Goal: Task Accomplishment & Management: Manage account settings

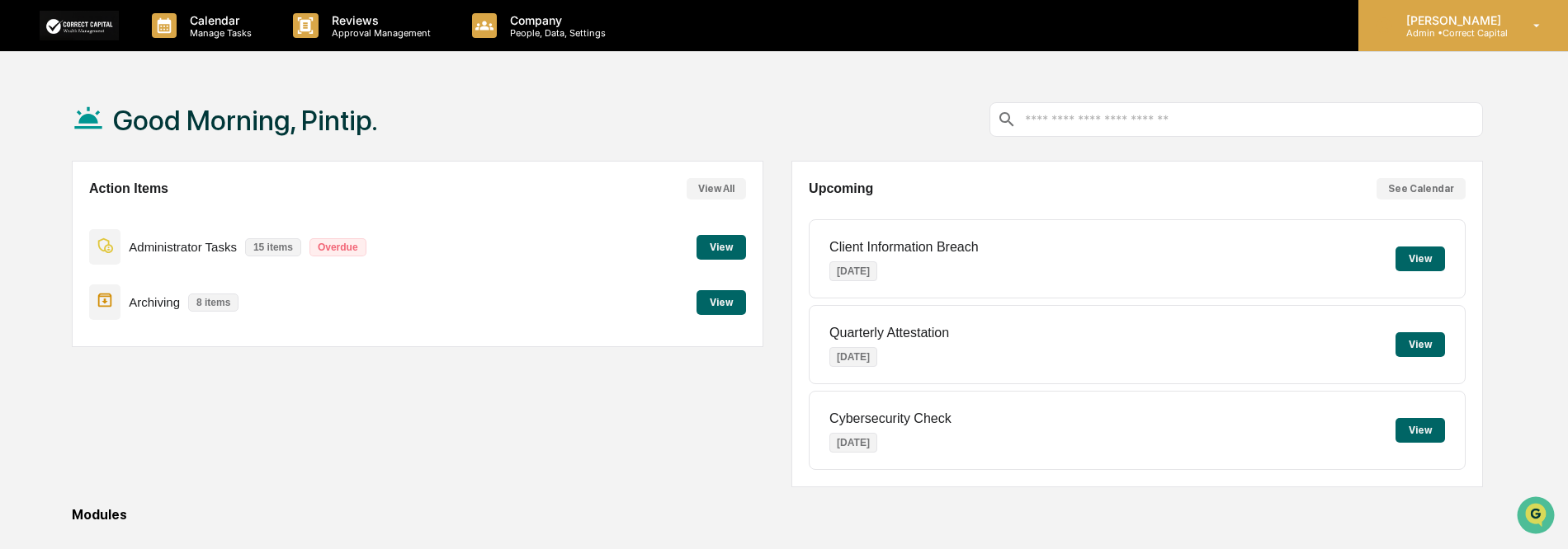
click at [1437, 22] on p "[PERSON_NAME]" at bounding box center [1450, 20] width 116 height 14
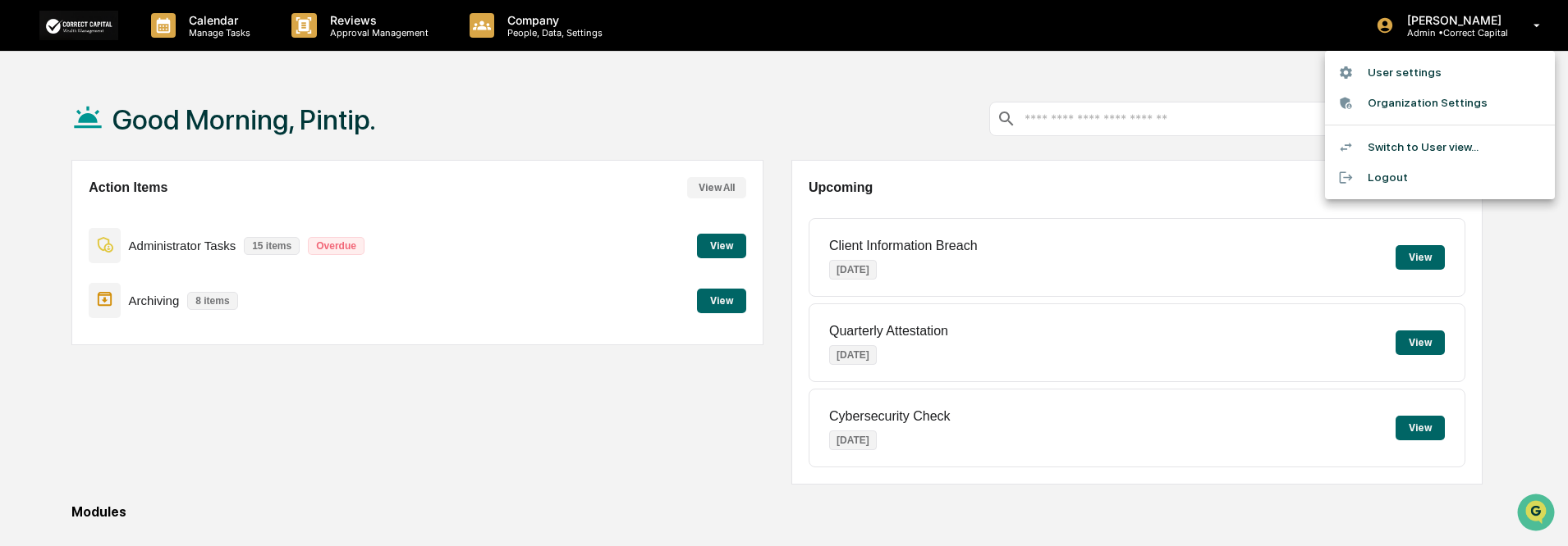
click at [1459, 30] on div at bounding box center [784, 273] width 1568 height 546
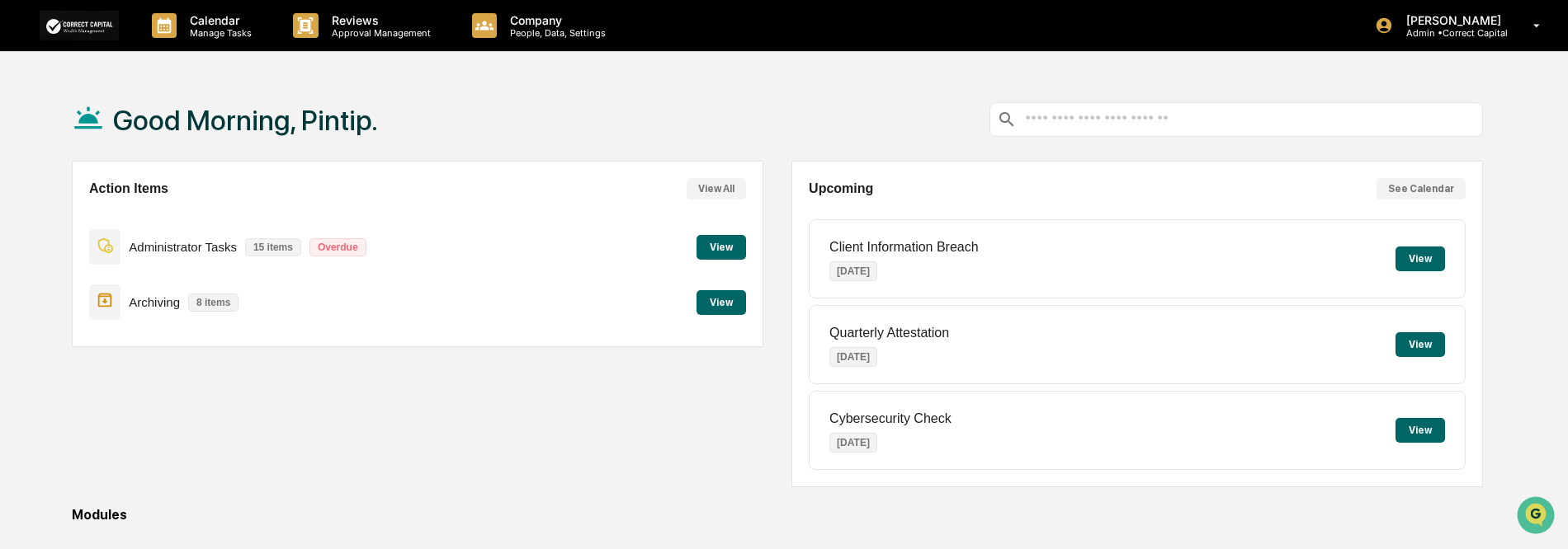
click at [1467, 31] on p "Admin • Correct Capital" at bounding box center [1450, 33] width 116 height 11
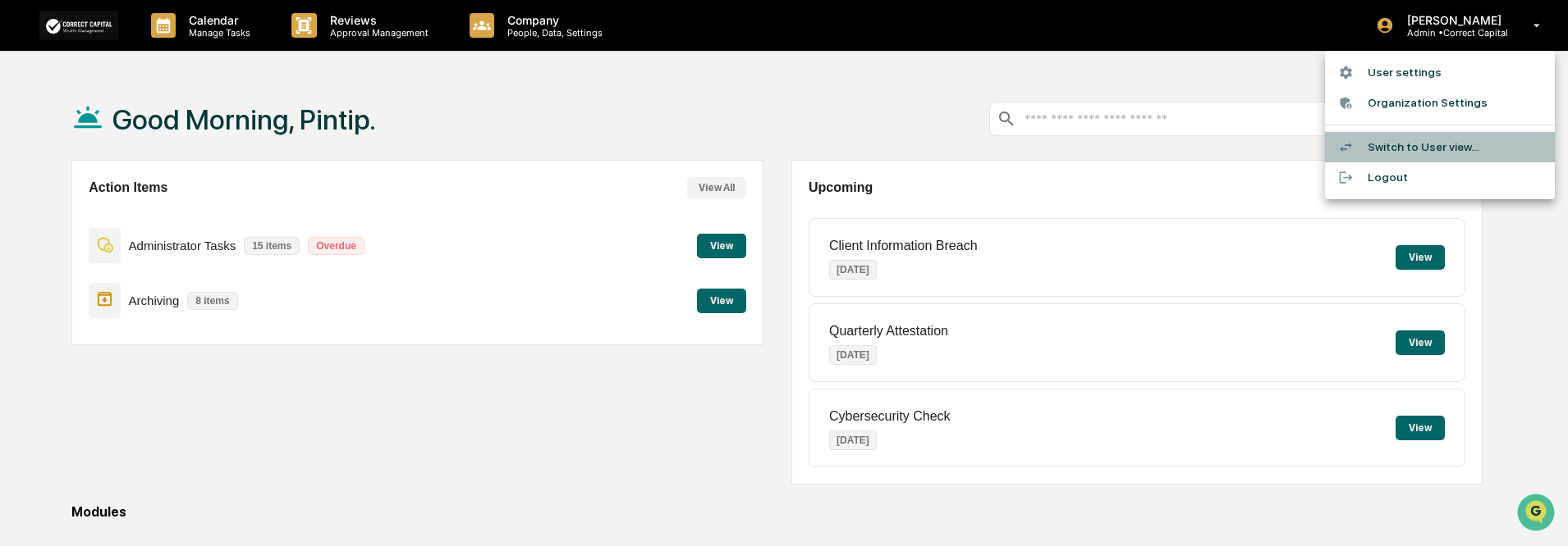
click at [1446, 140] on li "Switch to User view..." at bounding box center [1439, 147] width 230 height 30
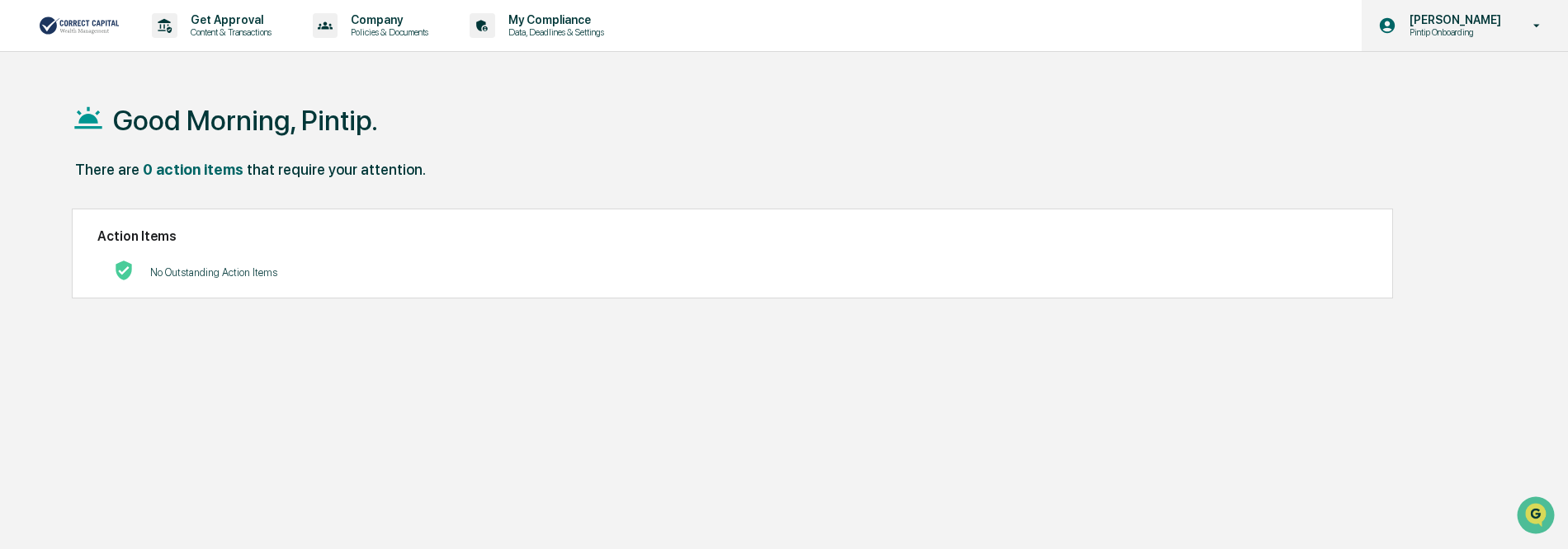
click at [1485, 23] on p "[PERSON_NAME]" at bounding box center [1453, 20] width 113 height 13
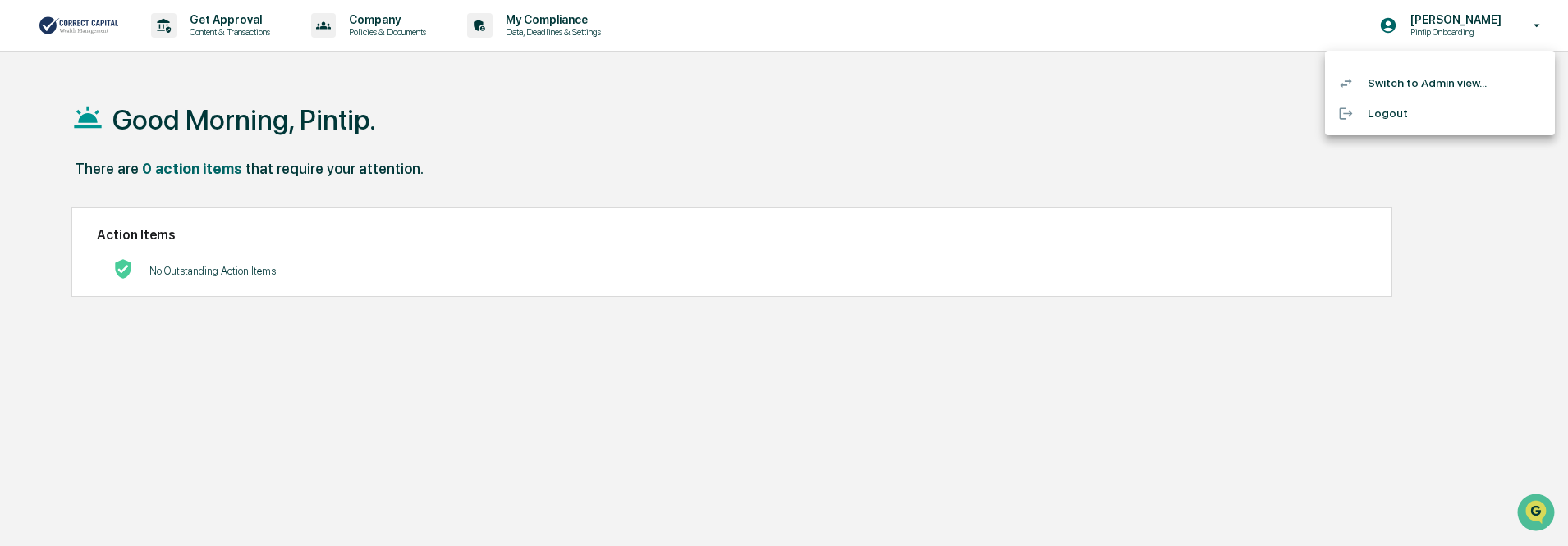
click at [1431, 81] on li "Switch to Admin view..." at bounding box center [1439, 83] width 230 height 30
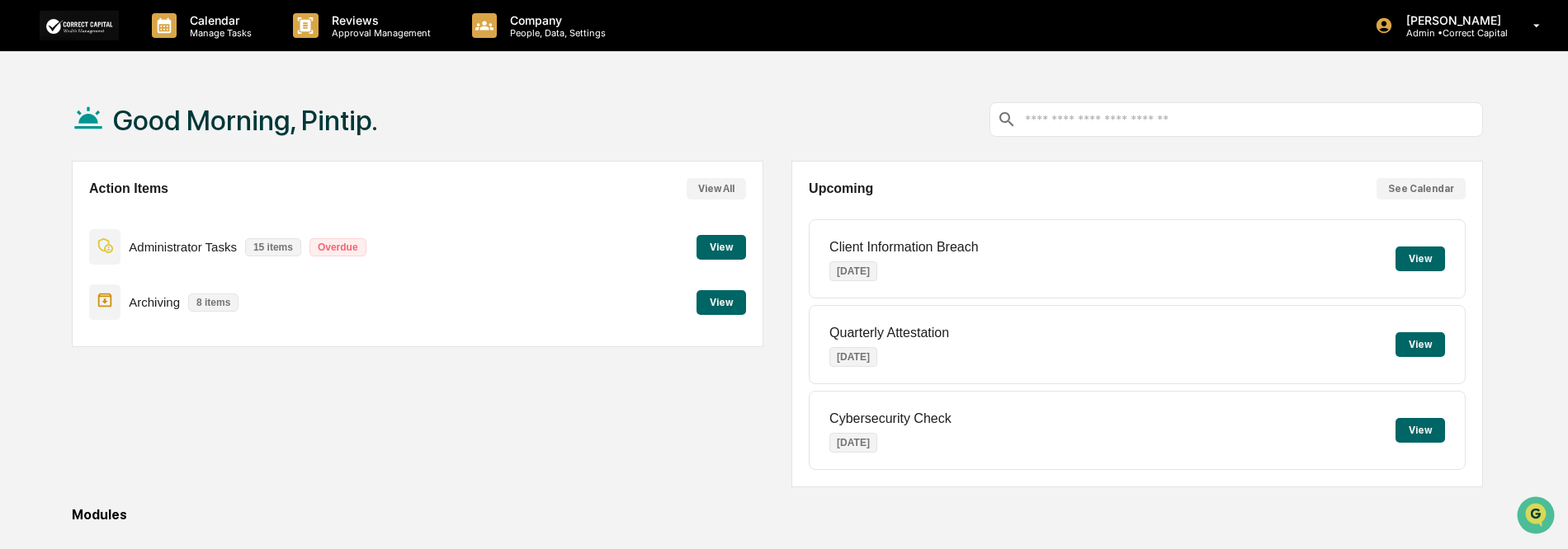
click at [718, 244] on button "View" at bounding box center [720, 247] width 49 height 25
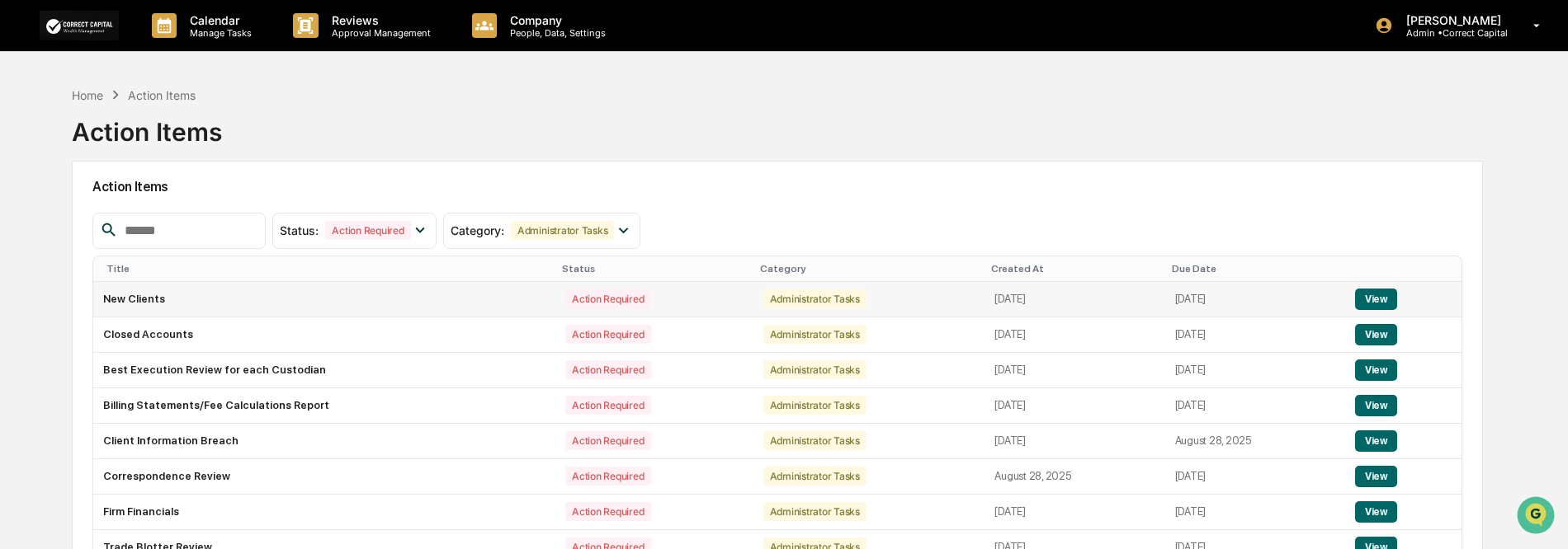
click at [1386, 296] on button "View" at bounding box center [1376, 299] width 42 height 21
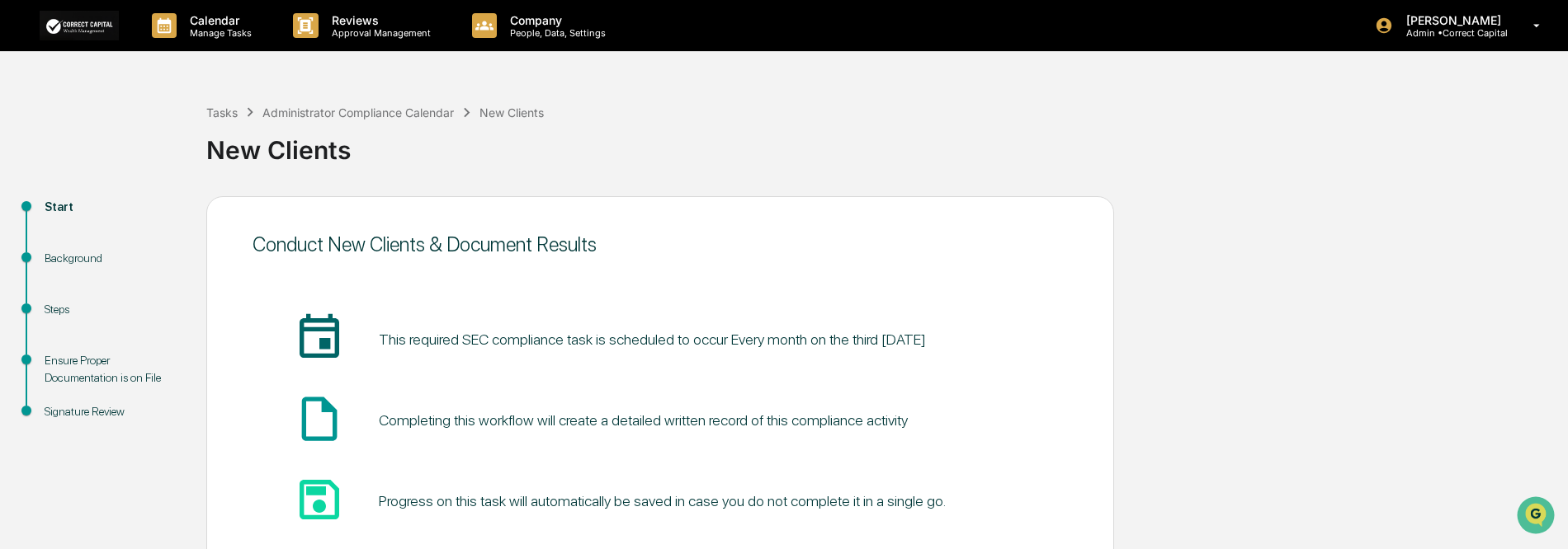
click at [99, 260] on div "Background" at bounding box center [112, 258] width 136 height 18
click at [58, 312] on div "Steps" at bounding box center [112, 309] width 136 height 18
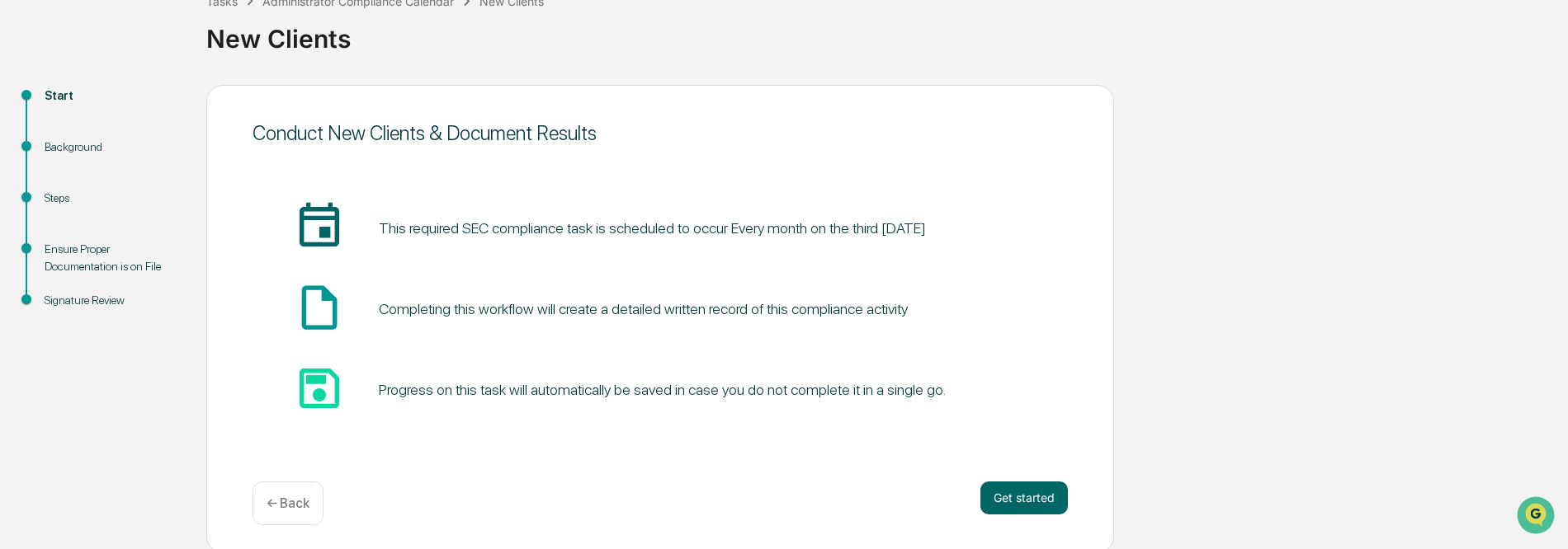
scroll to position [115, 0]
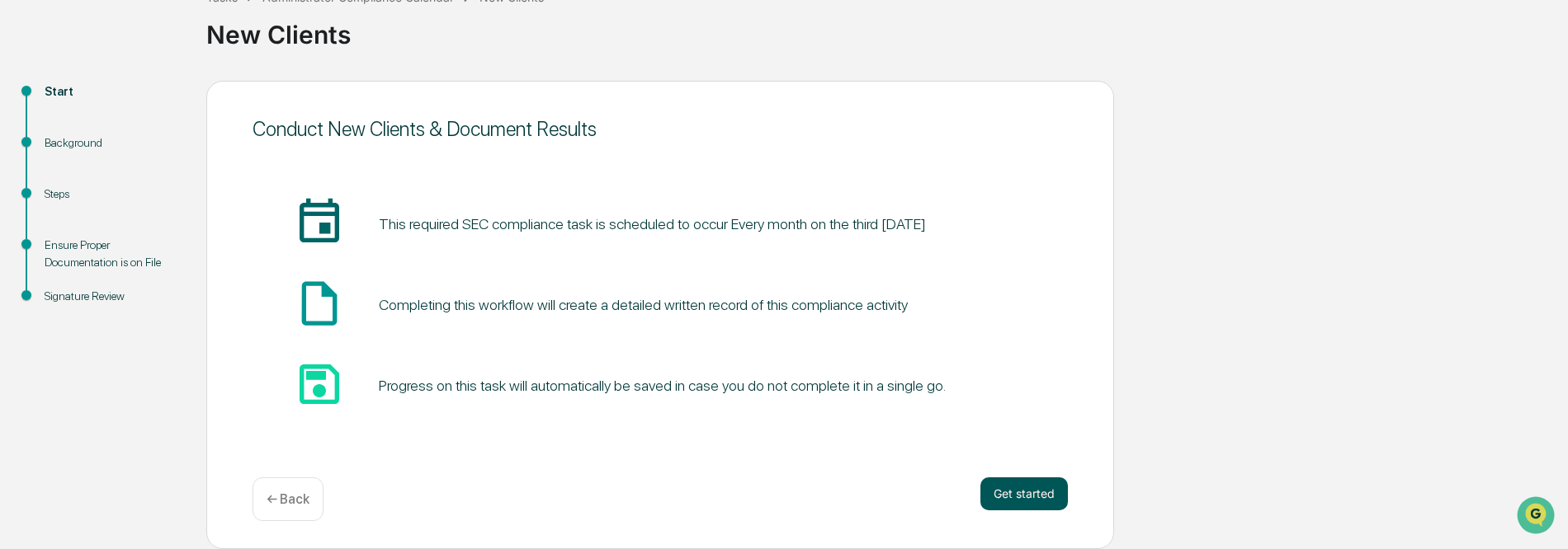
click at [1020, 495] on button "Get started" at bounding box center [1024, 494] width 87 height 33
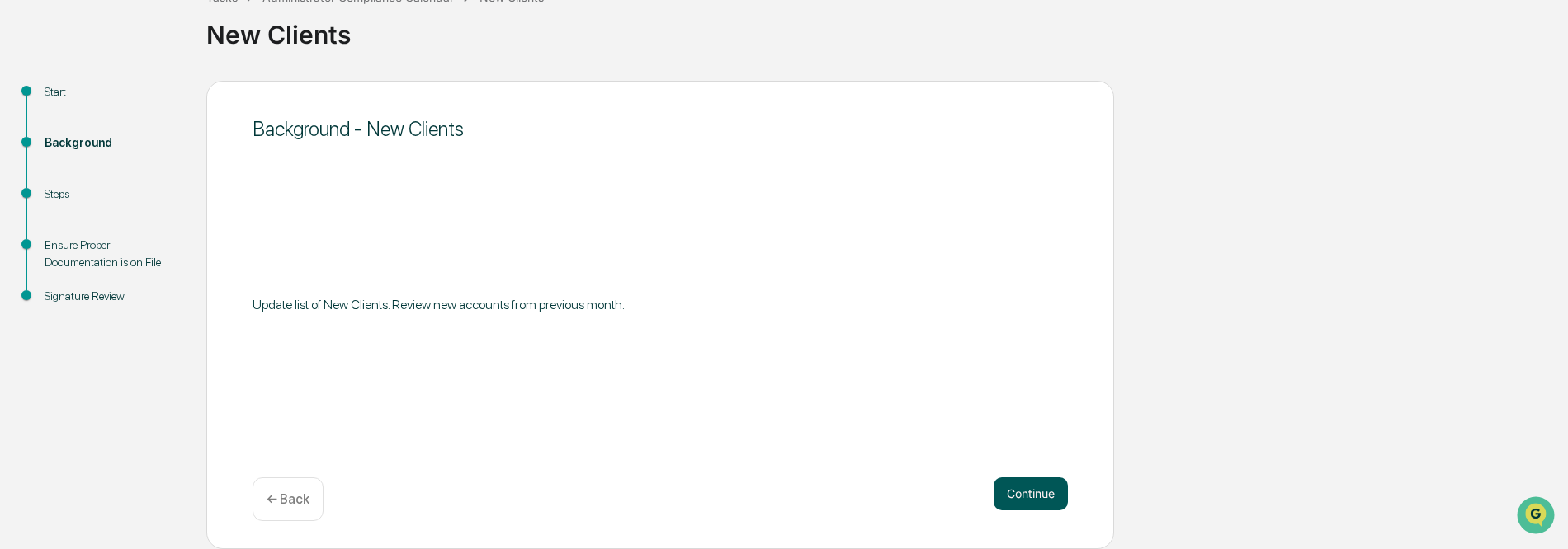
click at [1037, 493] on button "Continue" at bounding box center [1031, 494] width 74 height 33
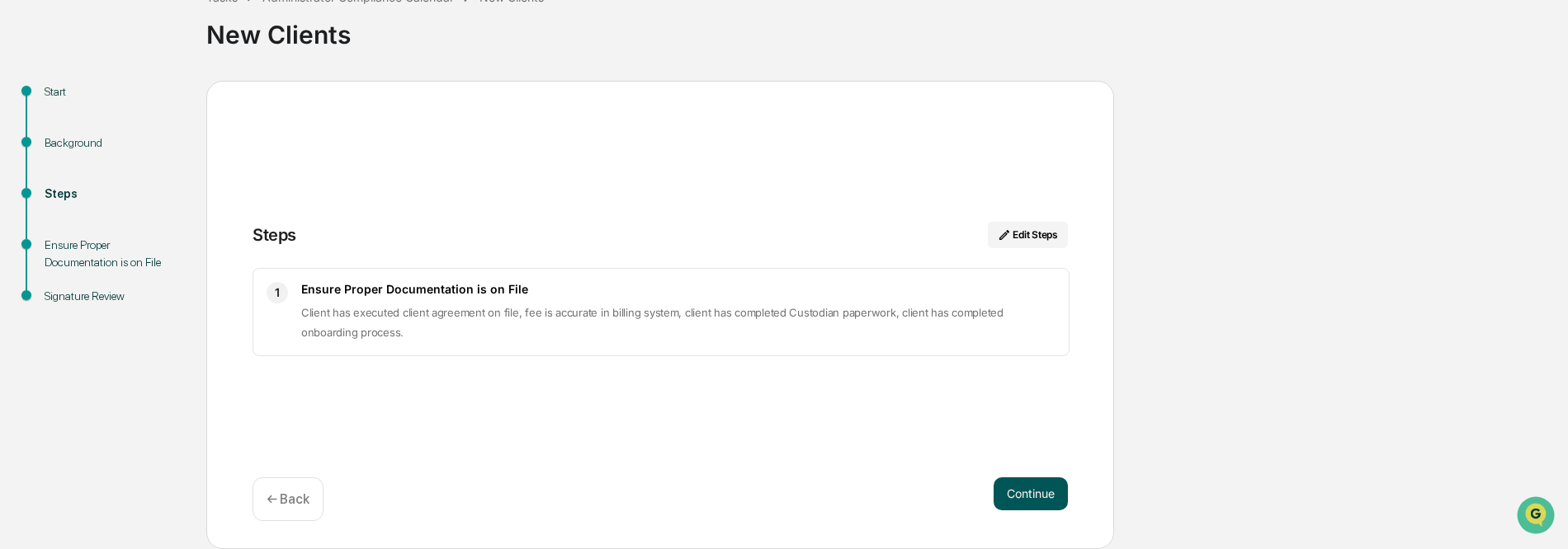
click at [1032, 482] on button "Continue" at bounding box center [1031, 494] width 74 height 33
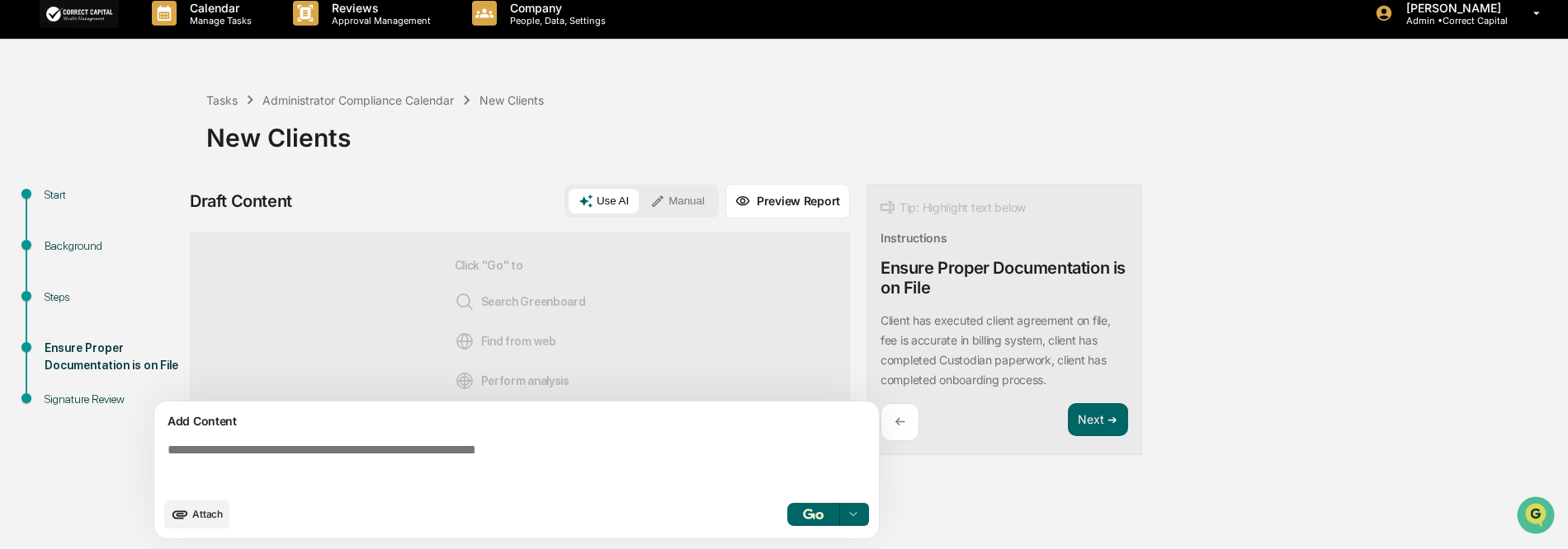
scroll to position [30, 0]
click at [355, 15] on p "Approval Management" at bounding box center [379, 20] width 121 height 11
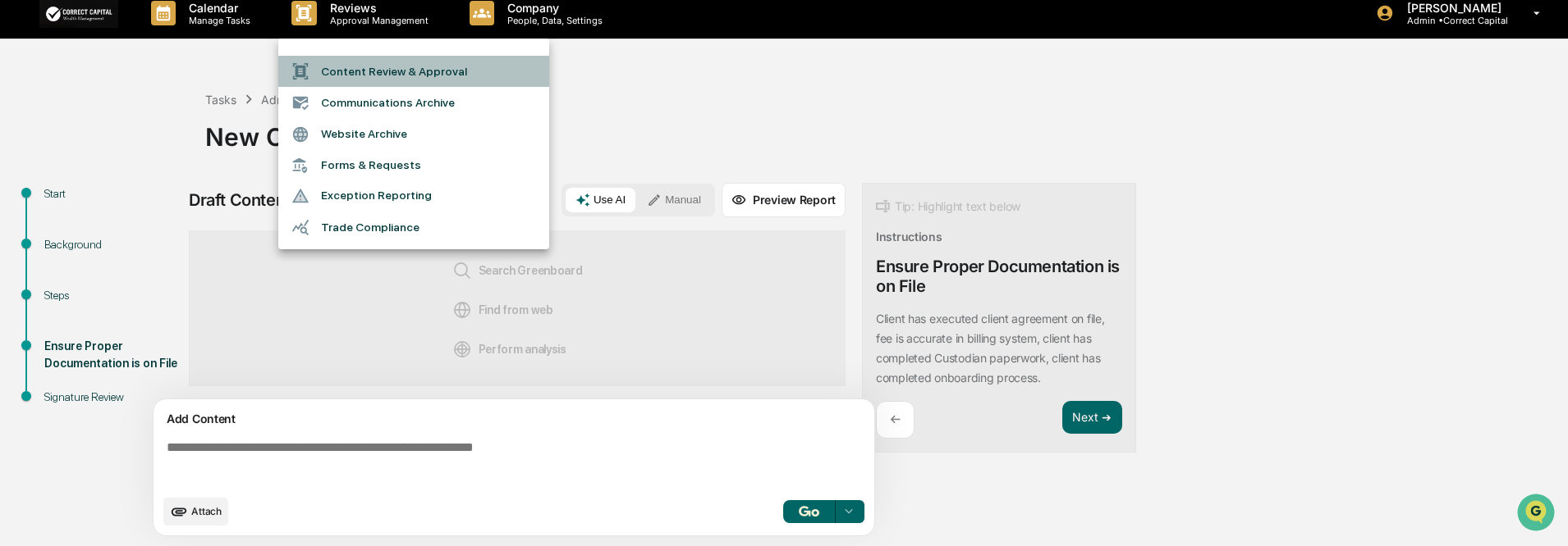
click at [406, 72] on li "Content Review & Approval" at bounding box center [413, 71] width 271 height 31
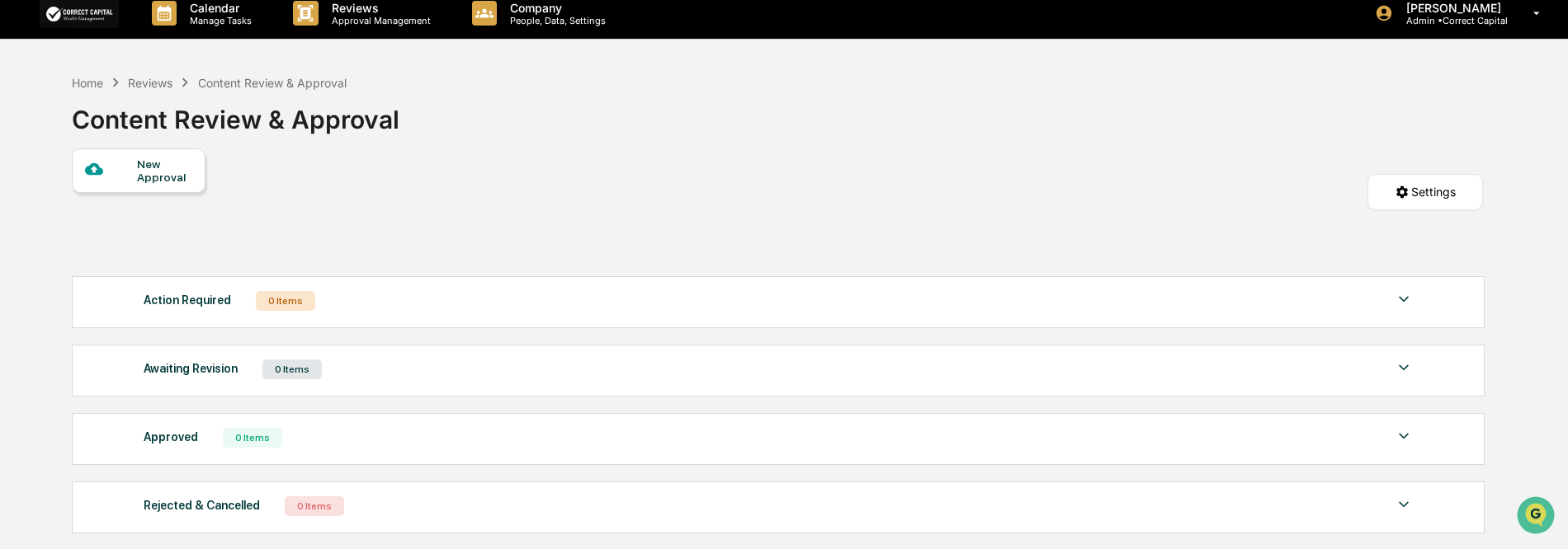
click at [147, 176] on div "New Approval" at bounding box center [164, 171] width 55 height 26
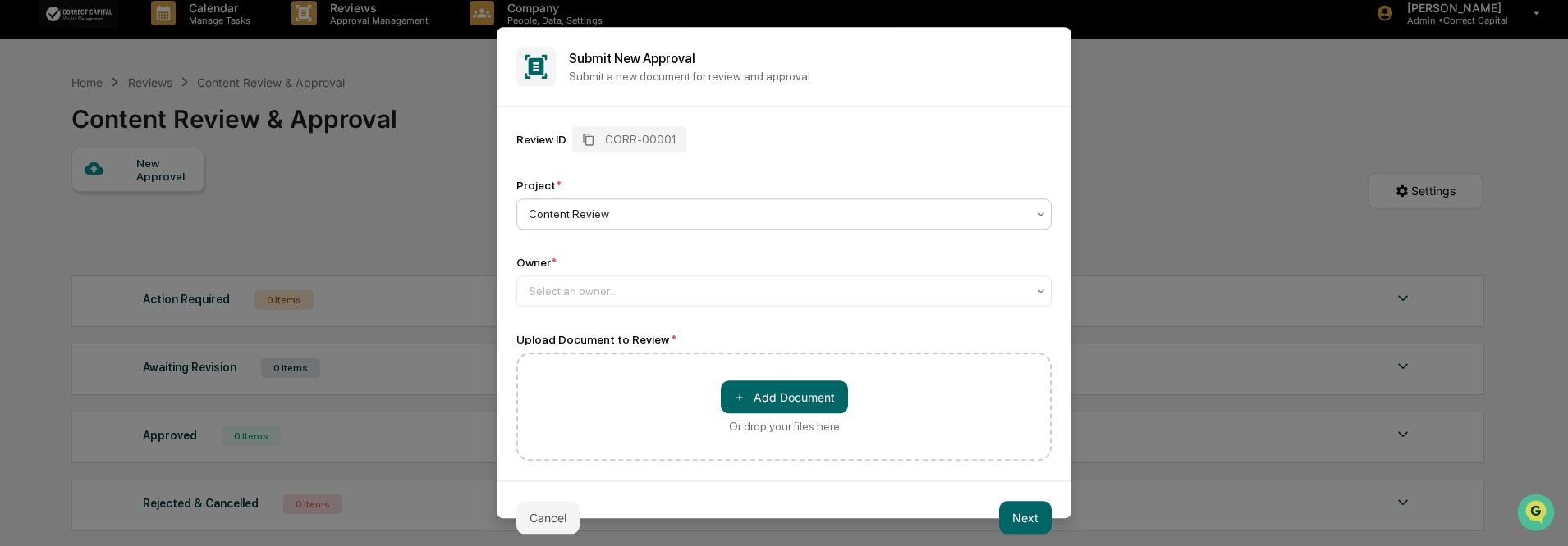
click at [723, 213] on div at bounding box center [778, 214] width 497 height 17
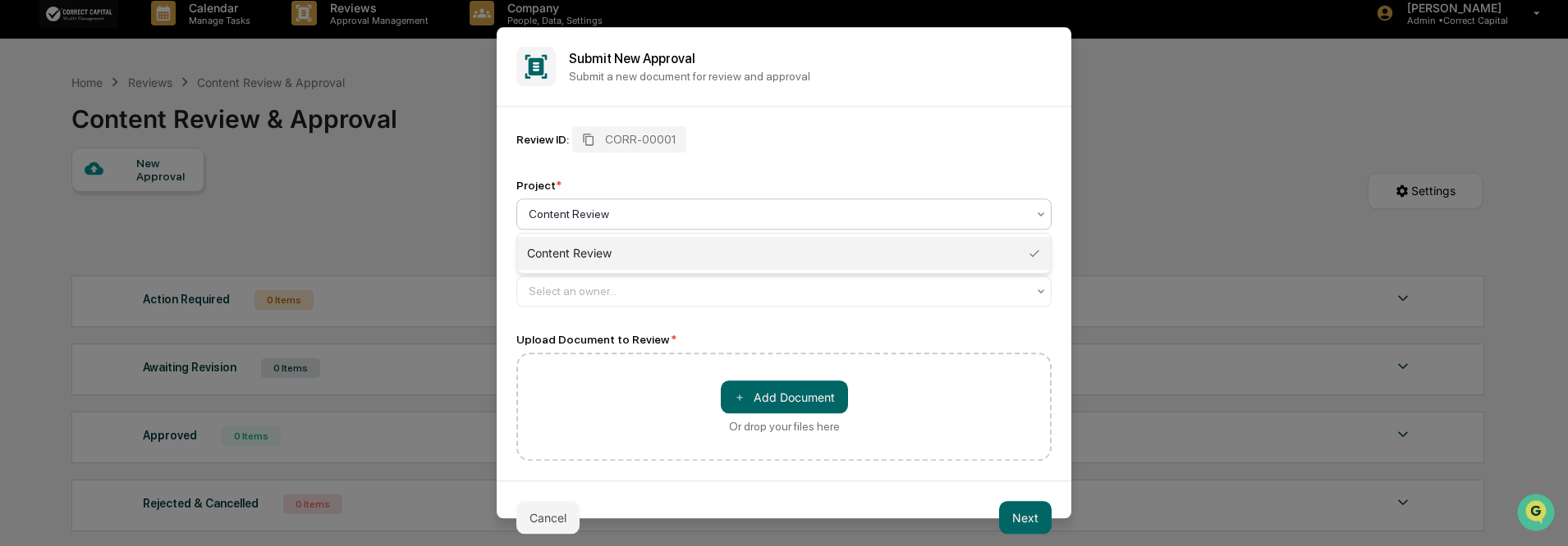
click at [710, 240] on div "Content Review" at bounding box center [783, 254] width 533 height 33
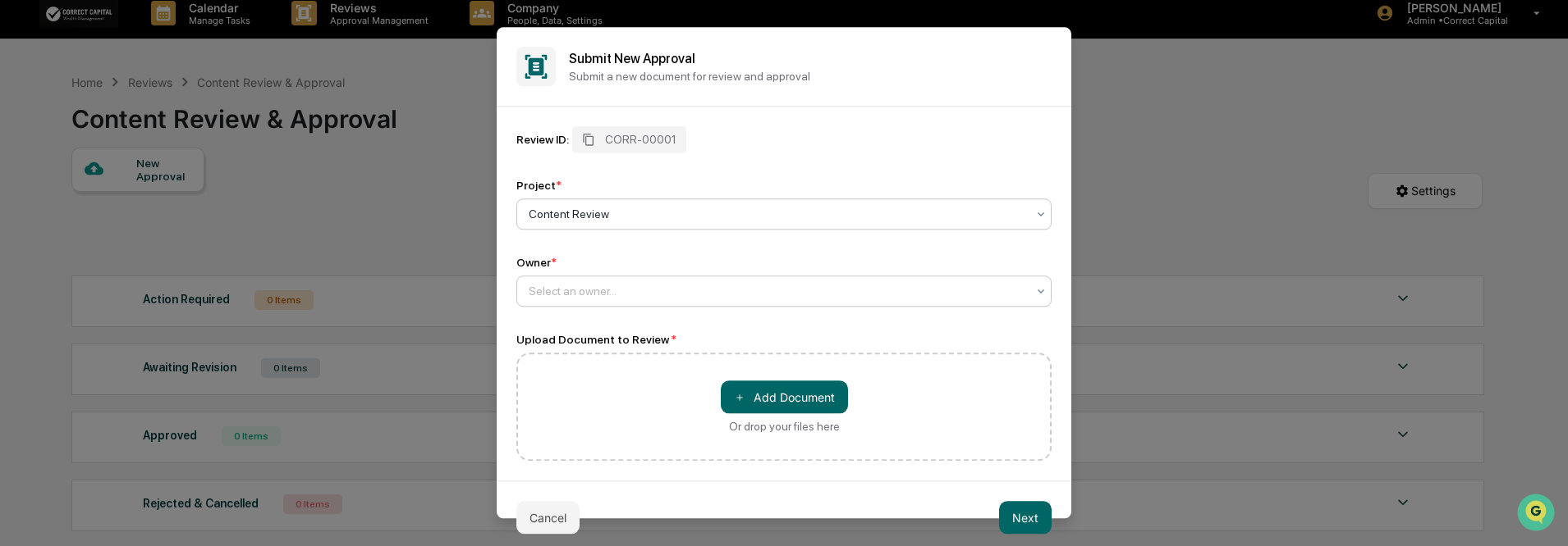
click at [594, 298] on div at bounding box center [778, 291] width 497 height 17
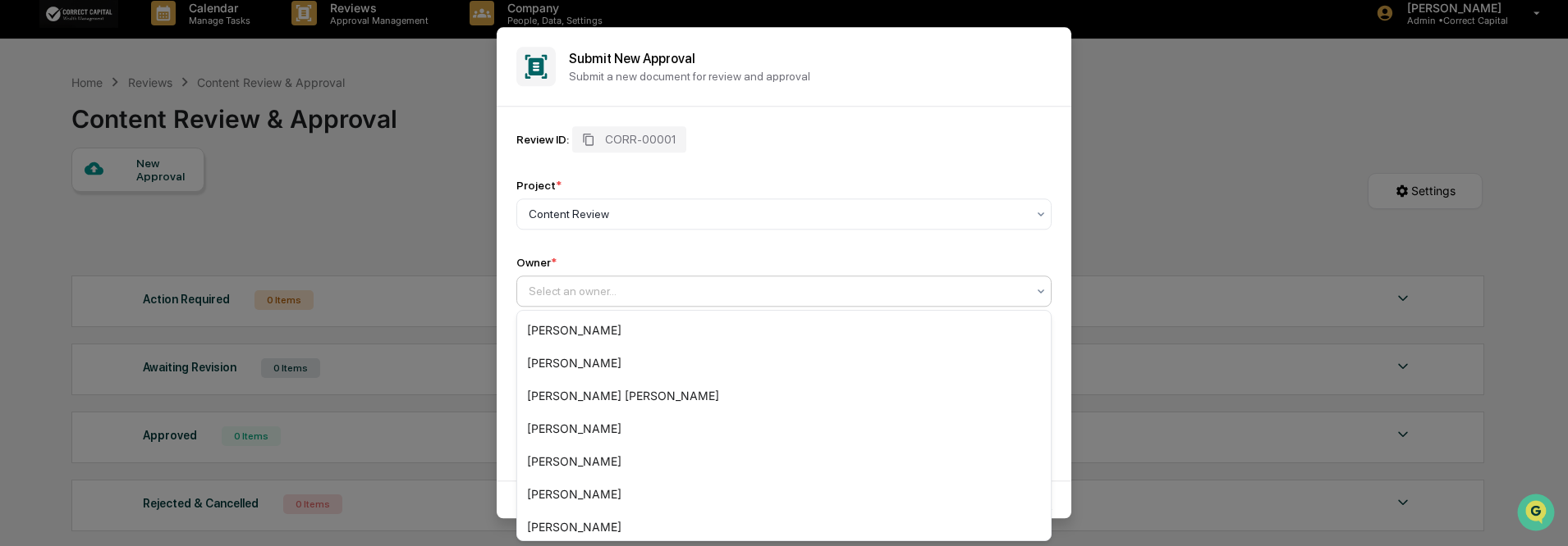
click at [665, 234] on div "Review ID: CORR-00001 Project * Content Review Owner * 11 results available. Us…" at bounding box center [783, 216] width 535 height 180
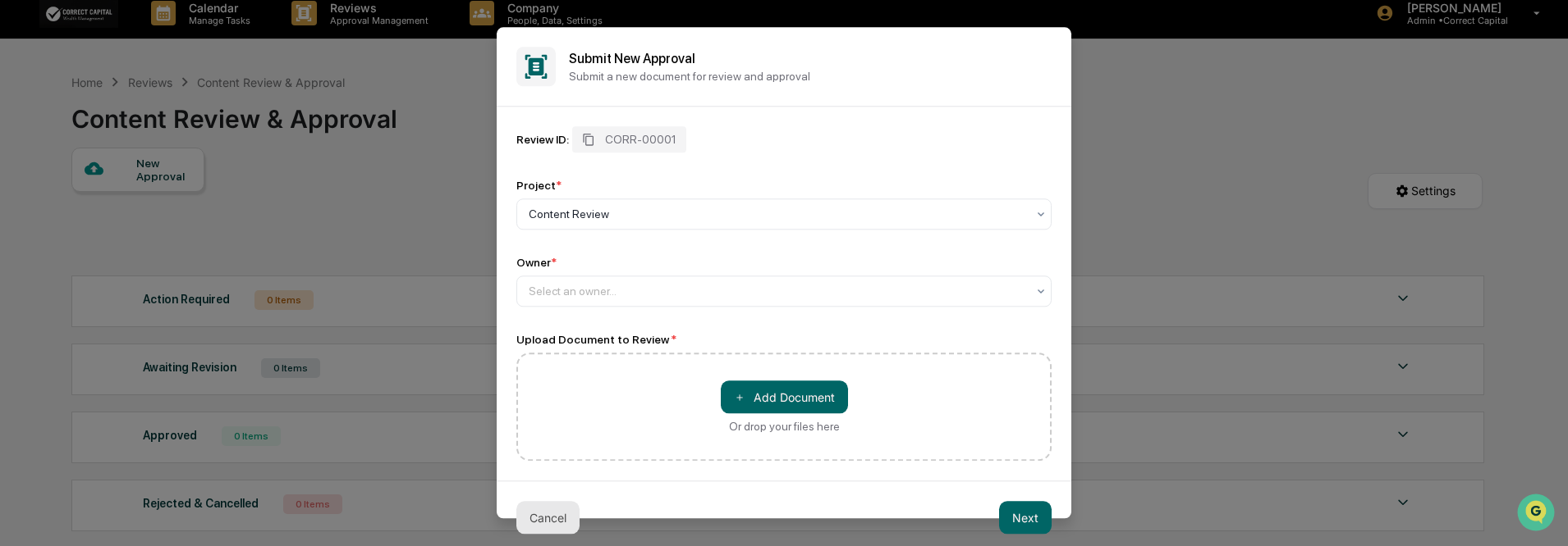
click at [554, 520] on button "Cancel" at bounding box center [547, 517] width 63 height 33
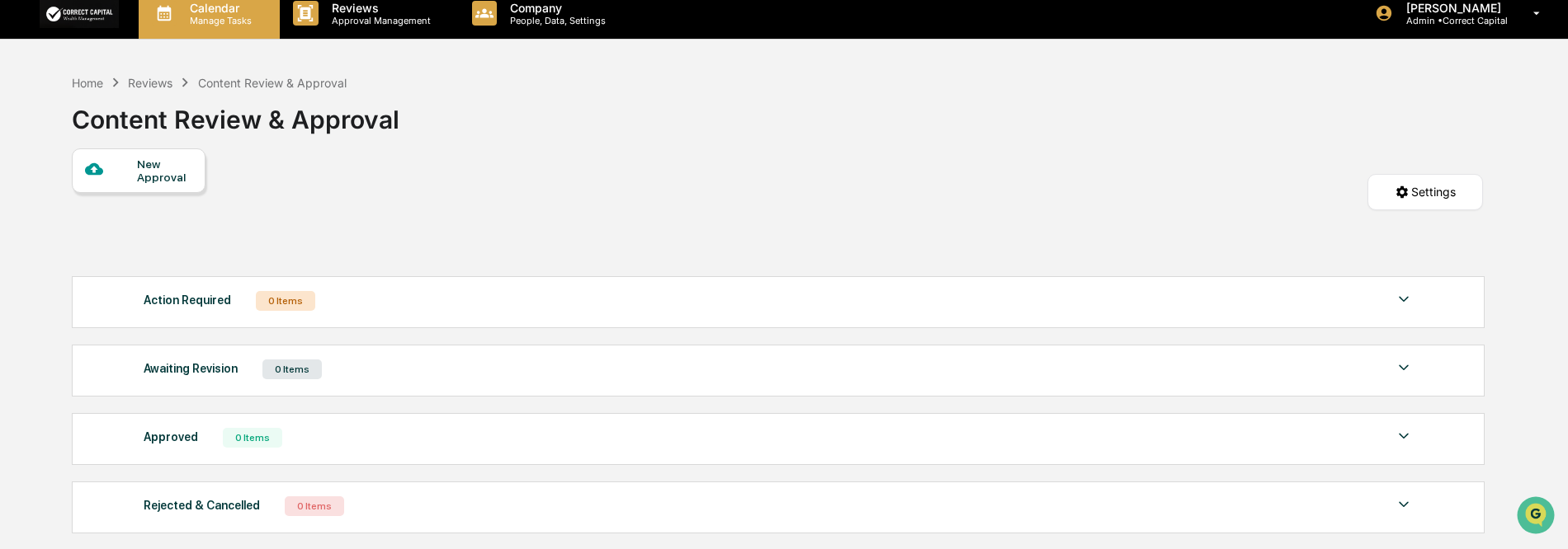
click at [215, 19] on p "Manage Tasks" at bounding box center [218, 20] width 84 height 11
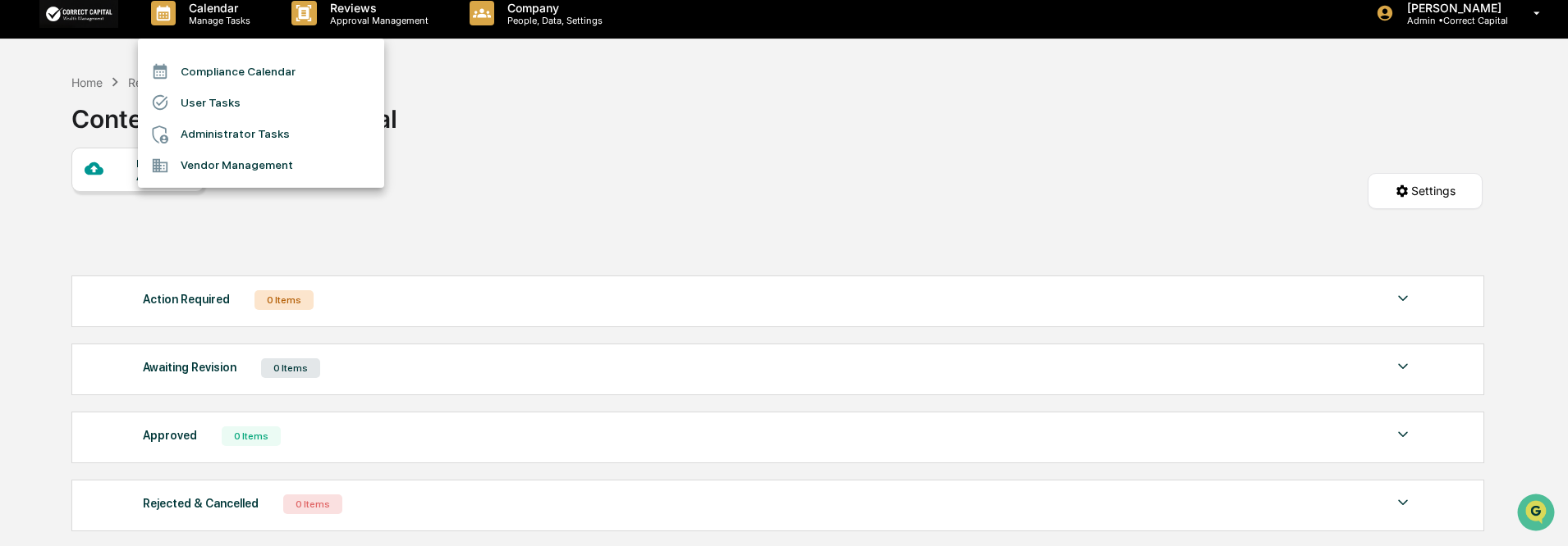
click at [240, 72] on li "Compliance Calendar" at bounding box center [261, 71] width 246 height 31
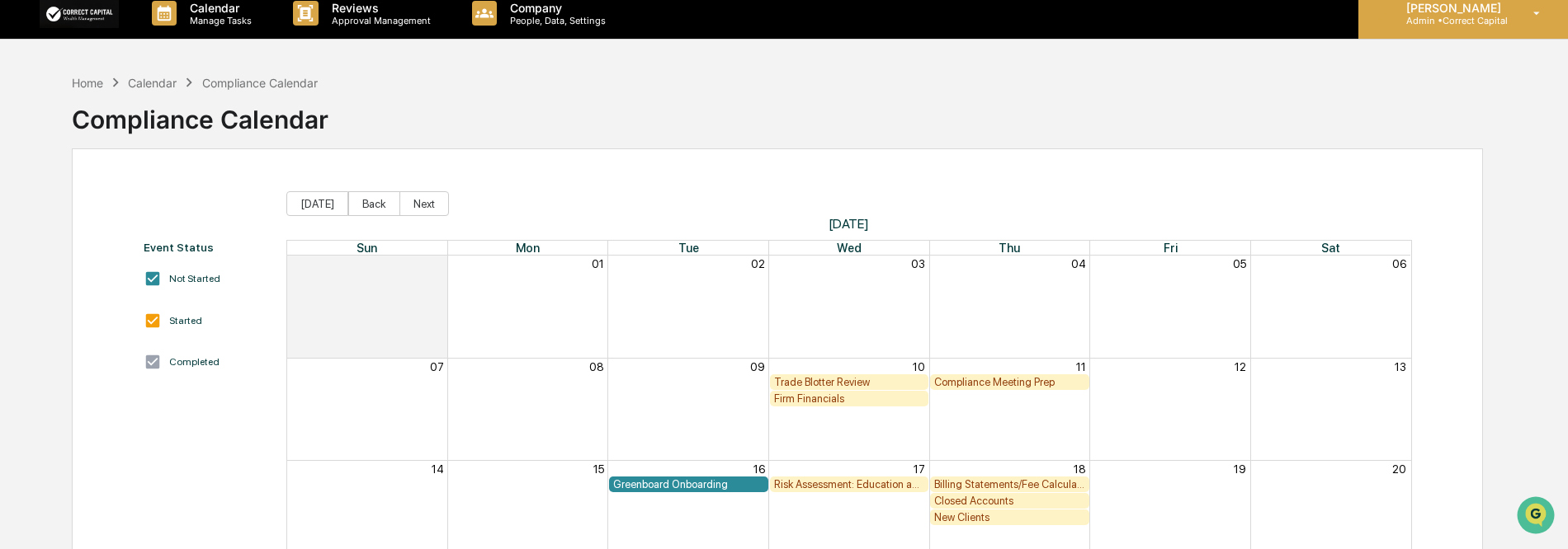
click at [1461, 11] on p "[PERSON_NAME]" at bounding box center [1450, 7] width 116 height 14
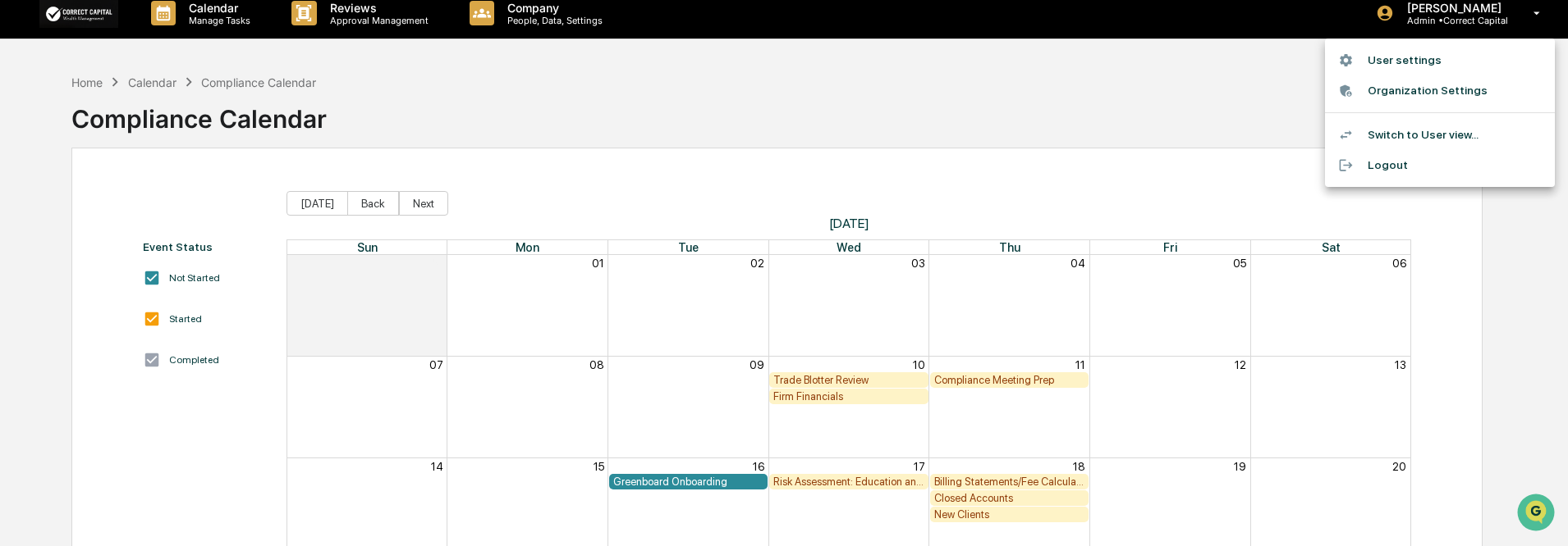
click at [90, 84] on div at bounding box center [784, 273] width 1568 height 546
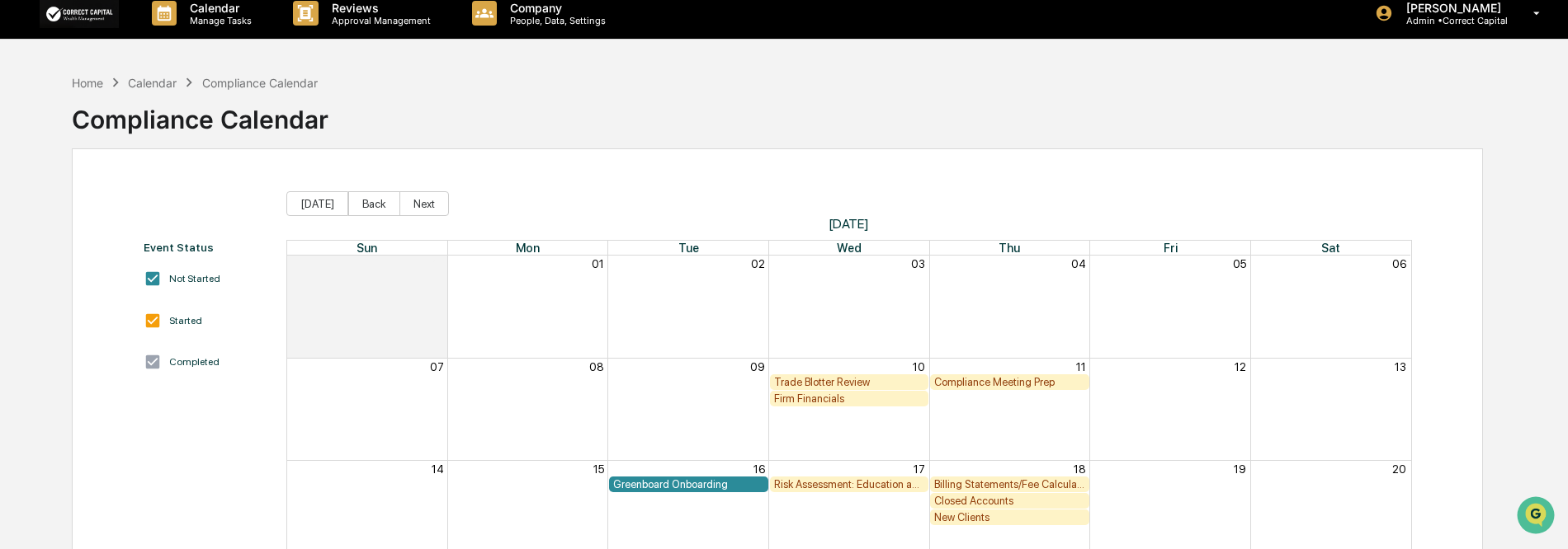
click at [126, 100] on div "Compliance Calendar" at bounding box center [200, 113] width 257 height 43
click at [165, 63] on div "Calendar Manage Tasks Reviews Approval Management Company People, Data, Setting…" at bounding box center [784, 400] width 1568 height 825
click at [169, 80] on div "Calendar" at bounding box center [152, 83] width 48 height 14
click at [214, 19] on p "Manage Tasks" at bounding box center [218, 20] width 84 height 11
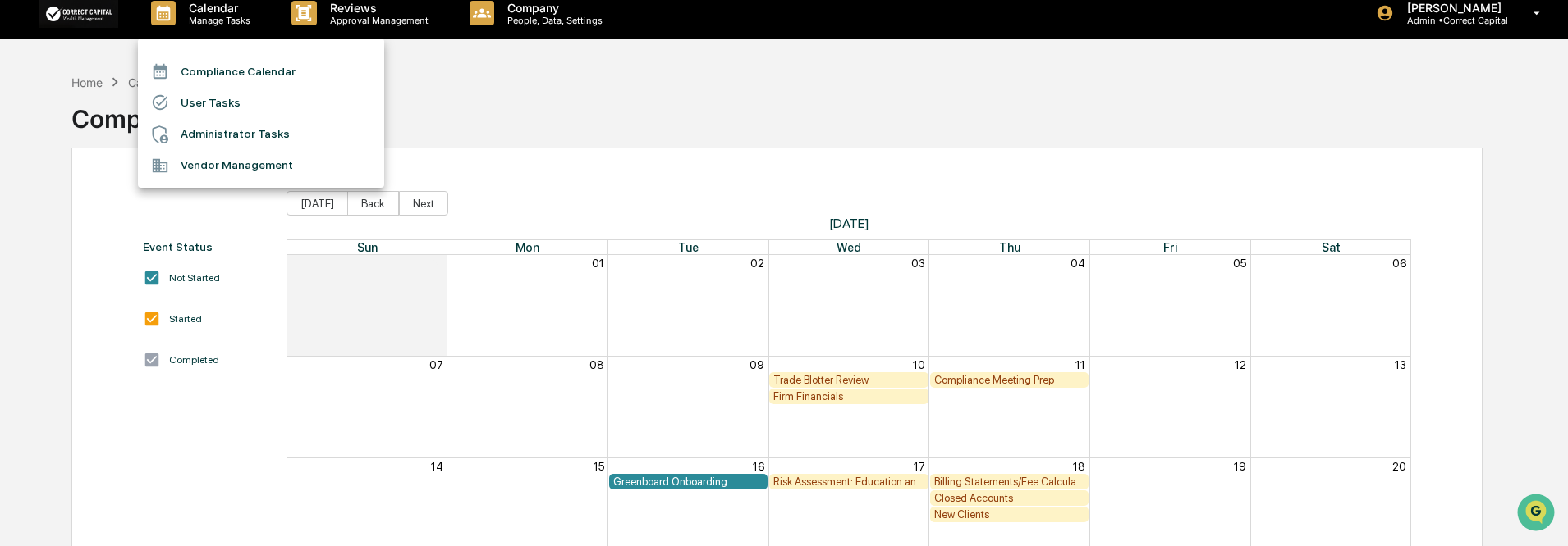
click at [657, 100] on div at bounding box center [784, 273] width 1568 height 546
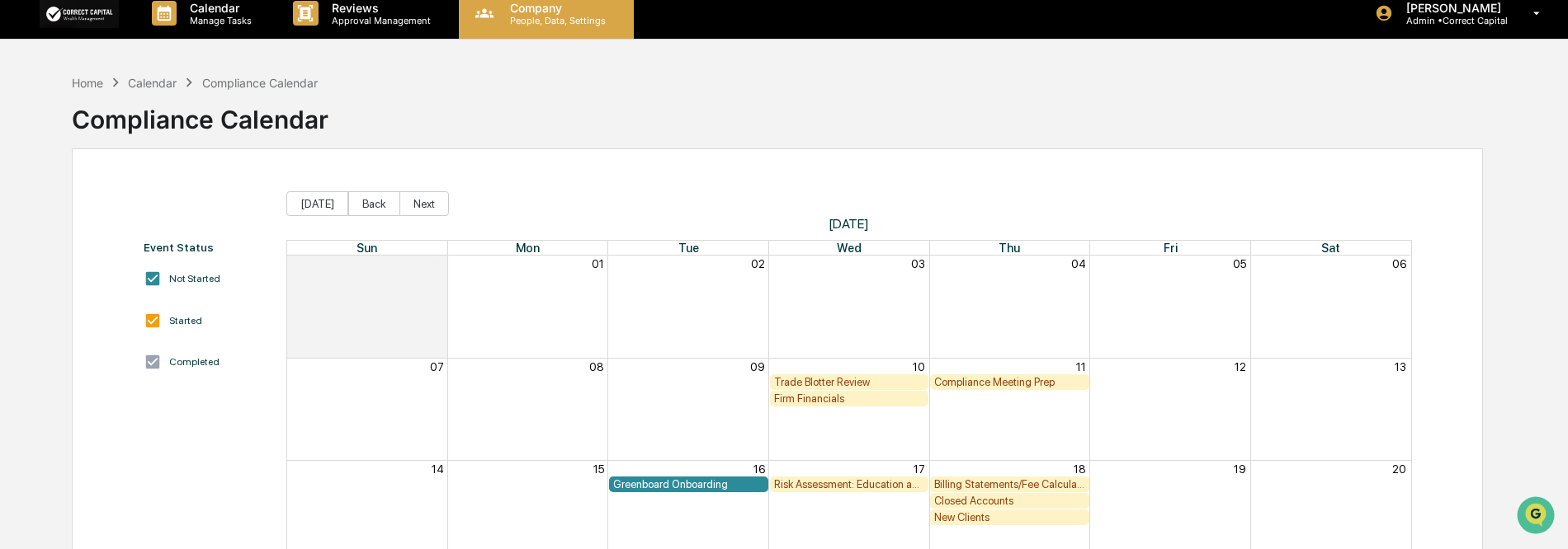
click at [543, 11] on p "Company" at bounding box center [555, 7] width 117 height 14
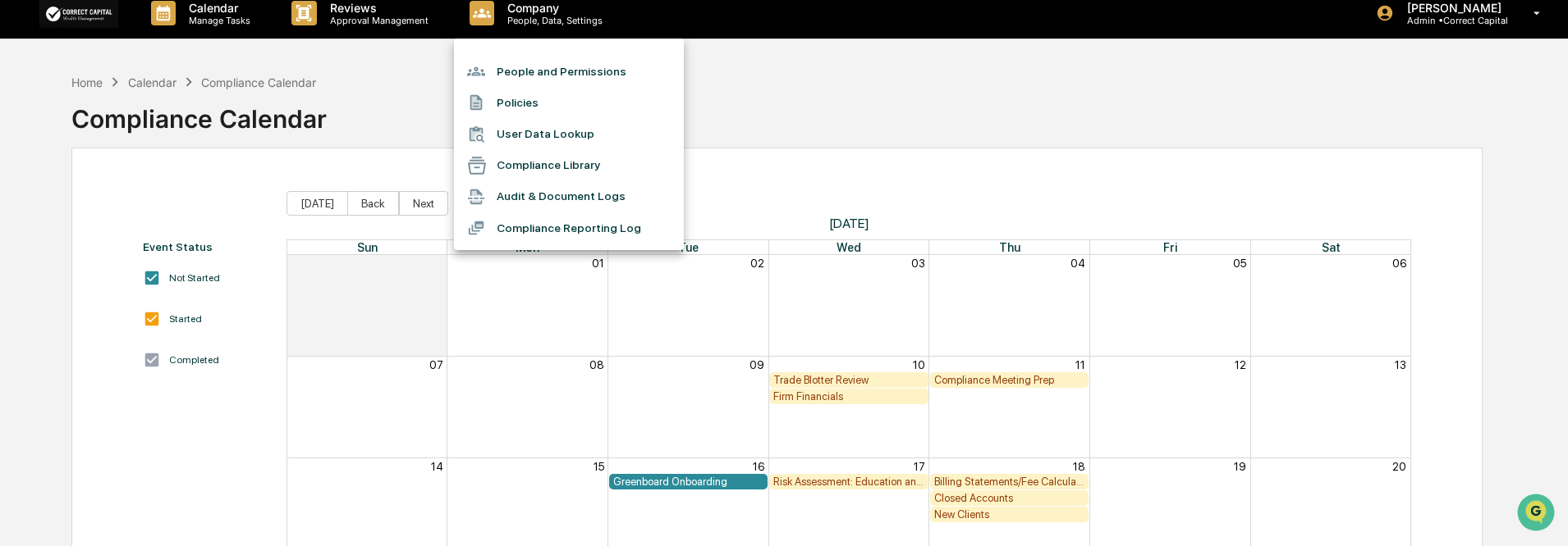
click at [334, 55] on div at bounding box center [784, 273] width 1568 height 546
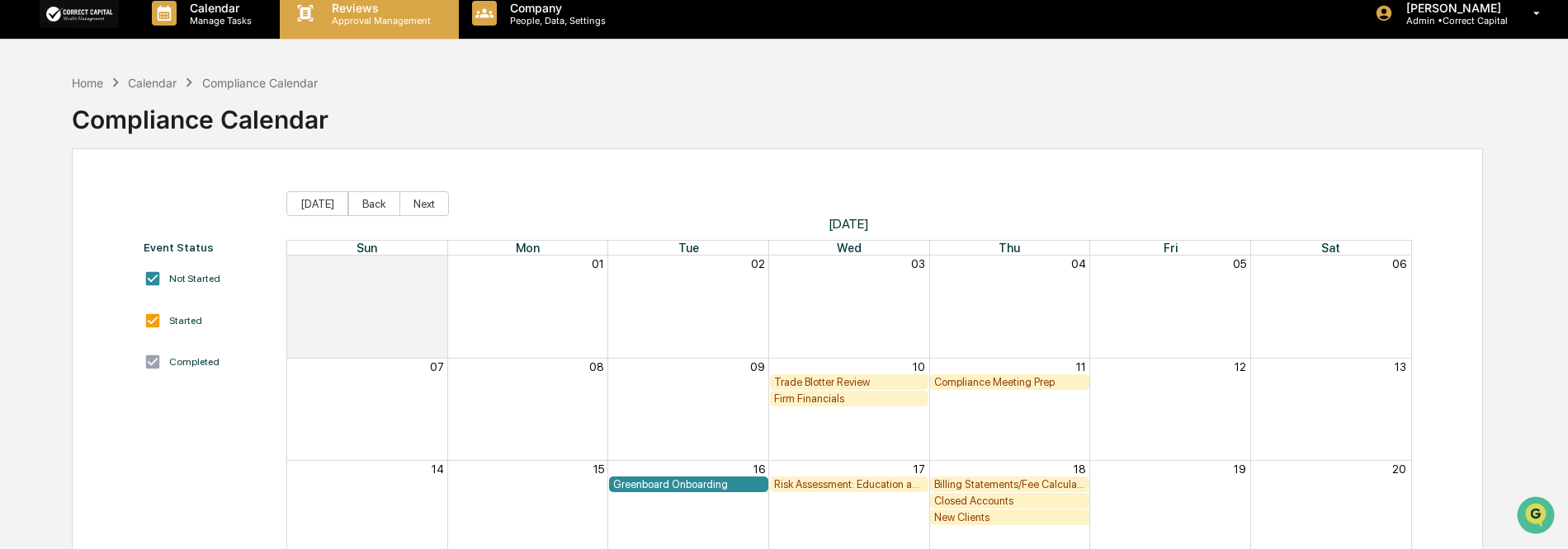
click at [350, 7] on p "Reviews" at bounding box center [379, 7] width 121 height 14
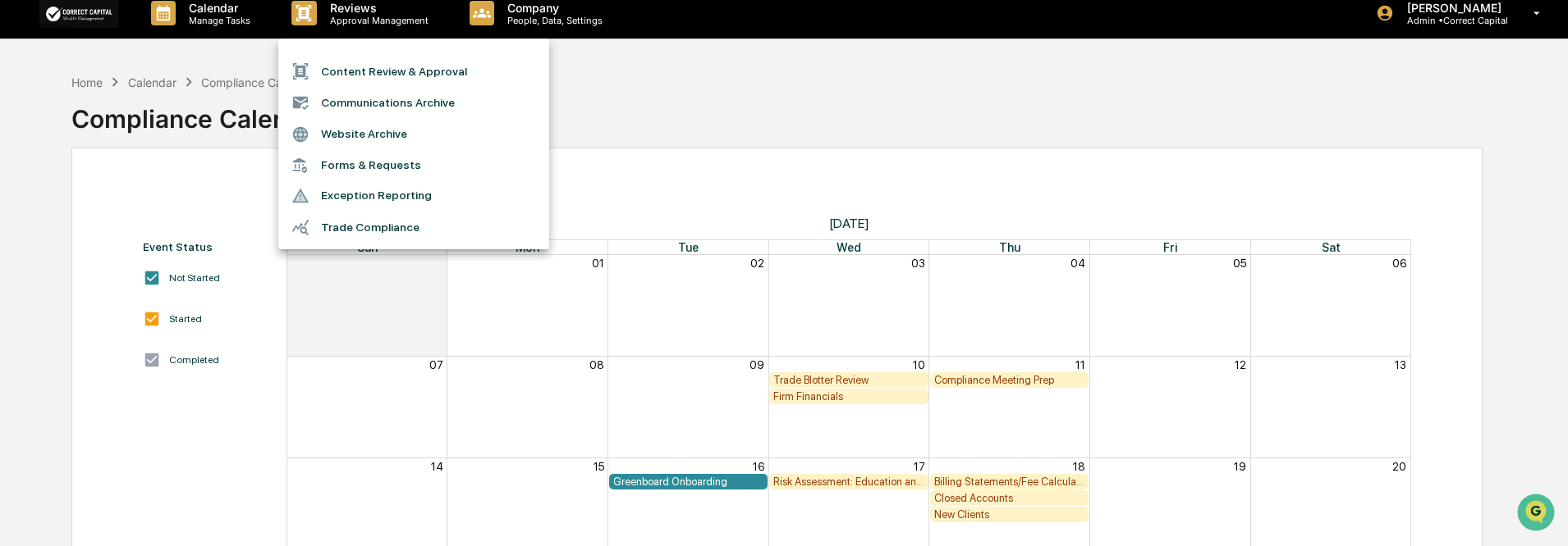
click at [62, 77] on div at bounding box center [784, 273] width 1568 height 546
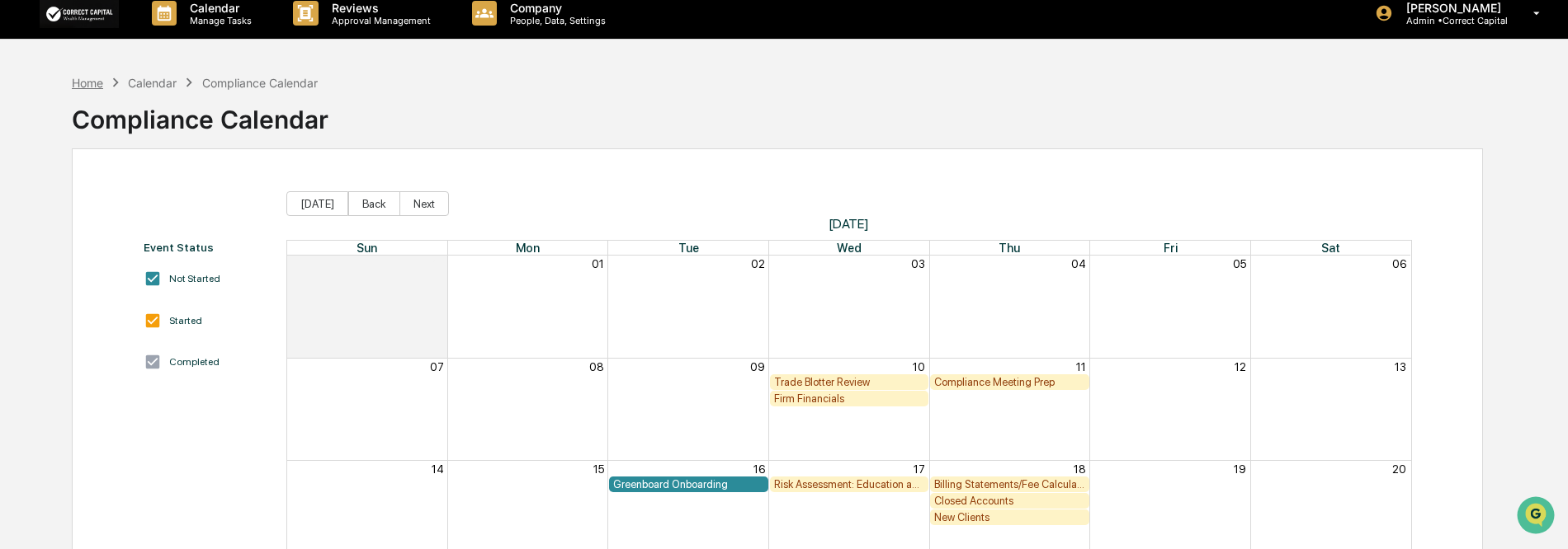
click at [83, 85] on div "Home" at bounding box center [87, 83] width 32 height 14
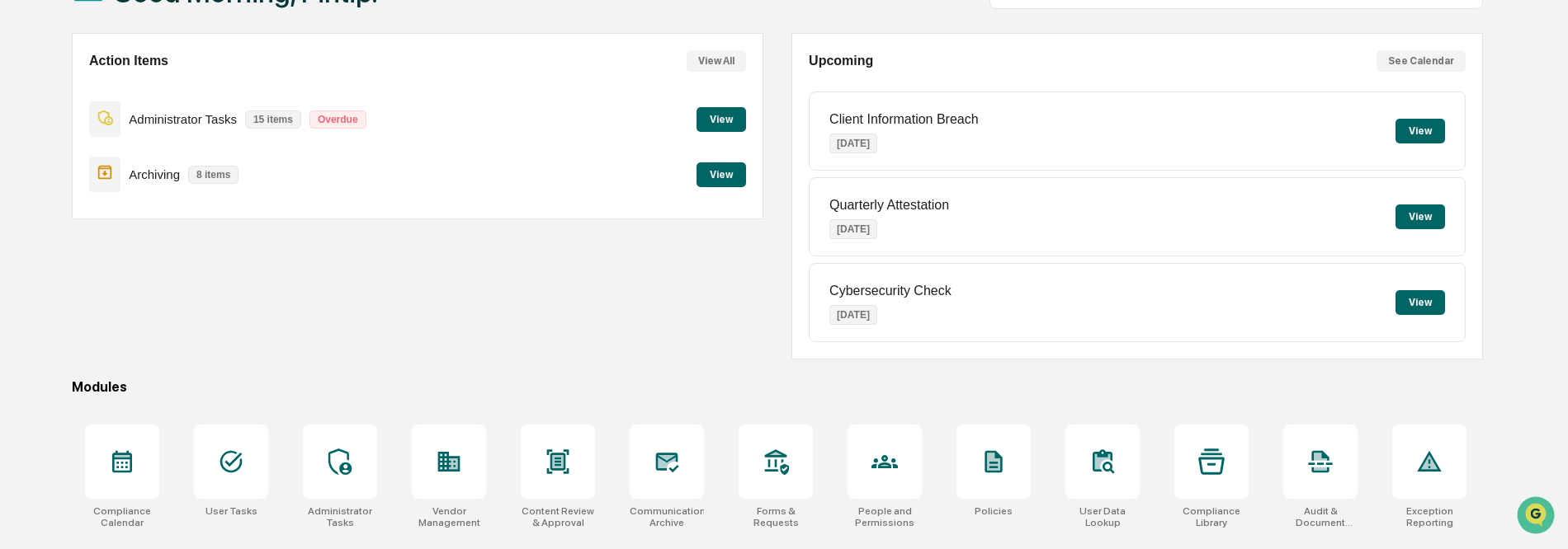
scroll to position [249, 0]
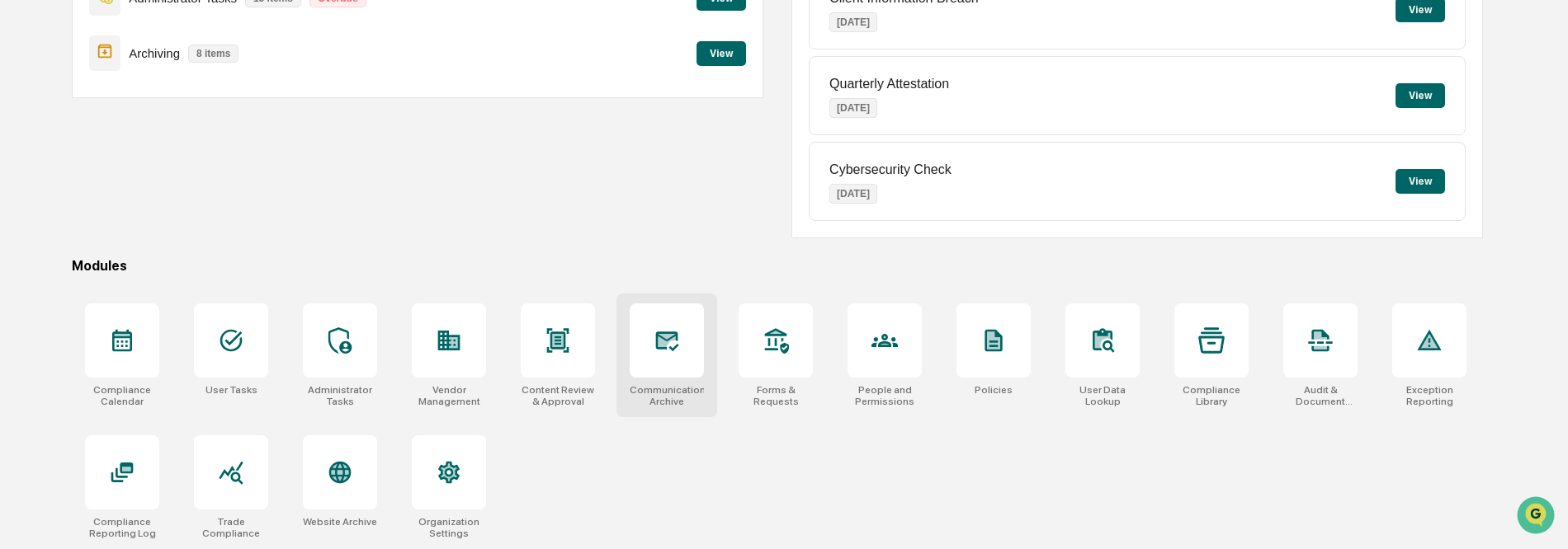
click at [677, 363] on div at bounding box center [666, 341] width 74 height 74
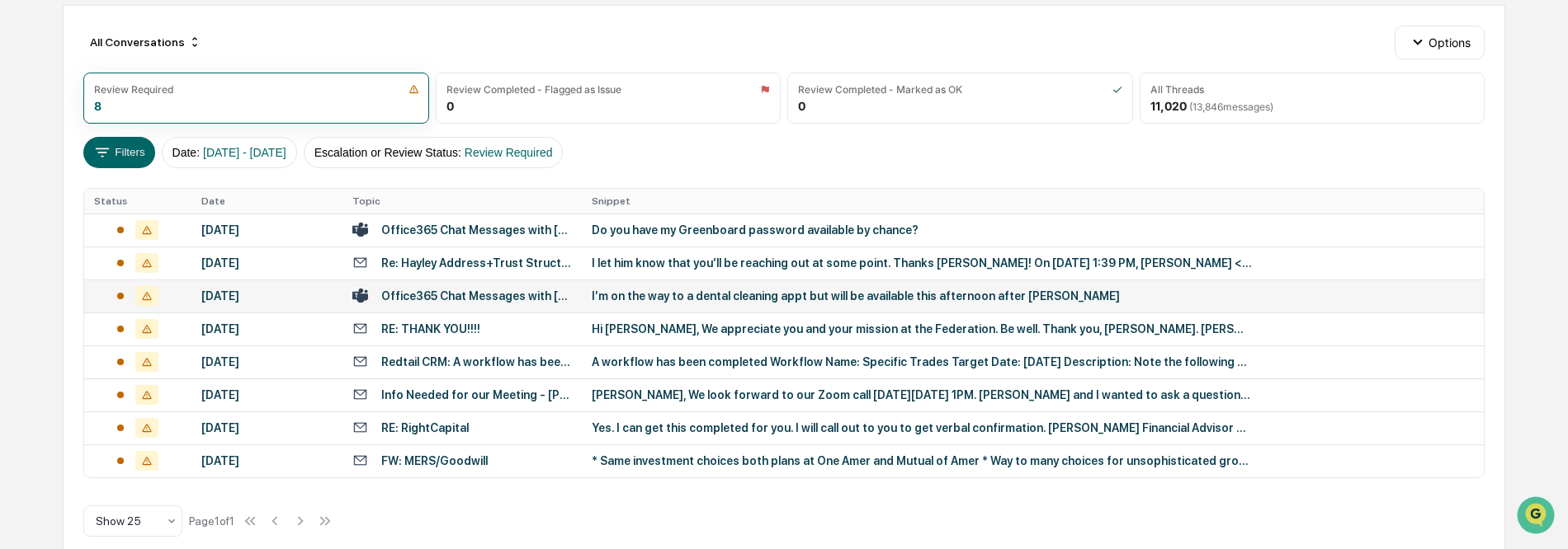
scroll to position [188, 0]
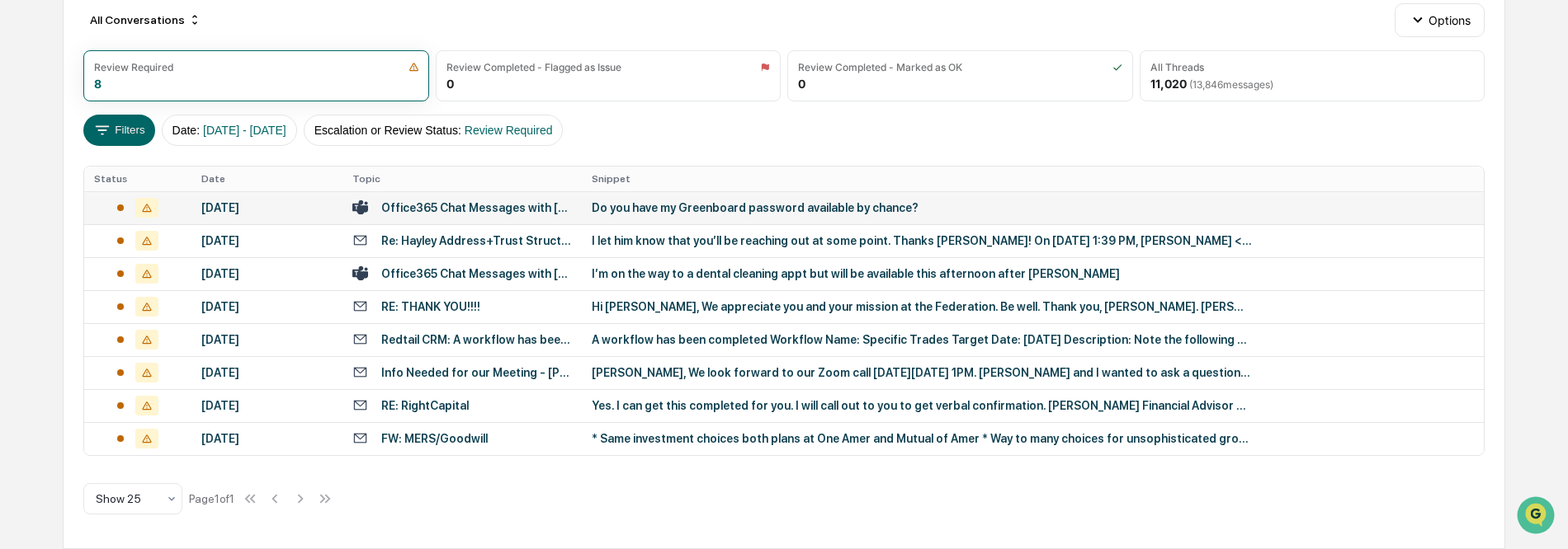
click at [726, 204] on div "Do you have my Greenboard password available by chance?" at bounding box center [921, 208] width 660 height 13
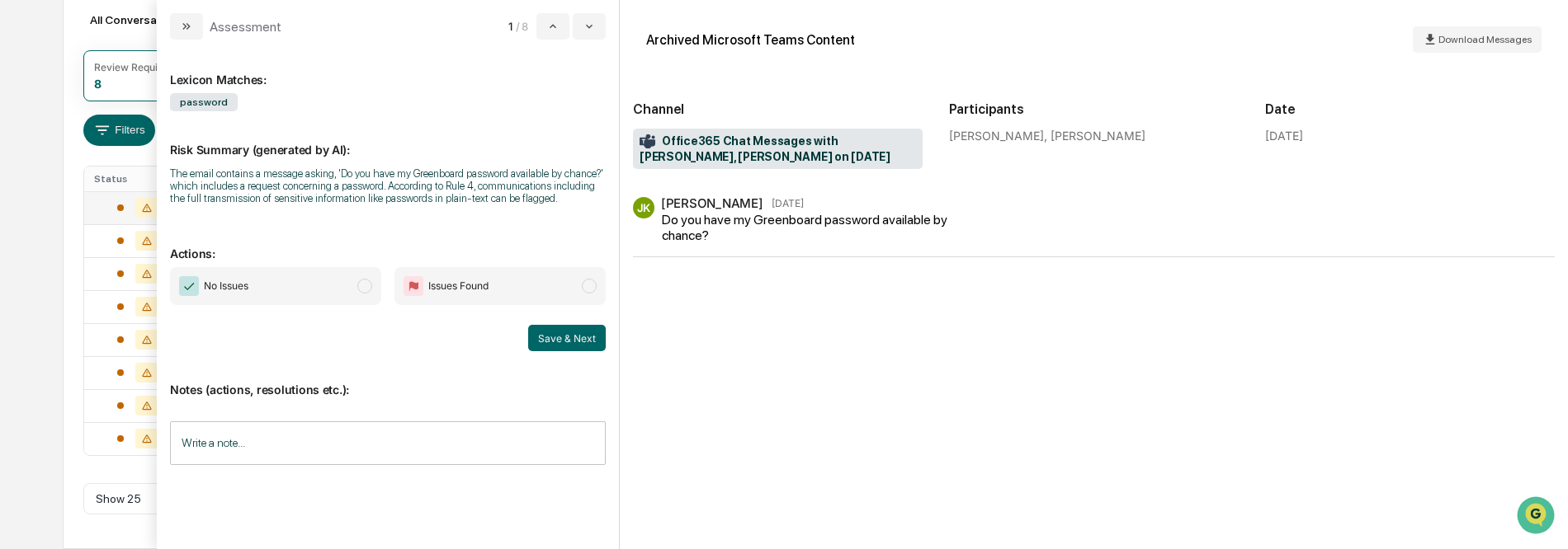
click at [361, 283] on span "modal" at bounding box center [364, 286] width 15 height 15
click at [554, 333] on button "Save & Next" at bounding box center [566, 338] width 77 height 26
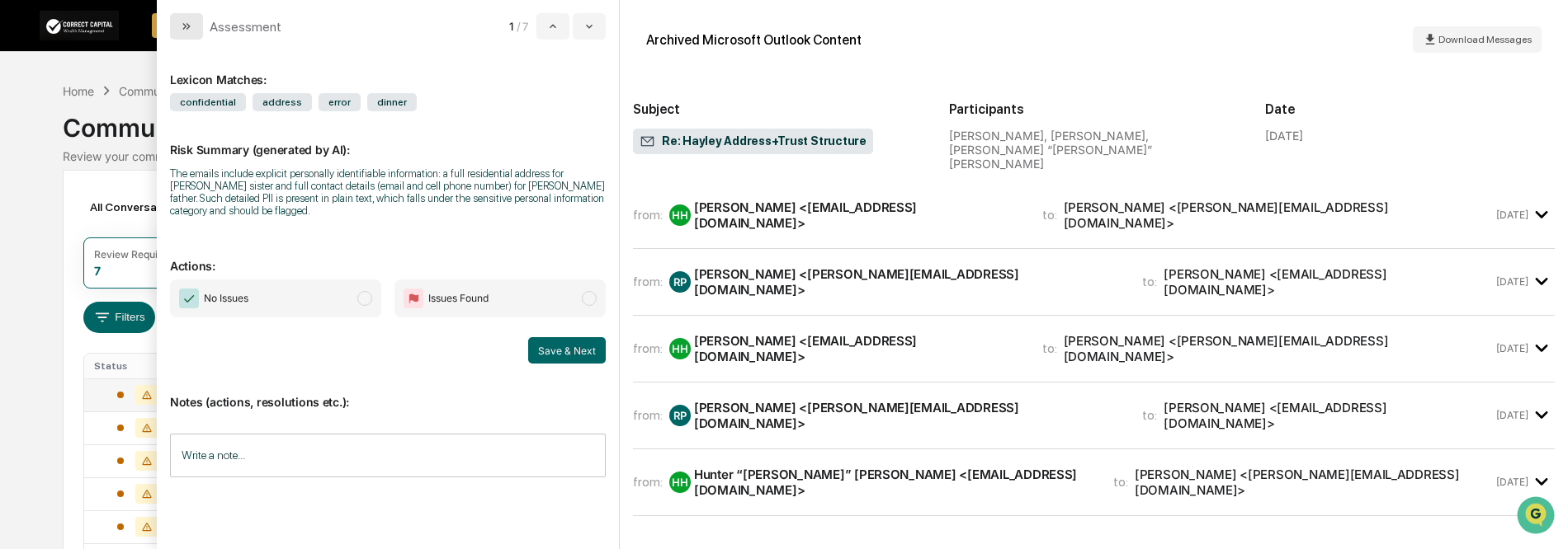
click at [180, 26] on icon "modal" at bounding box center [187, 26] width 13 height 13
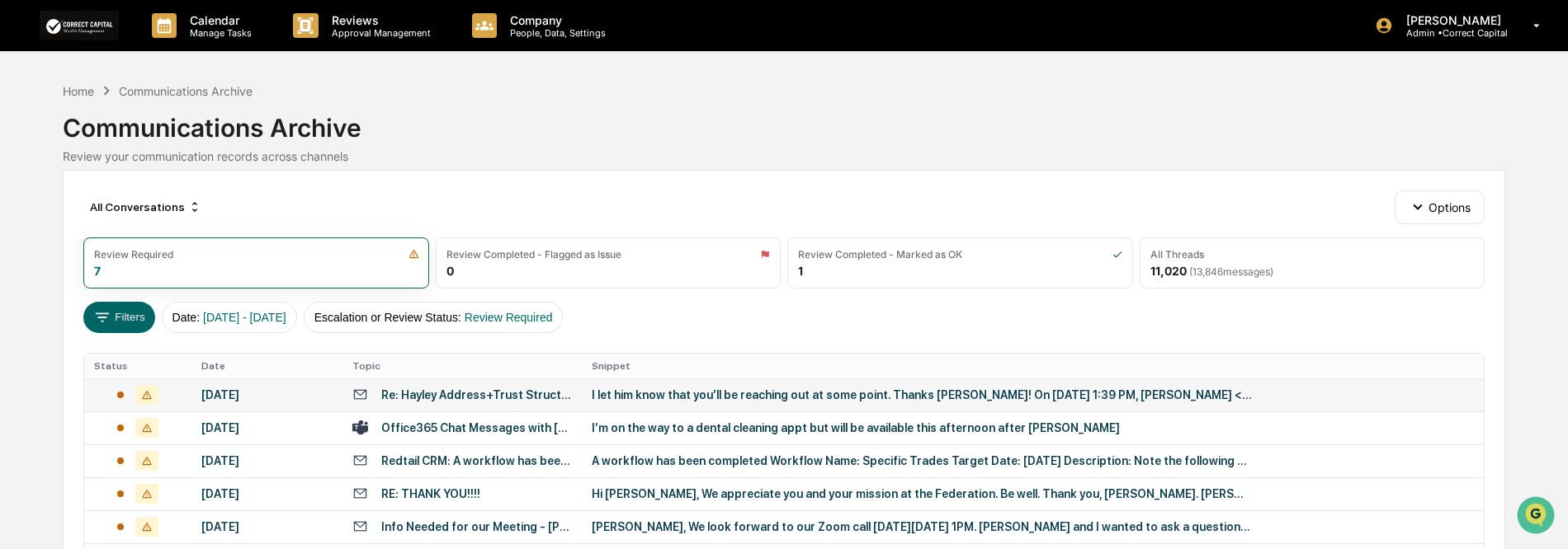
click at [647, 394] on div "I let him know that you’ll be reaching out at some point. Thanks Ryan! On Sep 1…" at bounding box center [921, 395] width 660 height 13
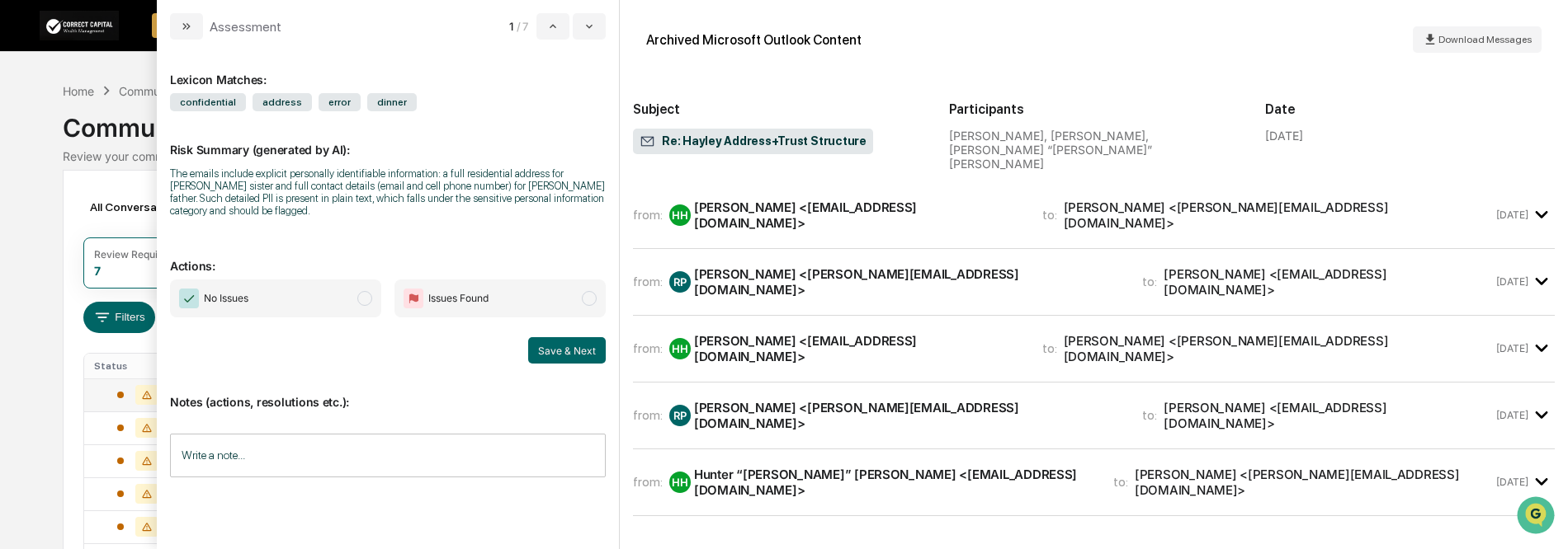
click at [1537, 202] on icon "modal" at bounding box center [1541, 215] width 27 height 27
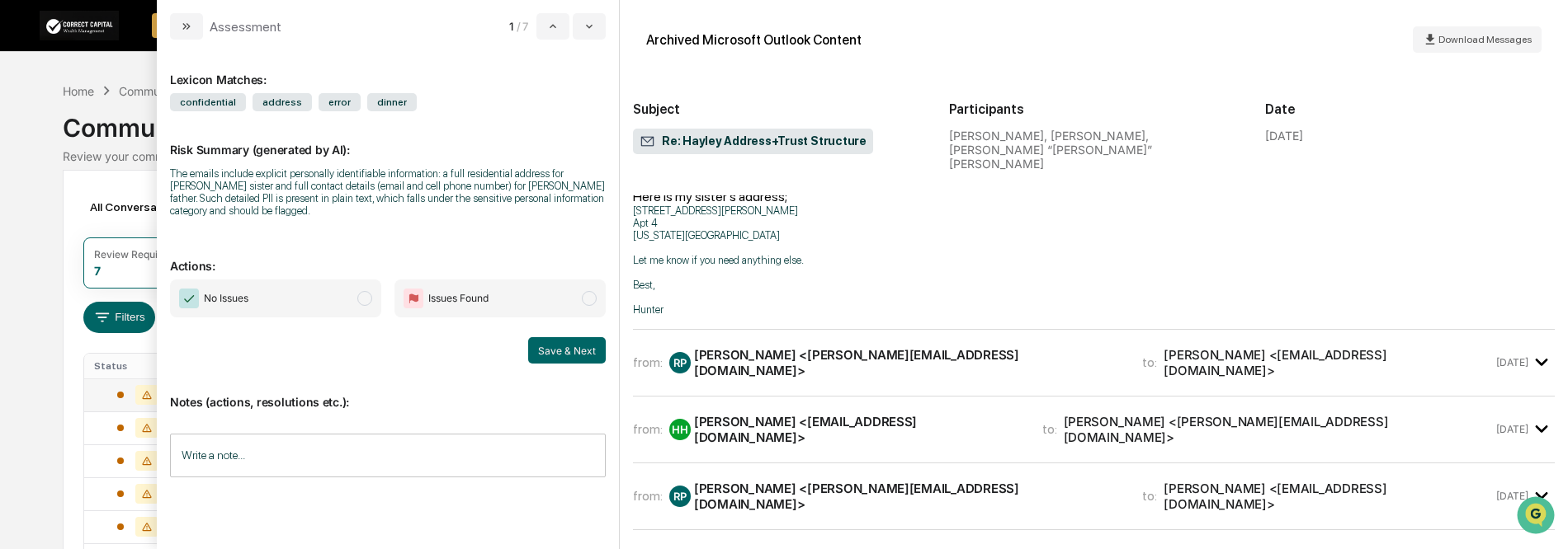
scroll to position [495, 0]
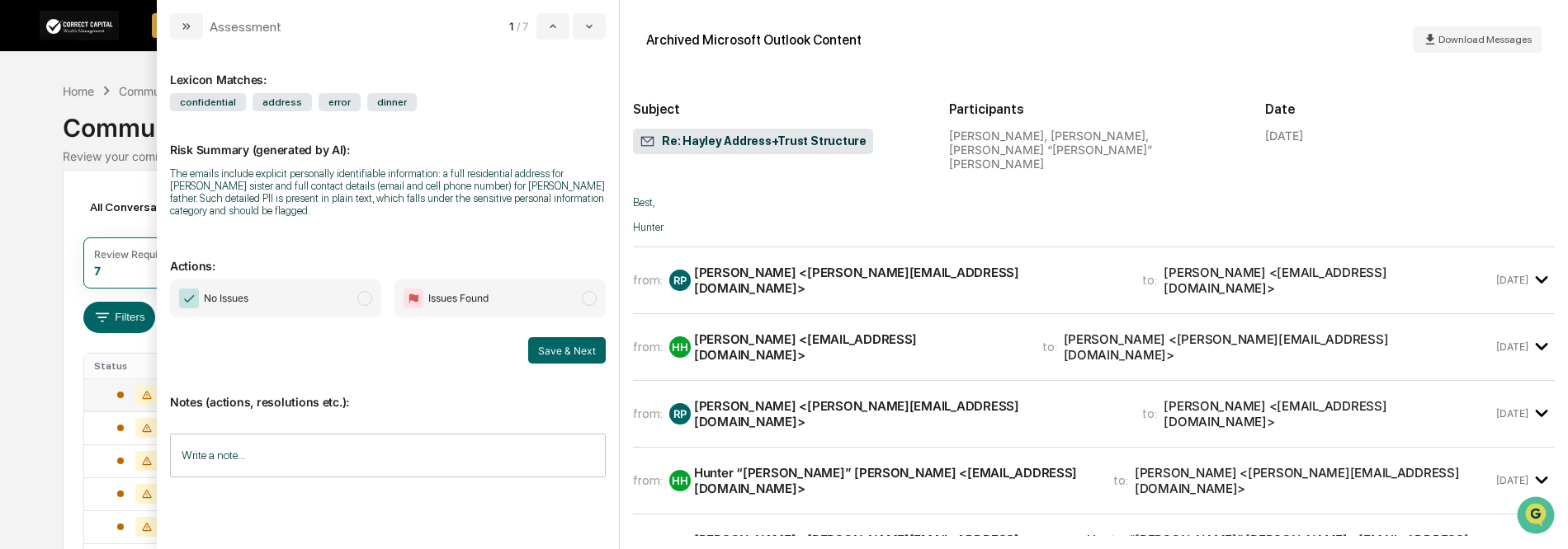
click at [1535, 267] on icon "modal" at bounding box center [1541, 280] width 27 height 27
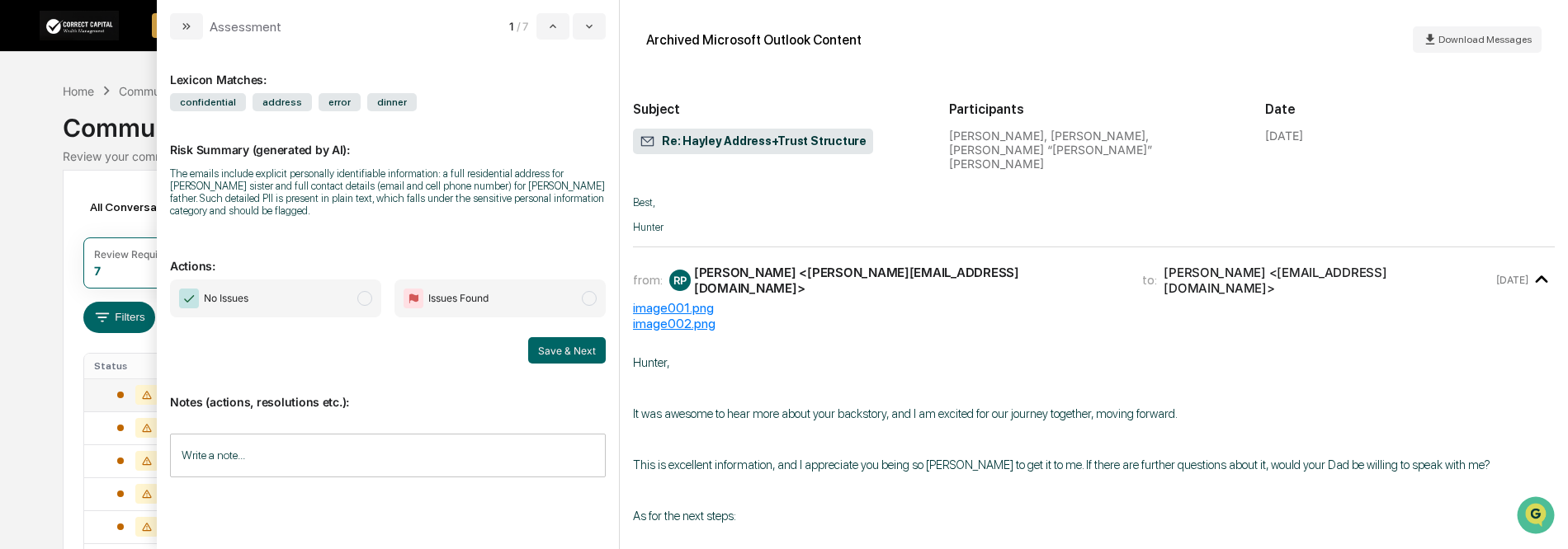
click at [1535, 267] on icon "modal" at bounding box center [1541, 280] width 27 height 27
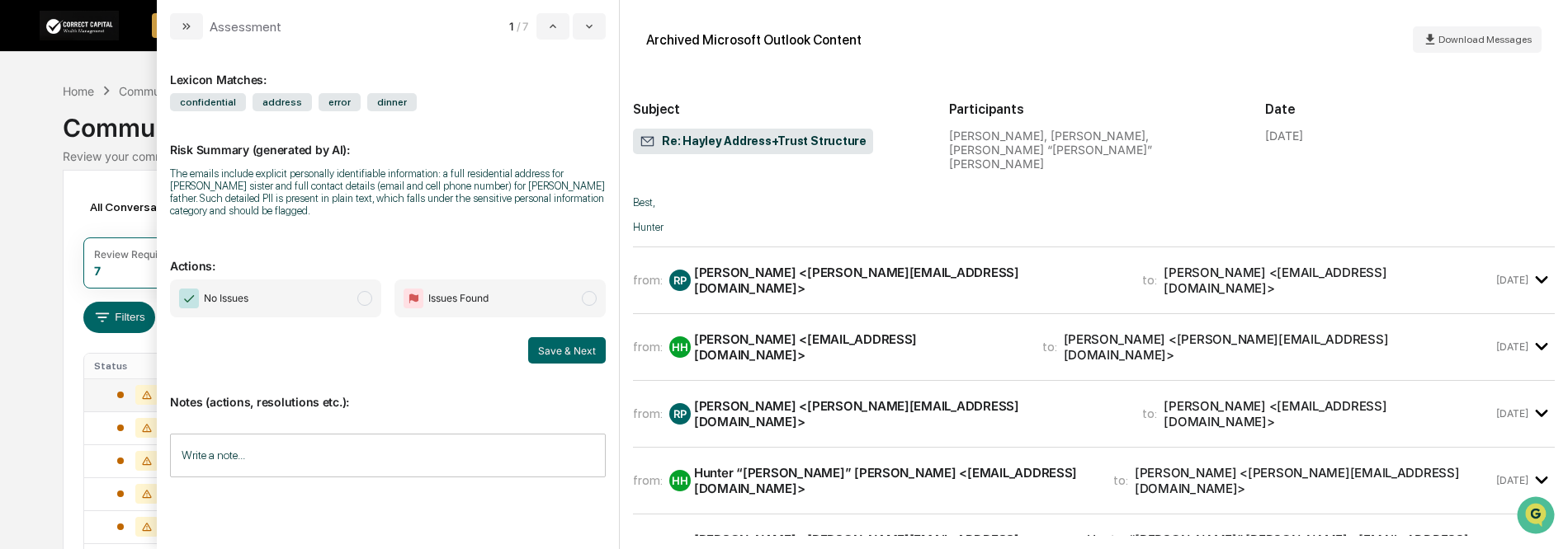
click at [1530, 333] on icon "modal" at bounding box center [1541, 346] width 27 height 27
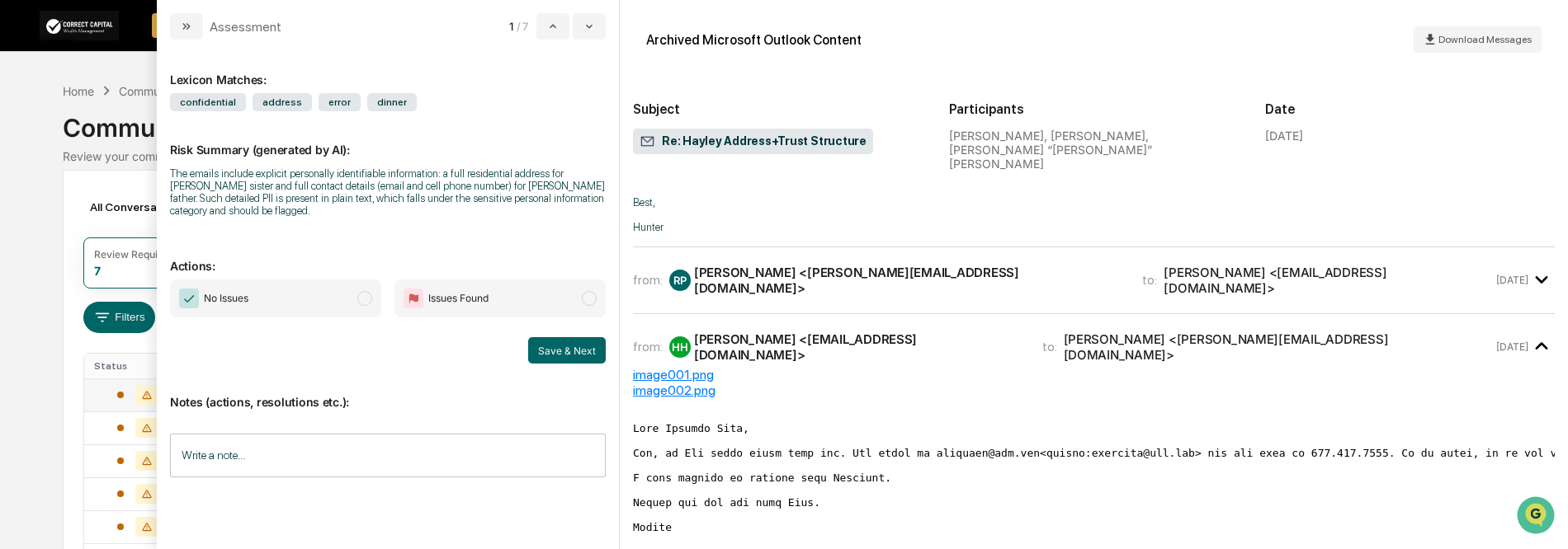
click at [1530, 333] on icon "modal" at bounding box center [1541, 346] width 27 height 27
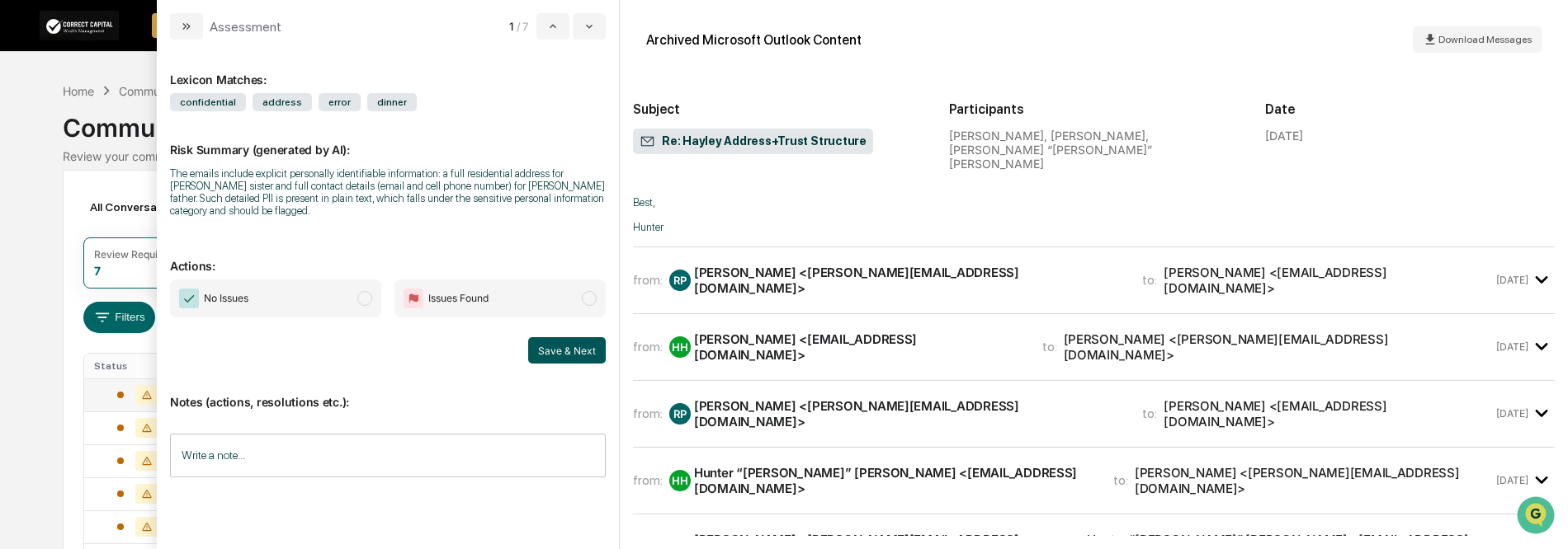
click at [574, 351] on button "Save & Next" at bounding box center [566, 350] width 77 height 26
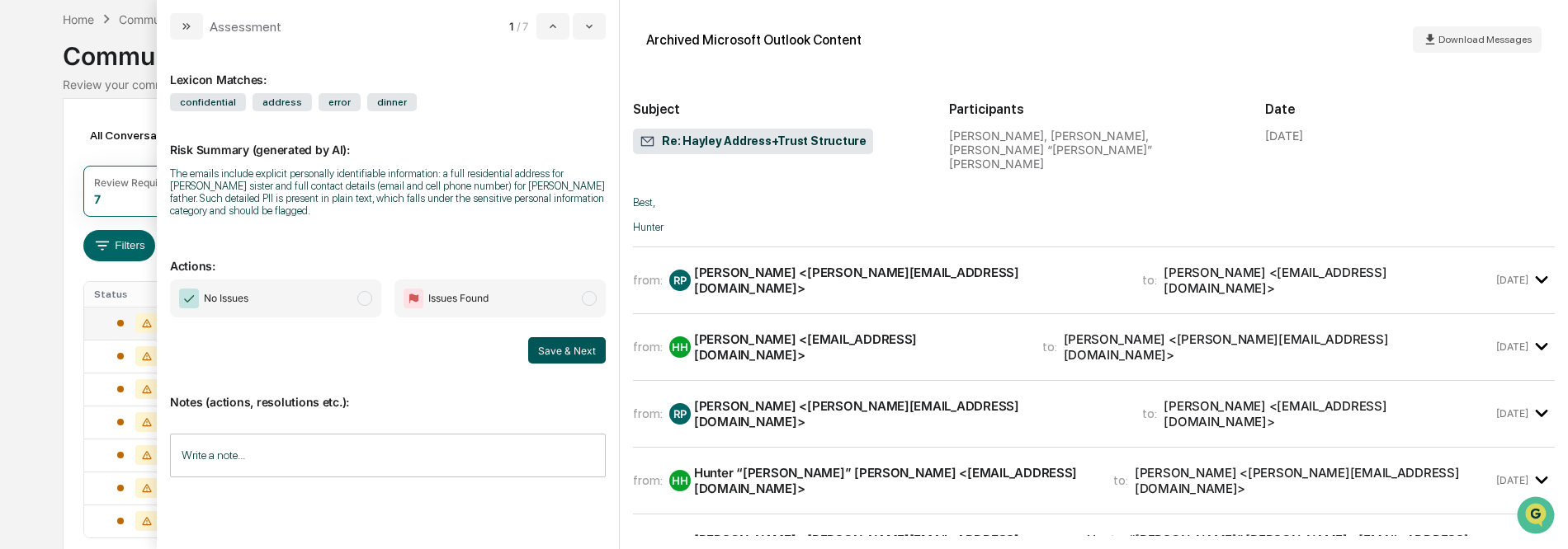
scroll to position [154, 0]
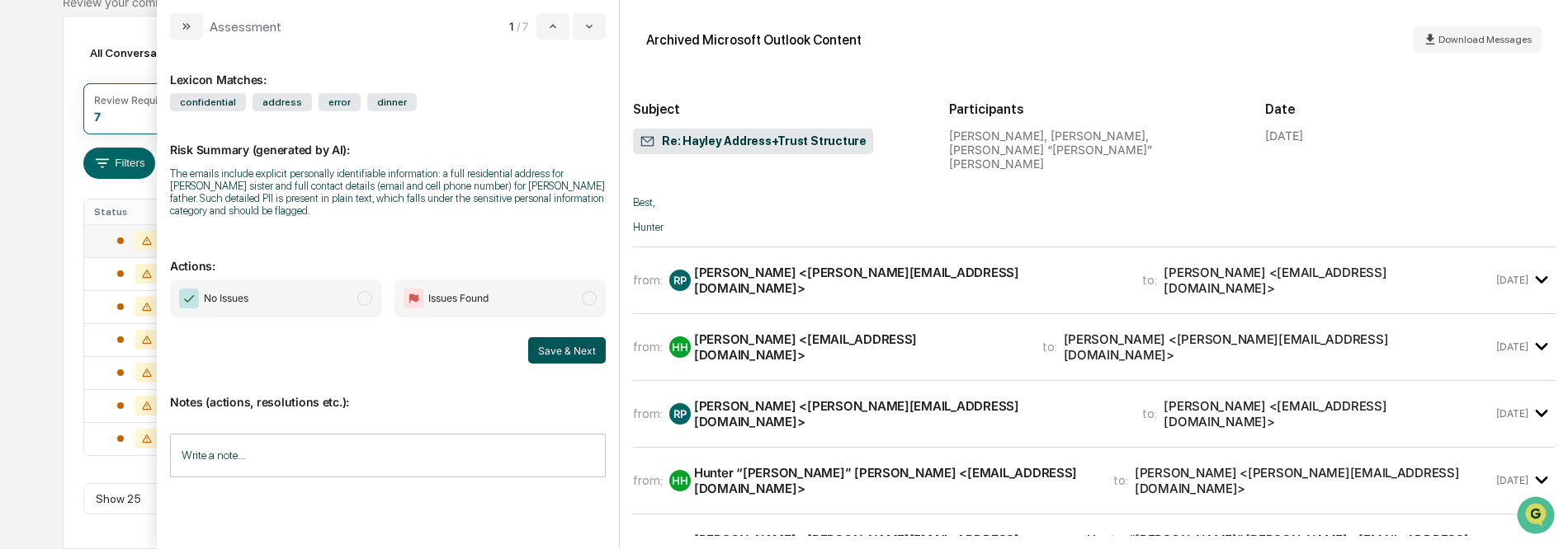
click at [570, 351] on button "Save & Next" at bounding box center [566, 350] width 77 height 26
click at [325, 289] on span "No Issues" at bounding box center [275, 298] width 211 height 38
click at [566, 346] on button "Save & Next" at bounding box center [566, 350] width 77 height 26
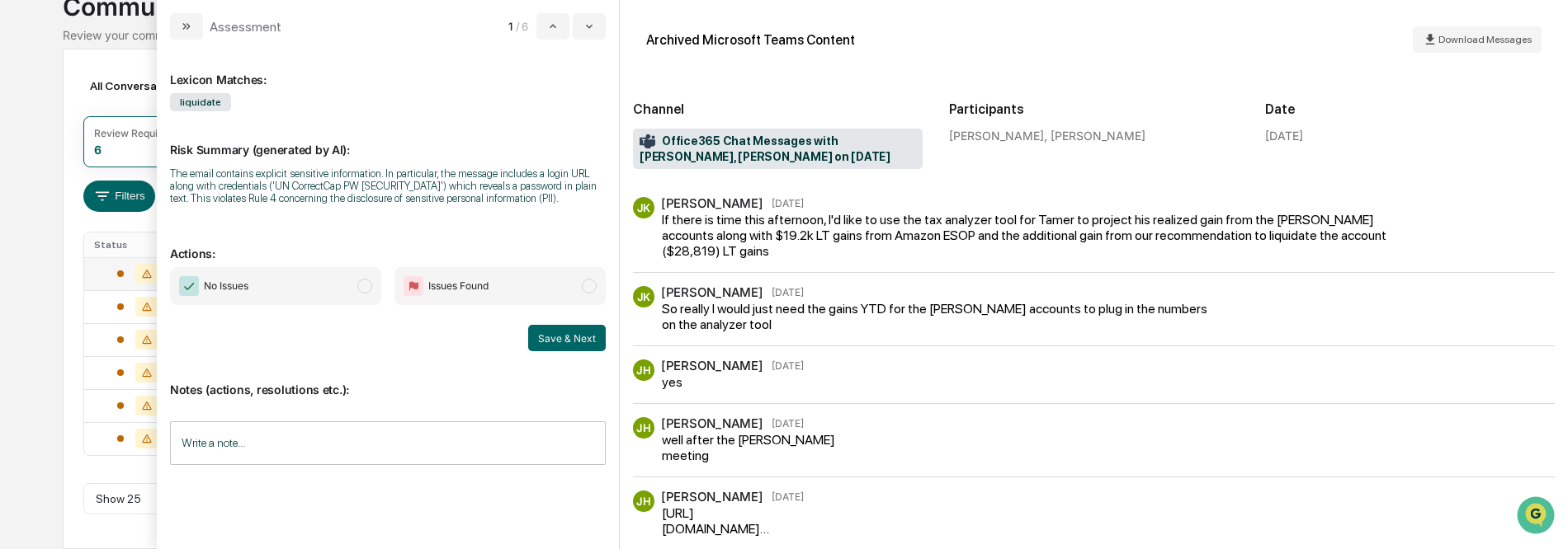
scroll to position [121, 0]
click at [191, 23] on icon "modal" at bounding box center [187, 26] width 13 height 13
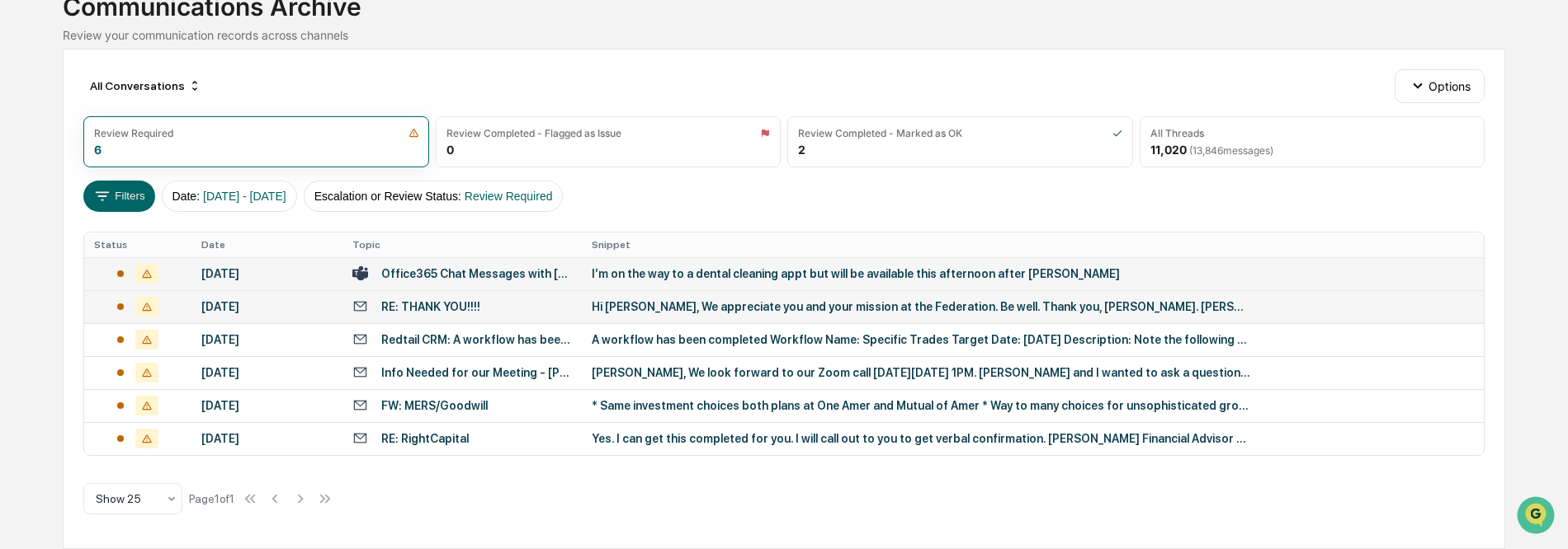
click at [904, 310] on div "Hi Nancy, We appreciate you and your mission at the Federation. Be well. Thank …" at bounding box center [921, 307] width 660 height 13
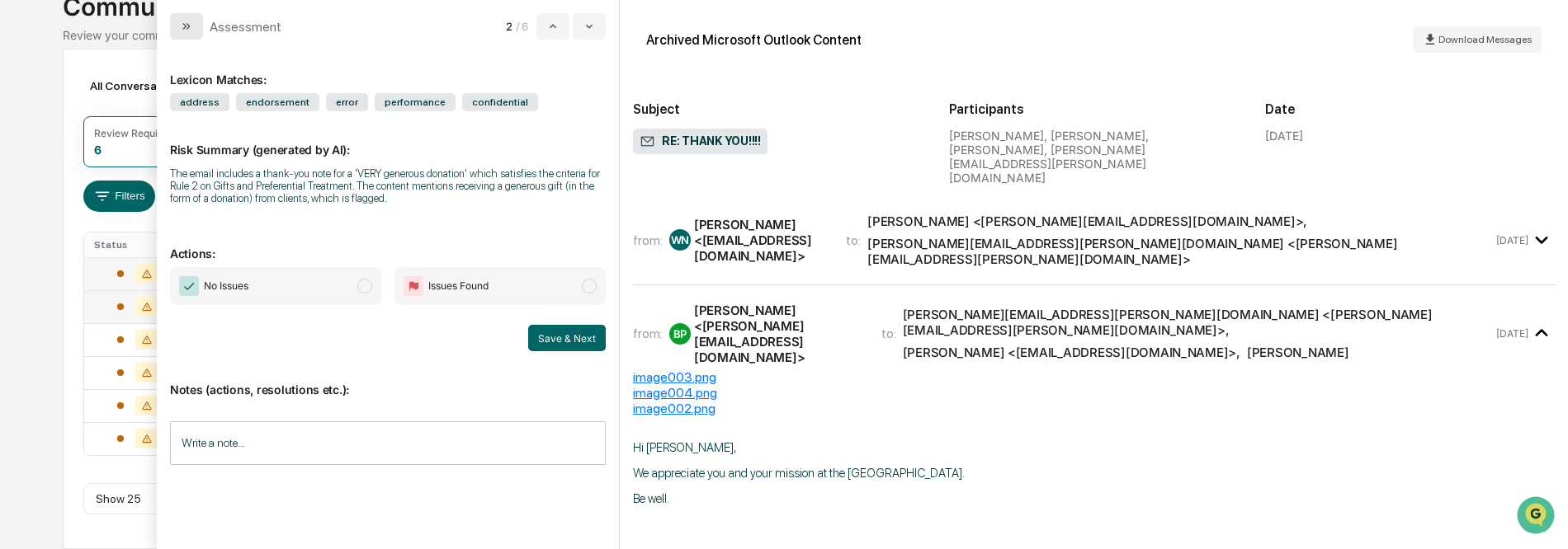
click at [182, 21] on icon "modal" at bounding box center [187, 26] width 13 height 13
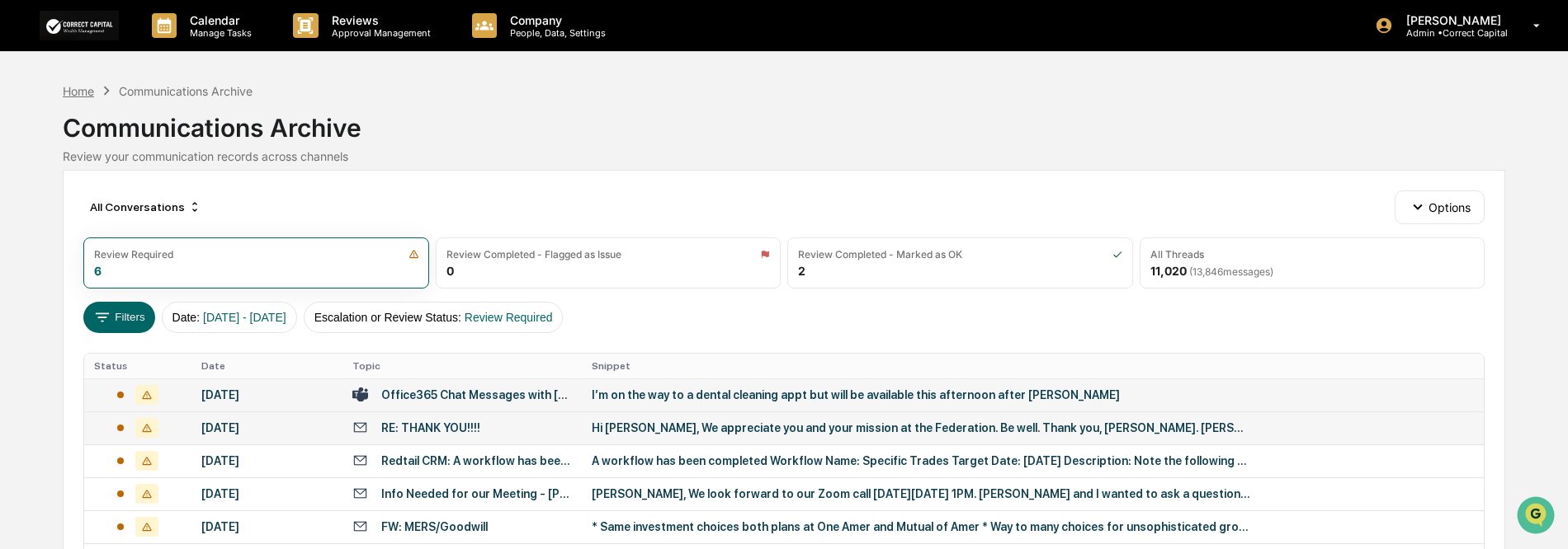
click at [76, 86] on div "Home" at bounding box center [78, 91] width 32 height 14
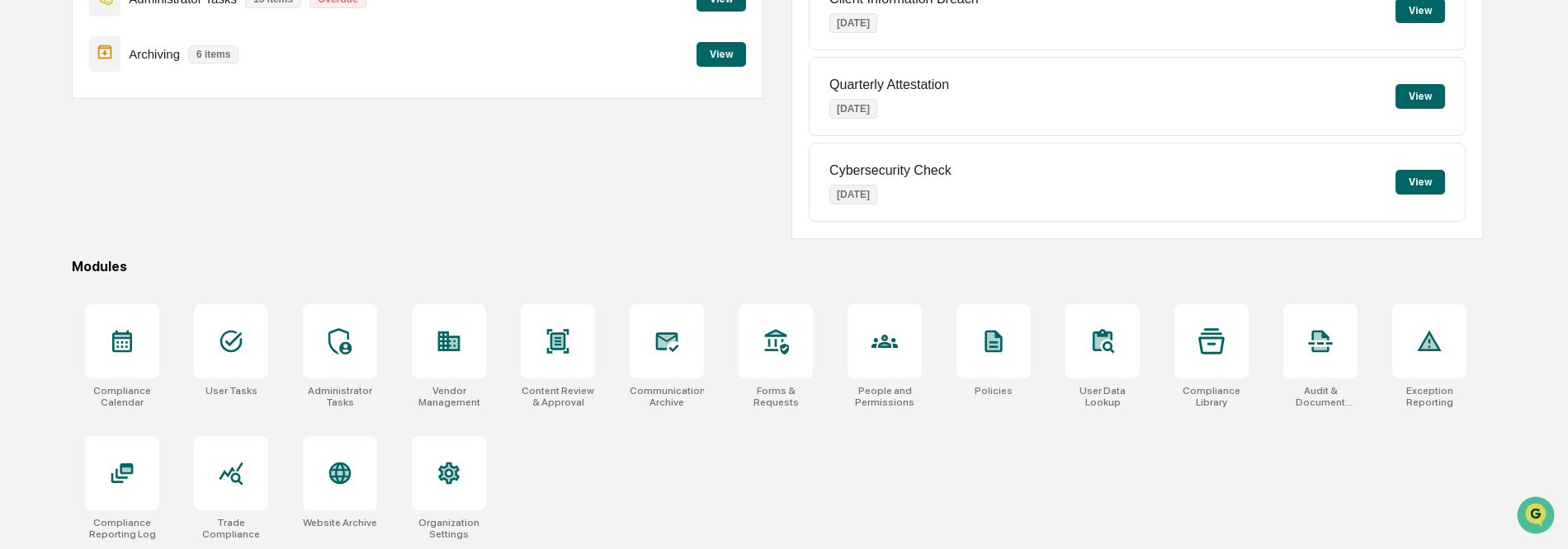
scroll to position [249, 0]
click at [236, 476] on icon at bounding box center [231, 472] width 26 height 26
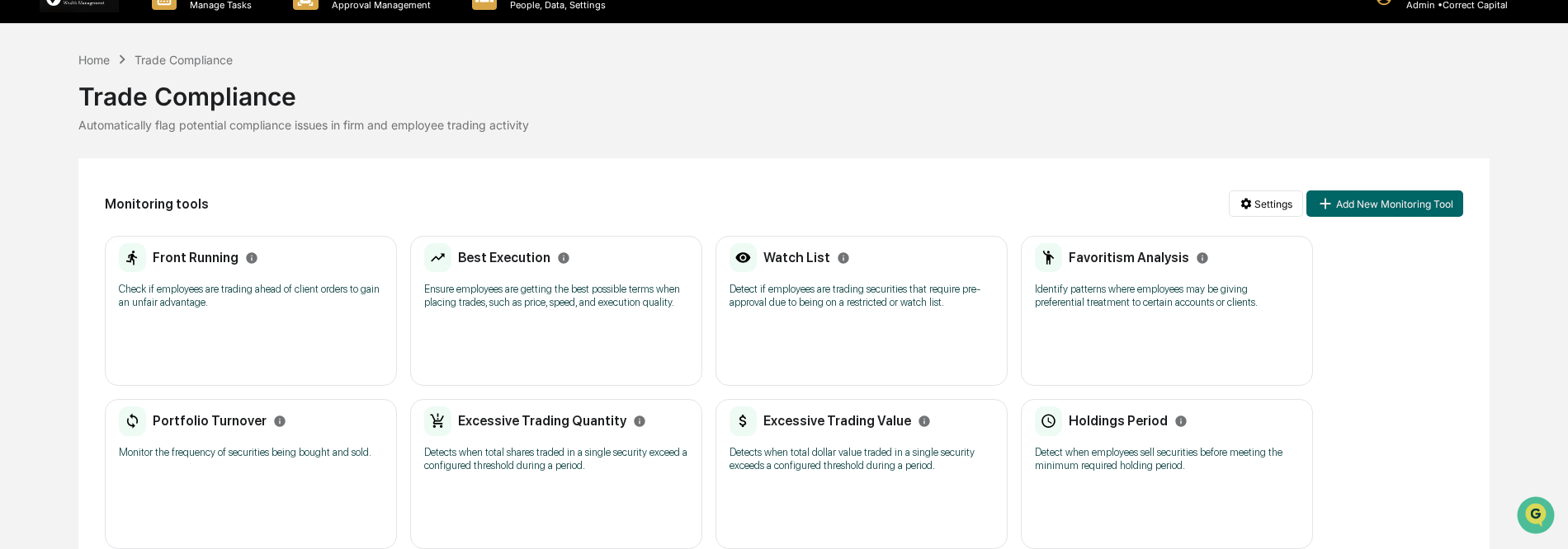
scroll to position [55, 0]
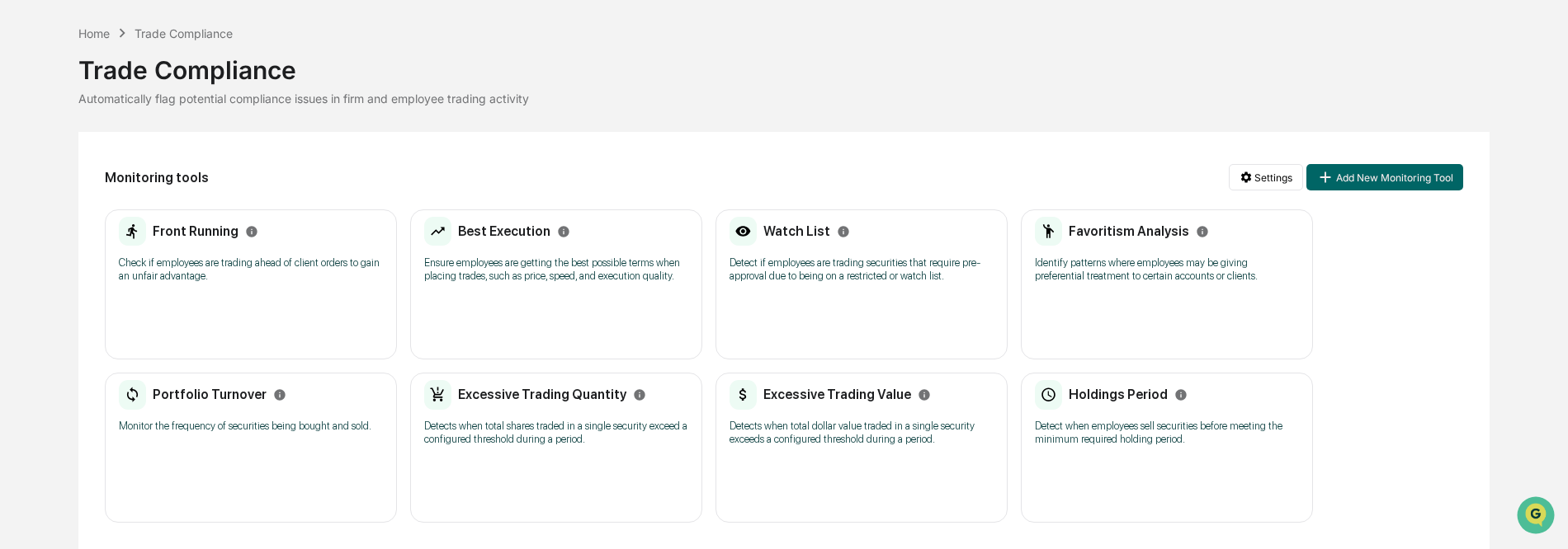
click at [1183, 276] on p "Identify patterns where employees may be giving preferential treatment to certa…" at bounding box center [1166, 269] width 264 height 26
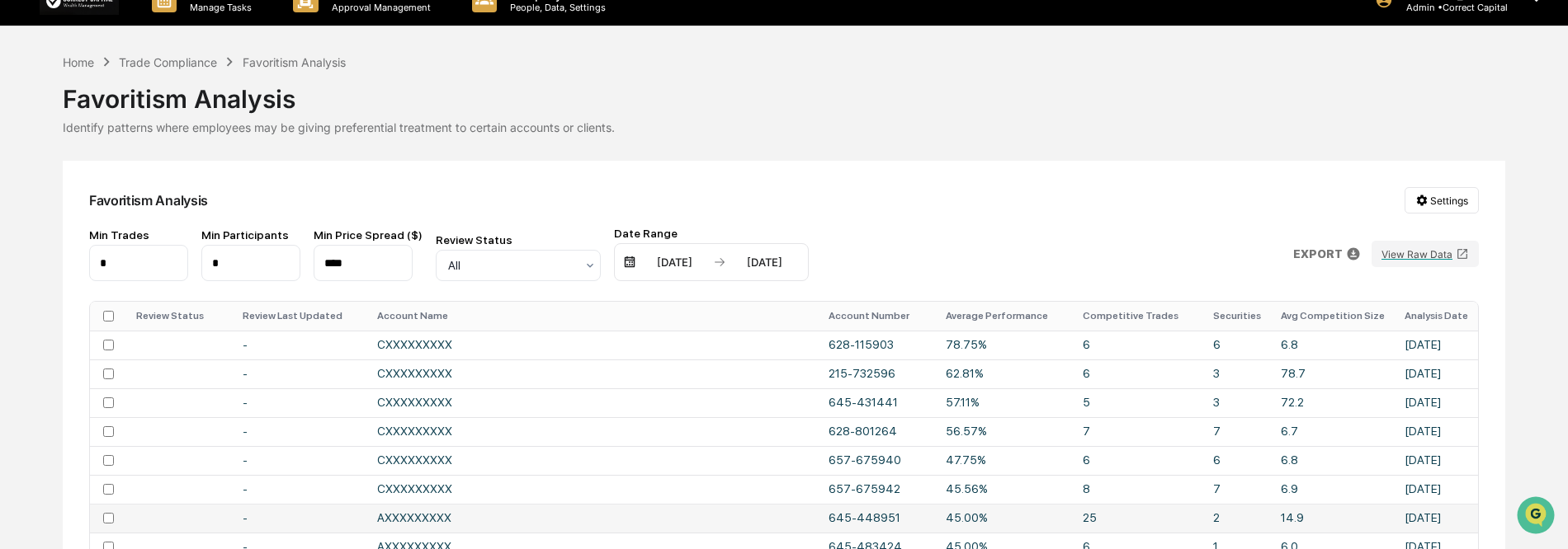
scroll to position [24, 0]
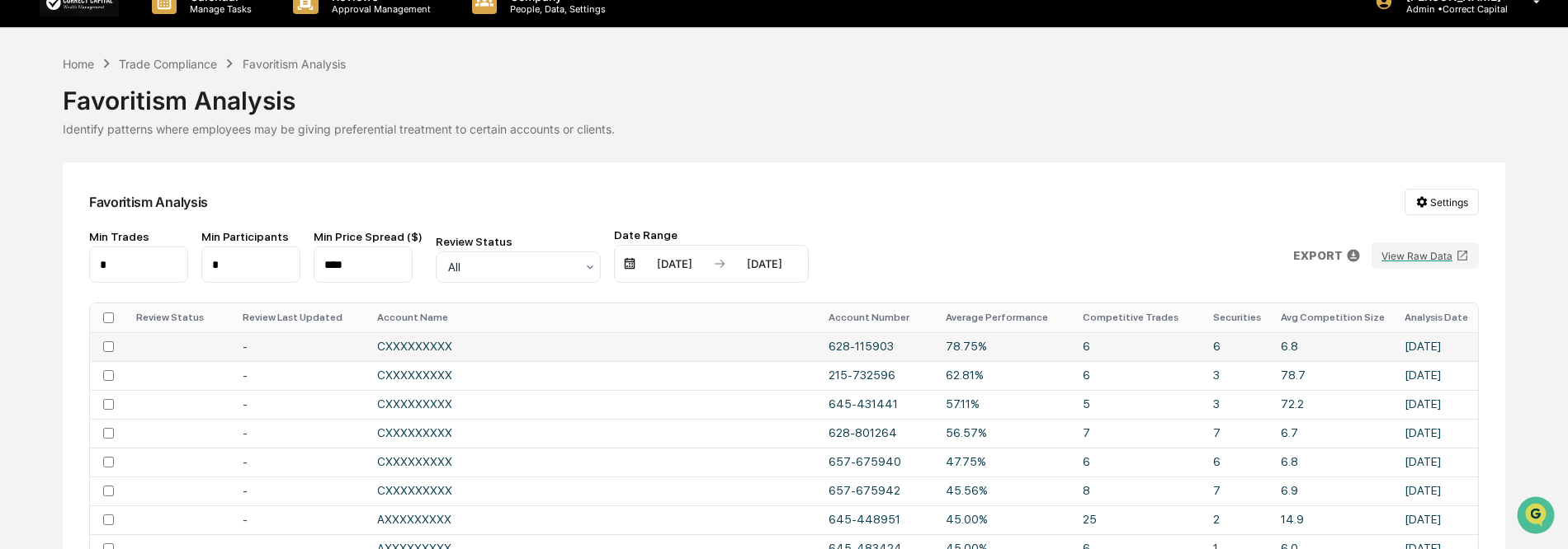
click at [404, 344] on td "CXXXXXXXXX" at bounding box center [593, 346] width 452 height 29
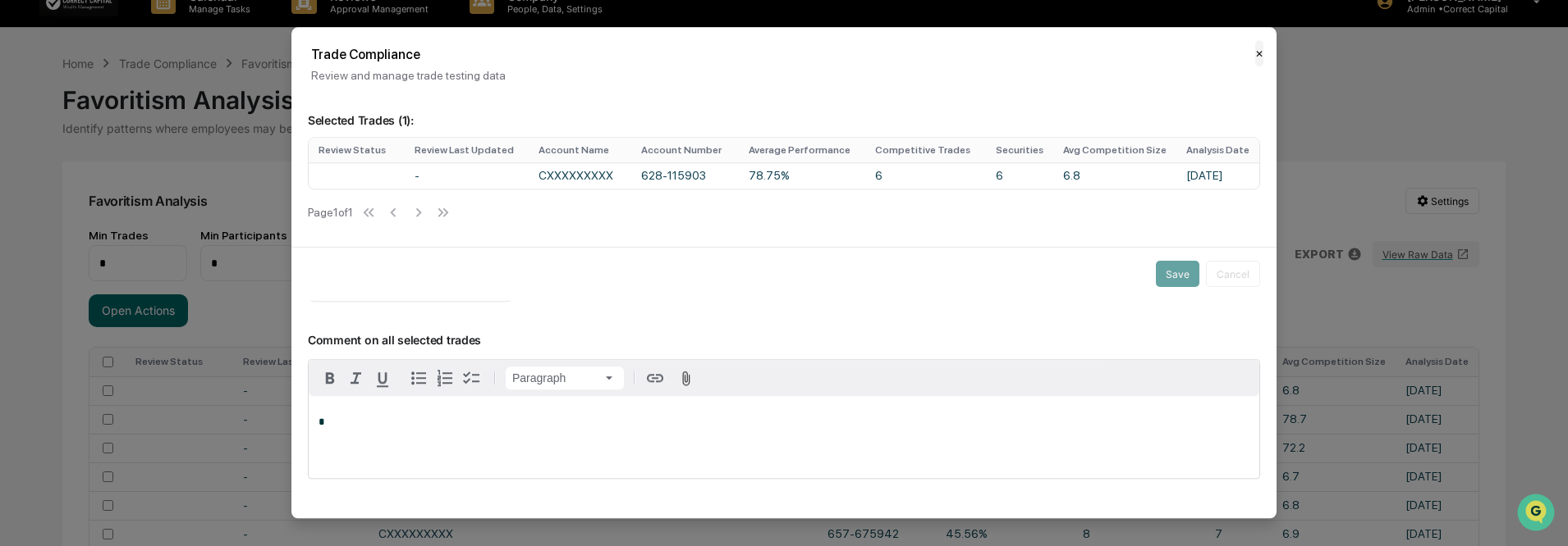
click at [1260, 54] on button "✕" at bounding box center [1258, 53] width 8 height 26
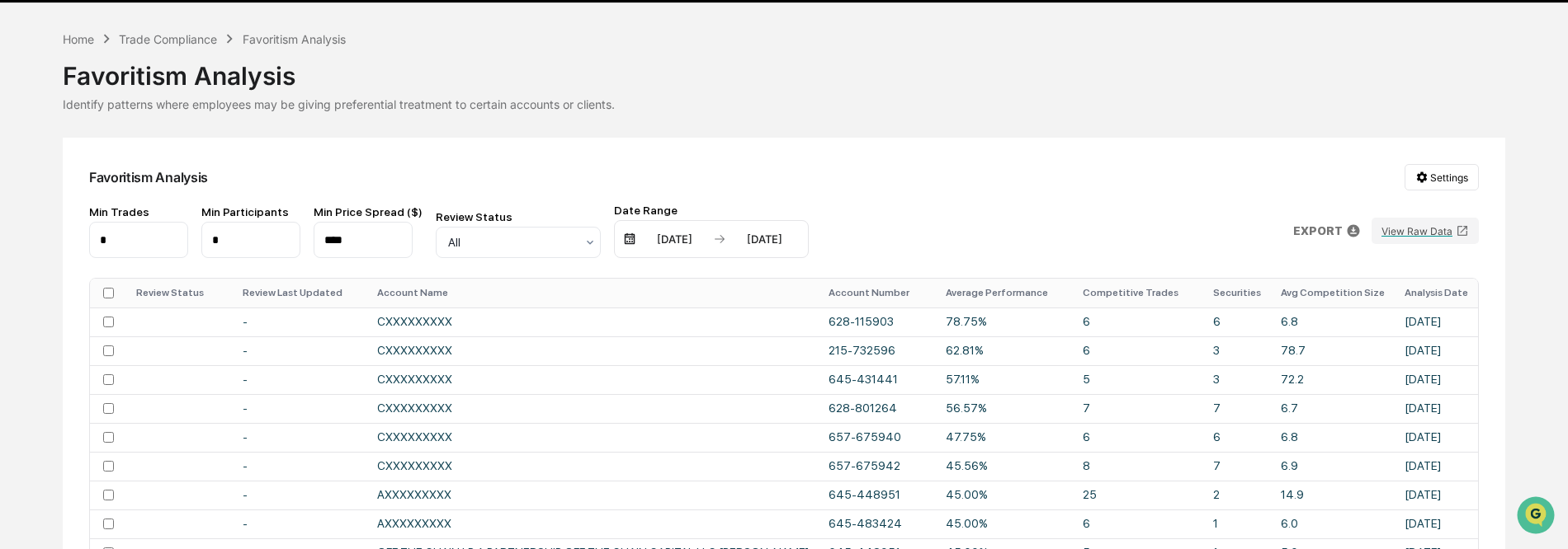
scroll to position [0, 0]
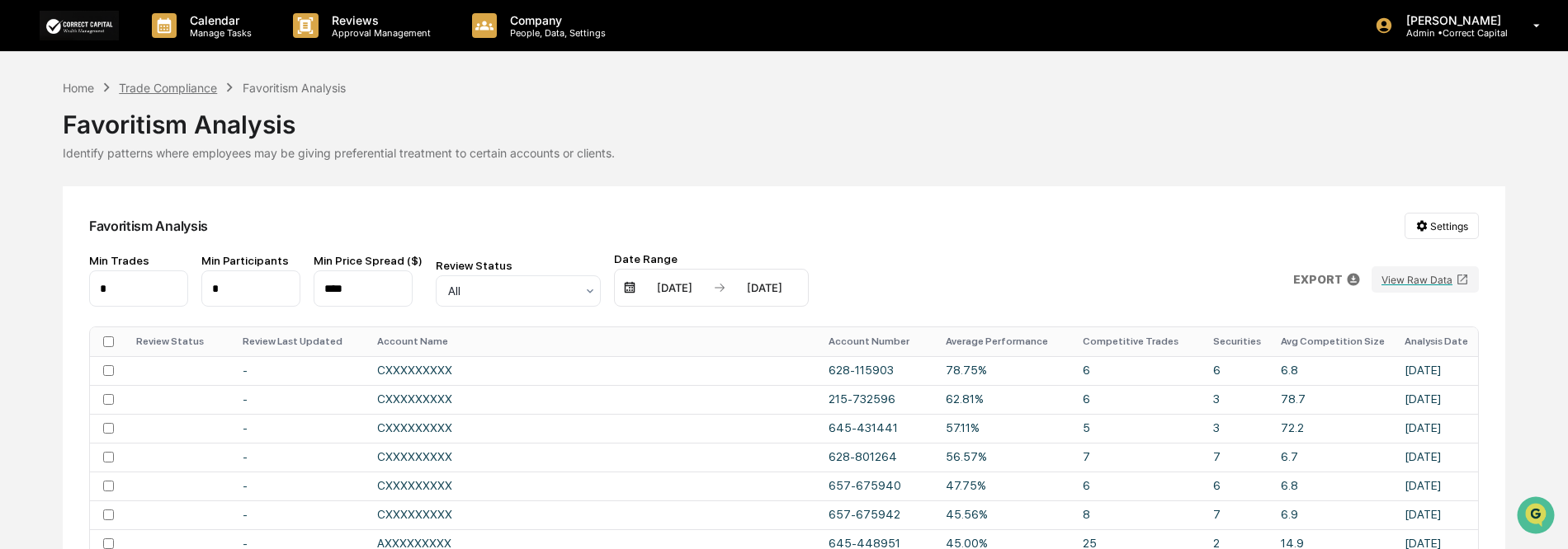
click at [158, 89] on div "Trade Compliance" at bounding box center [168, 87] width 99 height 14
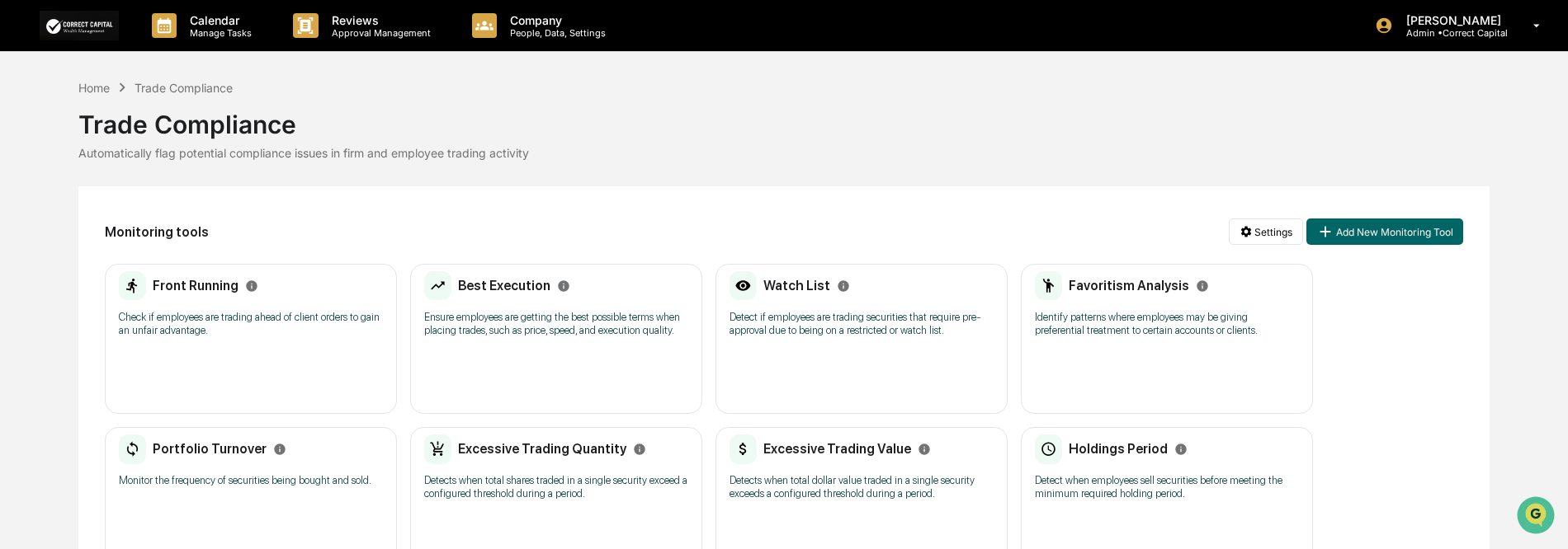
click at [211, 482] on p "Monitor the frequency of securities being bought and sold." at bounding box center [251, 480] width 264 height 13
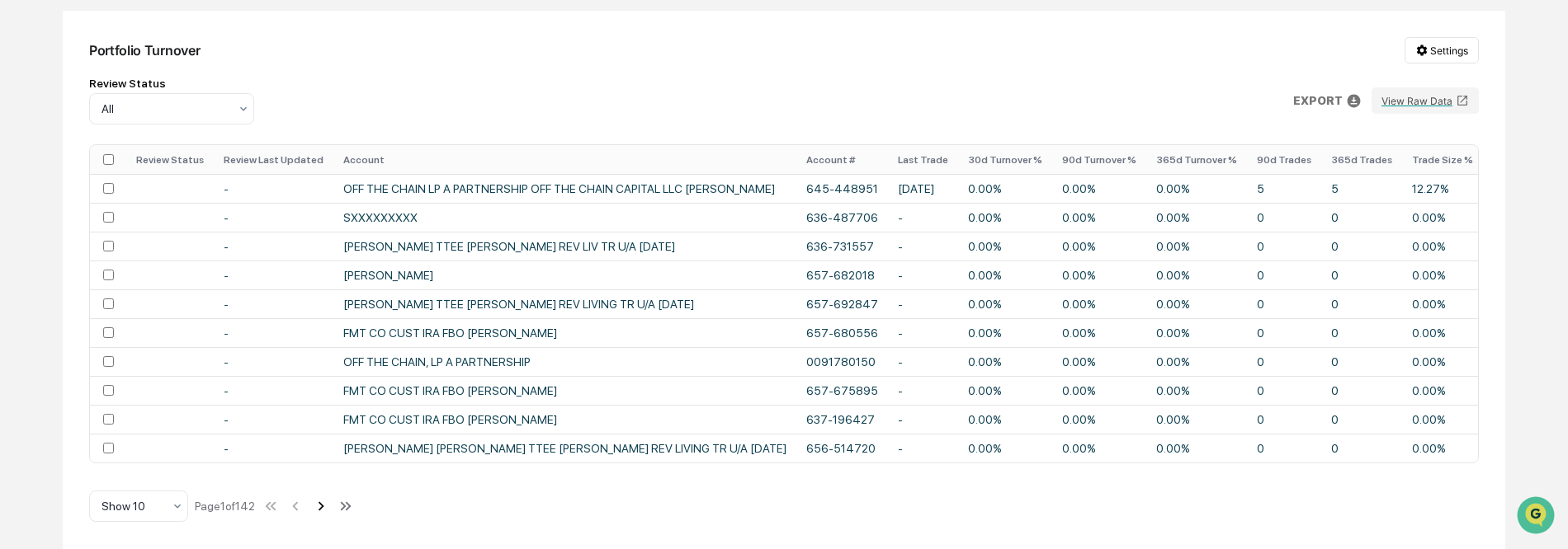
click at [330, 503] on icon at bounding box center [322, 506] width 19 height 19
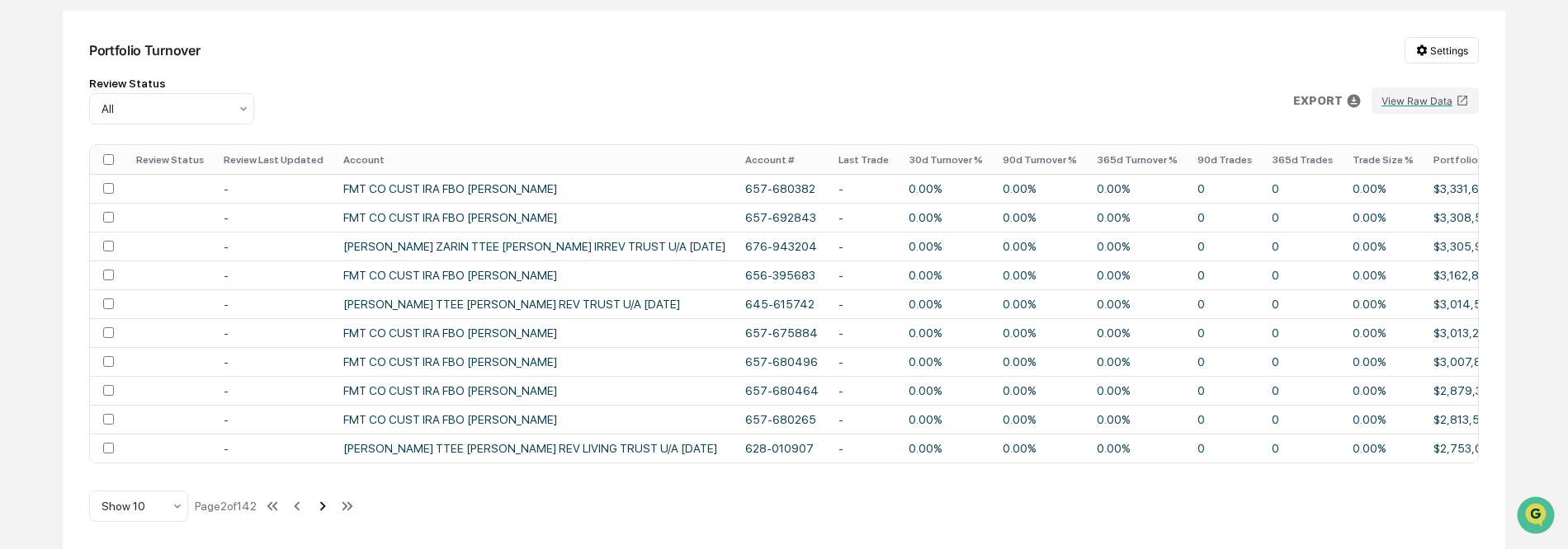
click at [326, 503] on icon at bounding box center [323, 507] width 6 height 9
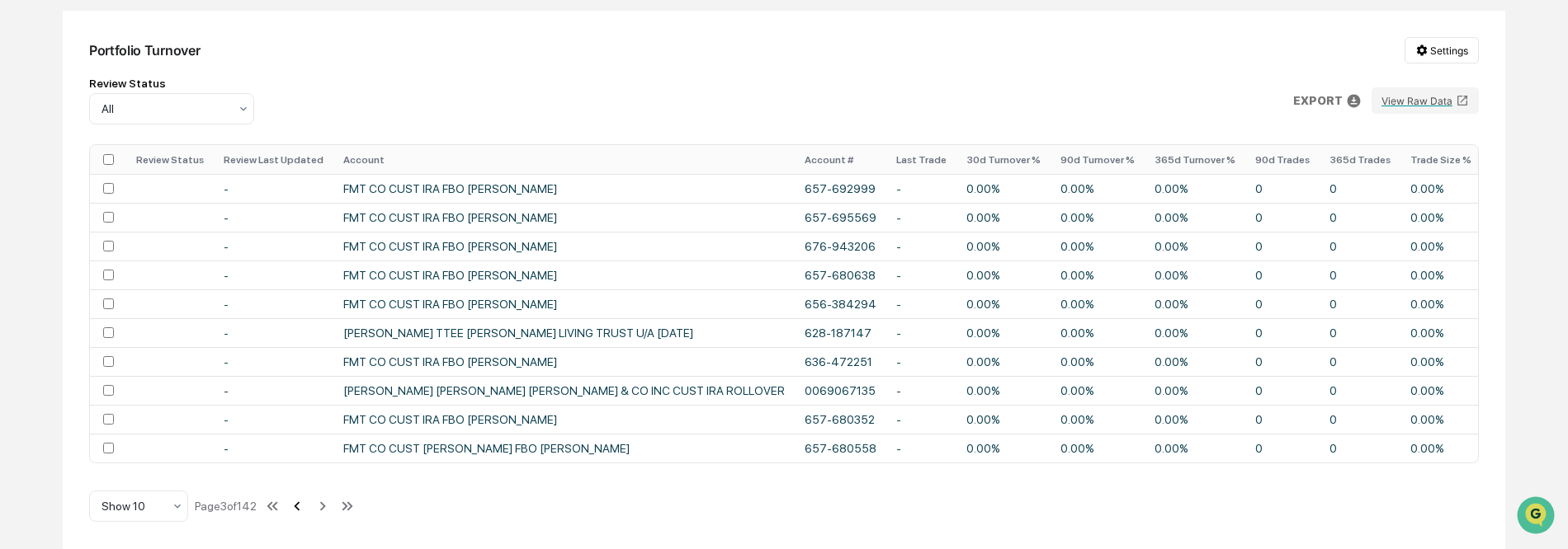
click at [300, 510] on icon at bounding box center [297, 507] width 6 height 9
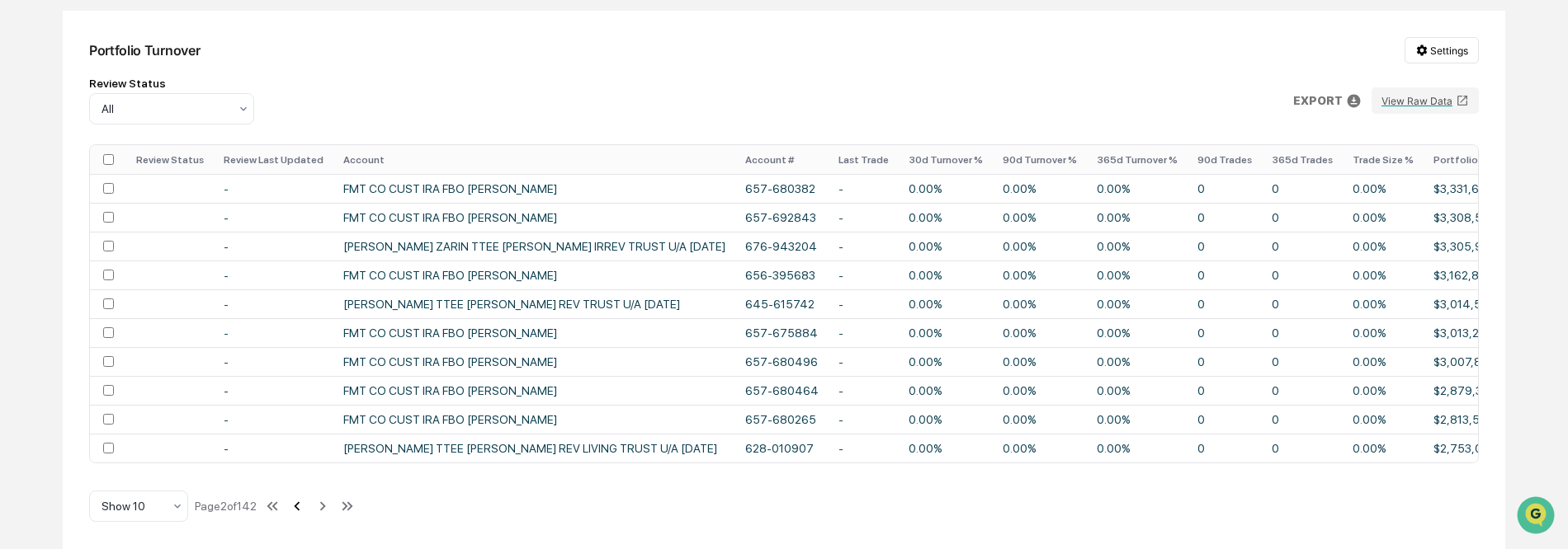
click at [300, 510] on icon at bounding box center [297, 507] width 6 height 9
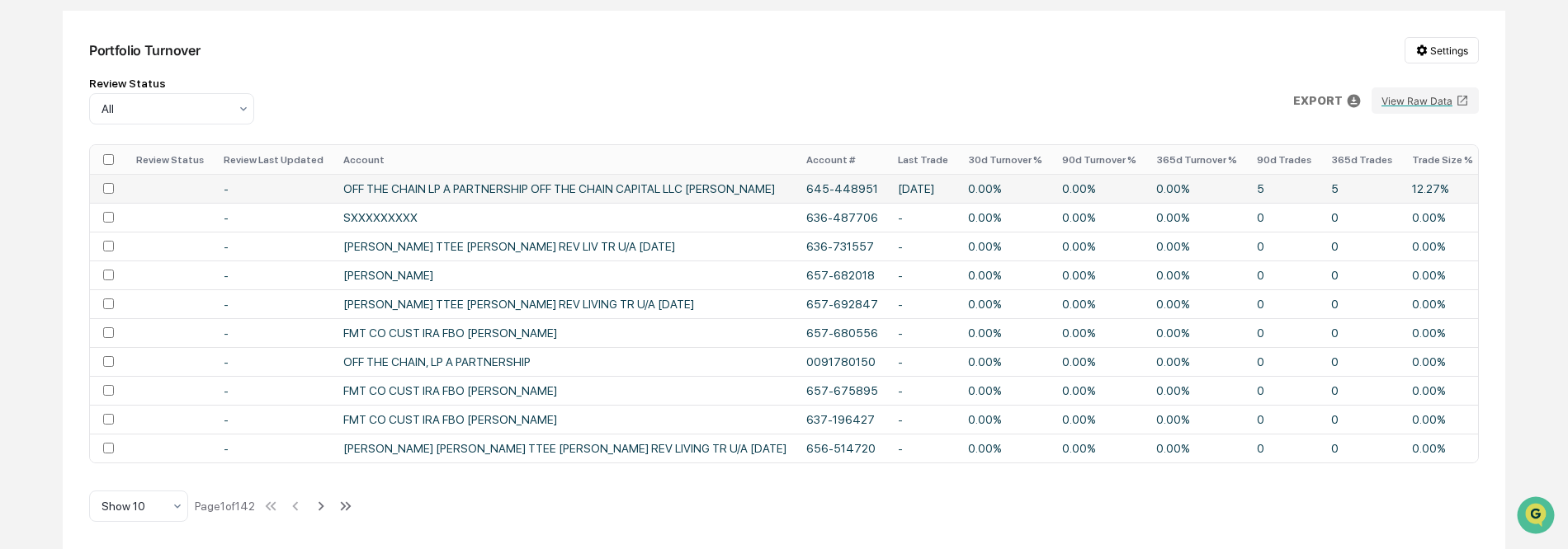
click at [683, 180] on td "OFF THE CHAIN LP A PARTNERSHIP OFF THE CHAIN CAPITAL LLC TOM WAYNE SIEGEL" at bounding box center [565, 188] width 463 height 29
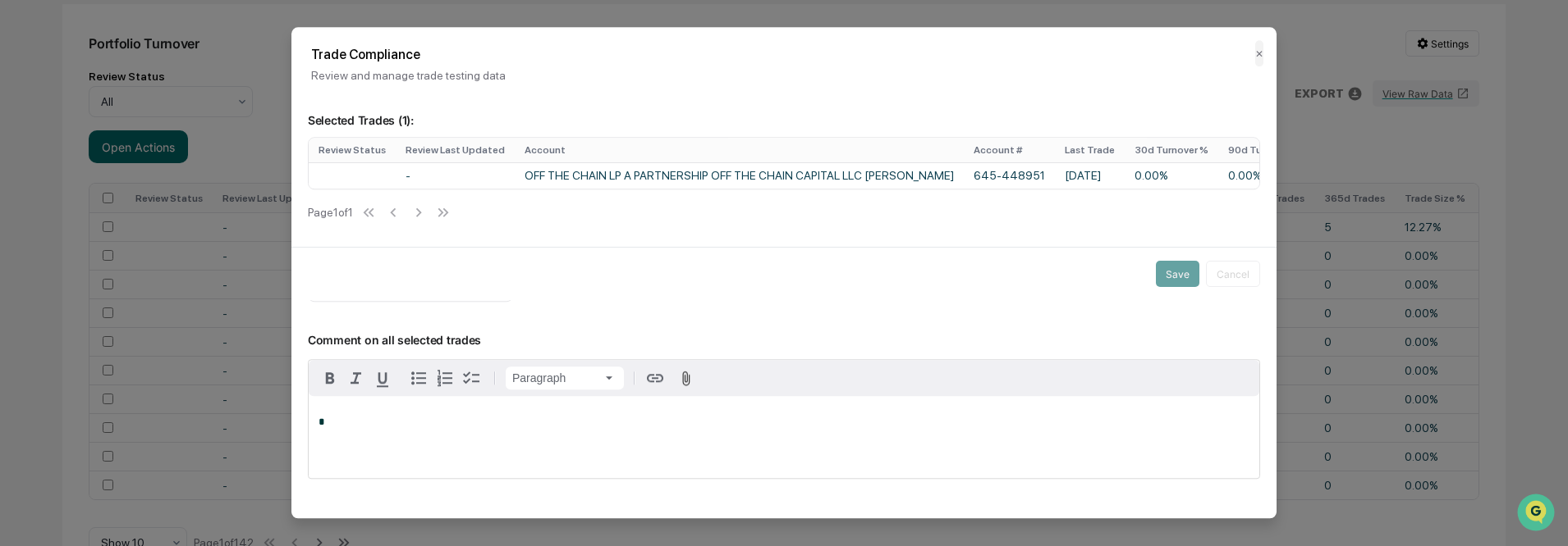
click at [349, 147] on th "Review Status" at bounding box center [352, 150] width 87 height 25
click at [453, 147] on th "Review Last Updated" at bounding box center [455, 150] width 119 height 25
click at [543, 147] on th "Account" at bounding box center [740, 150] width 449 height 25
click at [693, 178] on td "OFF THE CHAIN LP A PARTNERSHIP OFF THE CHAIN CAPITAL LLC TOM WAYNE SIEGEL" at bounding box center [740, 176] width 449 height 26
click at [1261, 55] on button "✕" at bounding box center [1258, 53] width 8 height 26
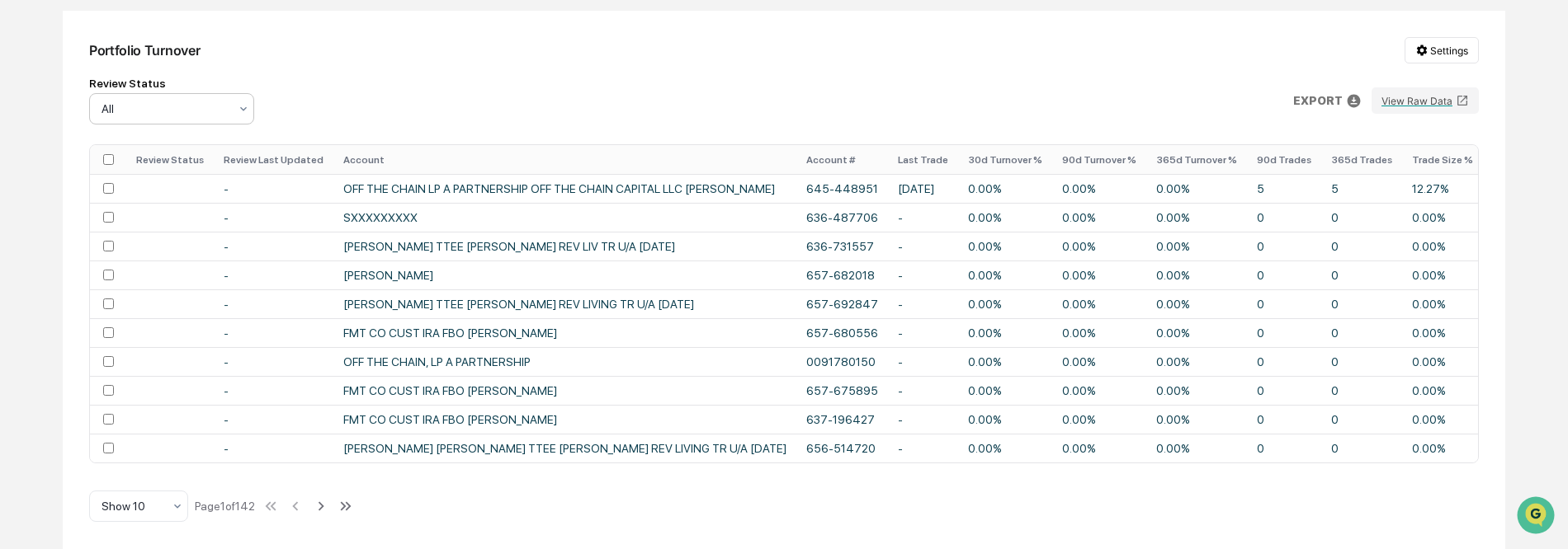
click at [155, 112] on div "All" at bounding box center [165, 109] width 143 height 23
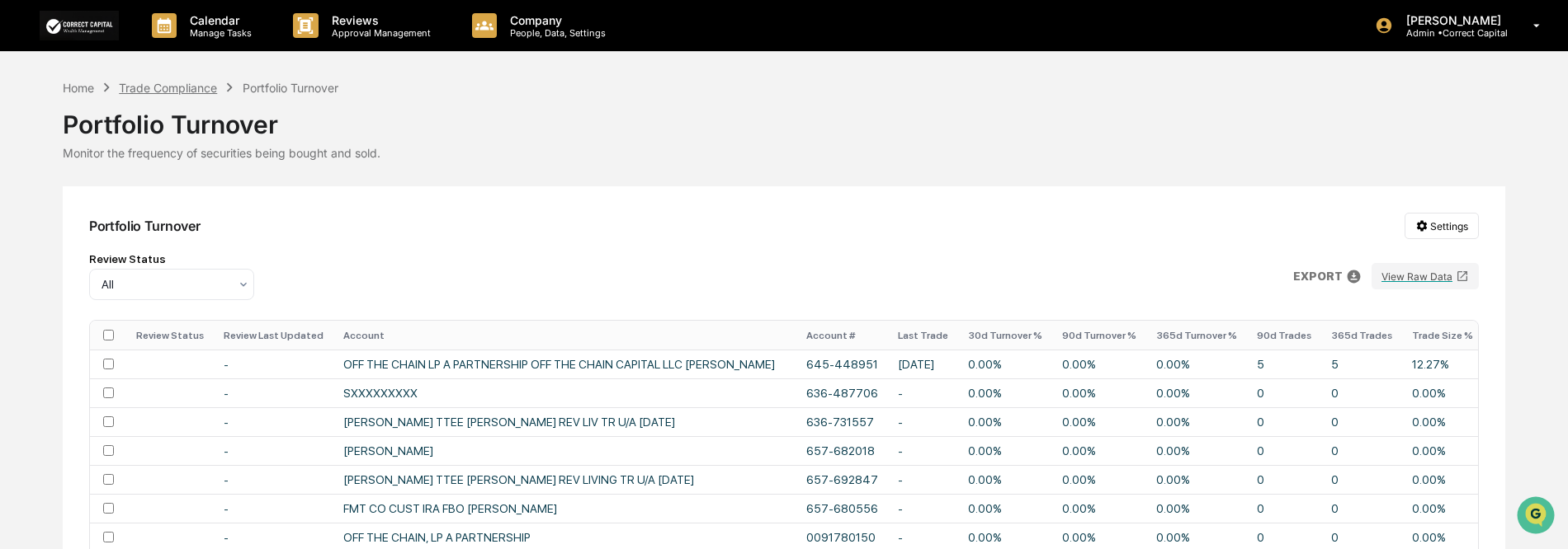
click at [168, 86] on div "Trade Compliance" at bounding box center [168, 87] width 99 height 14
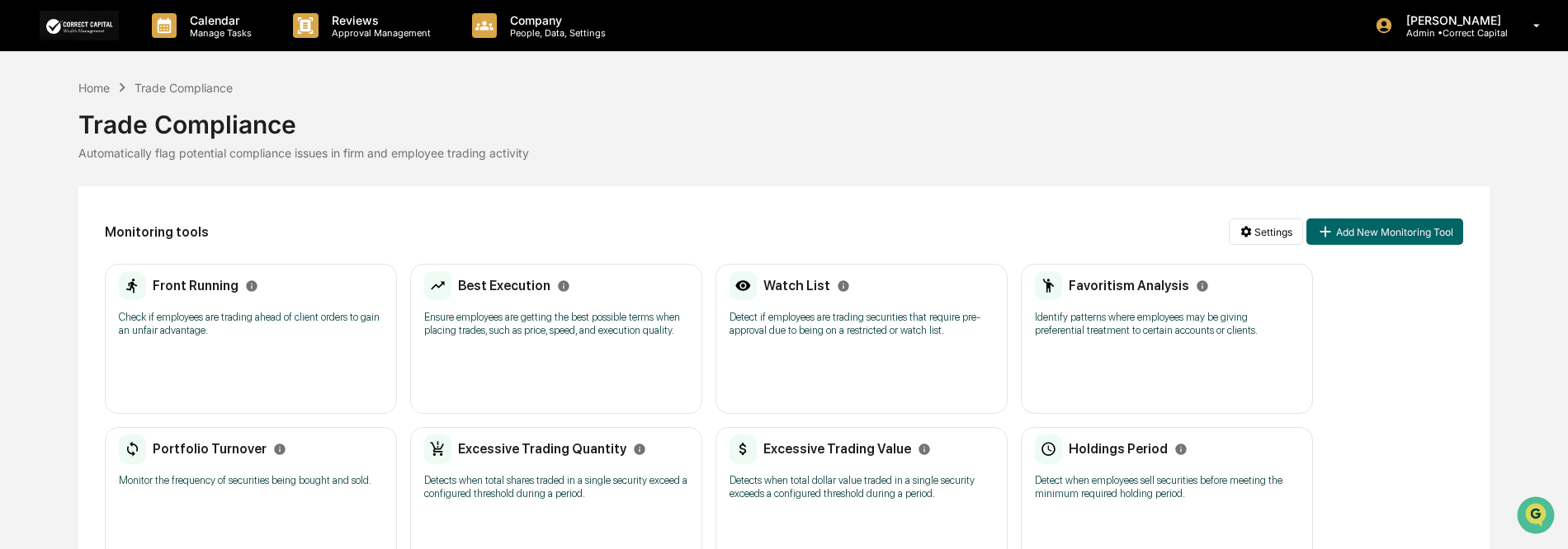
click at [572, 450] on h2 "Excessive Trading Quantity" at bounding box center [542, 449] width 168 height 16
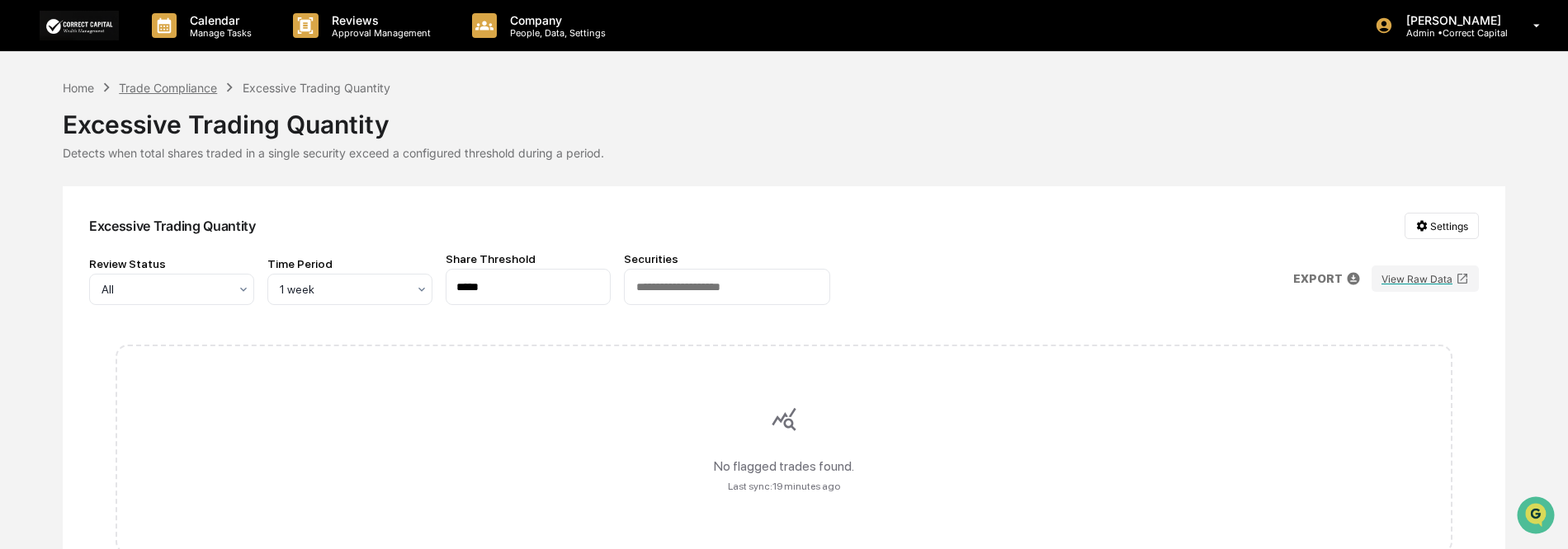
click at [162, 92] on div "Trade Compliance" at bounding box center [168, 87] width 99 height 14
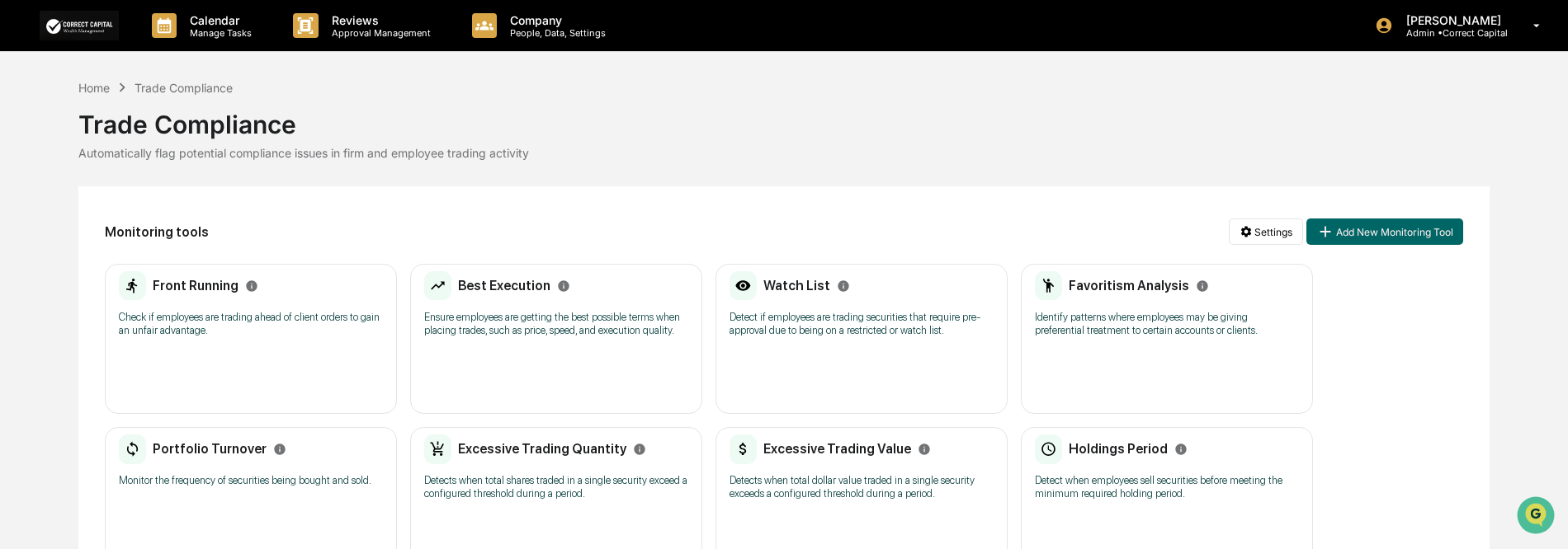
click at [844, 450] on h2 "Excessive Trading Value" at bounding box center [837, 449] width 148 height 16
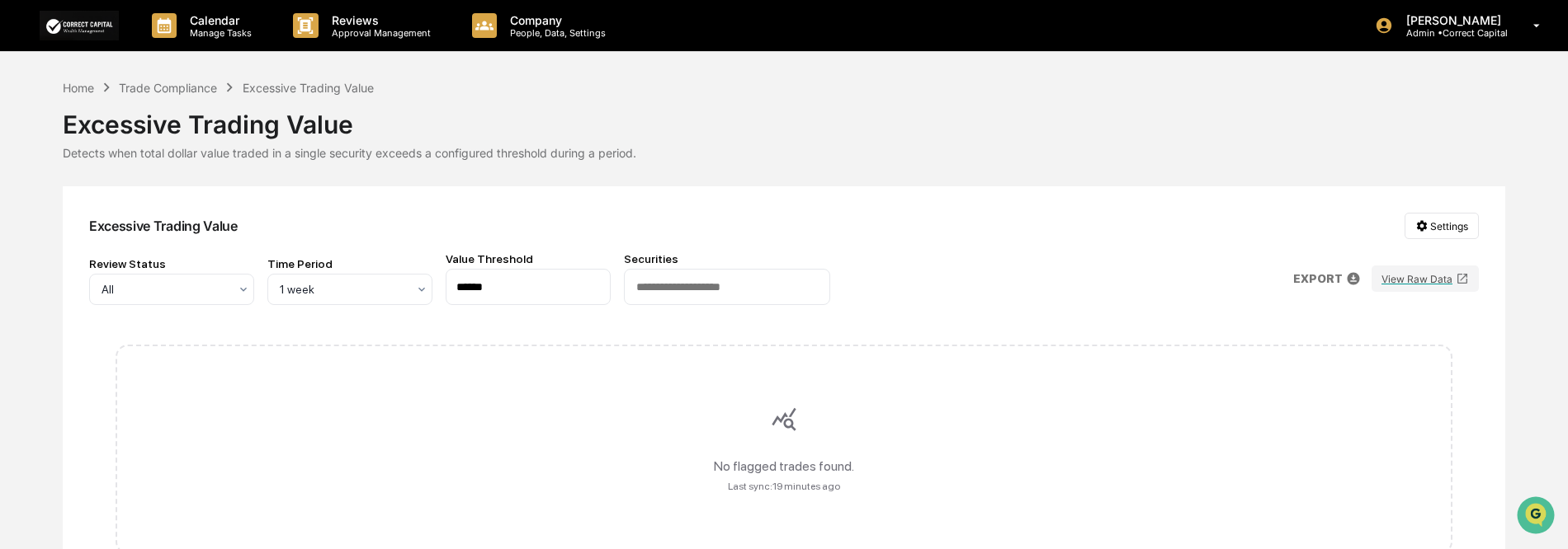
click at [151, 79] on div "Home Trade Compliance Excessive Trading Value" at bounding box center [217, 87] width 311 height 19
click at [162, 85] on div "Trade Compliance" at bounding box center [168, 87] width 99 height 14
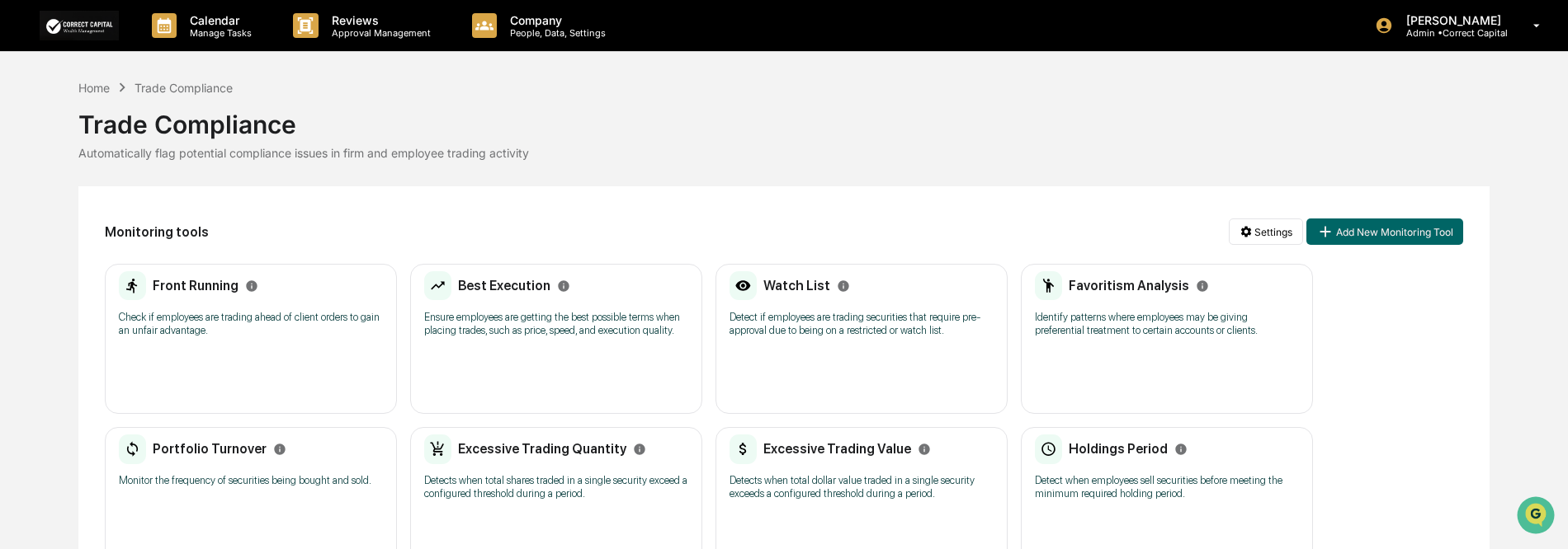
click at [1143, 451] on h2 "Holdings Period" at bounding box center [1118, 449] width 99 height 16
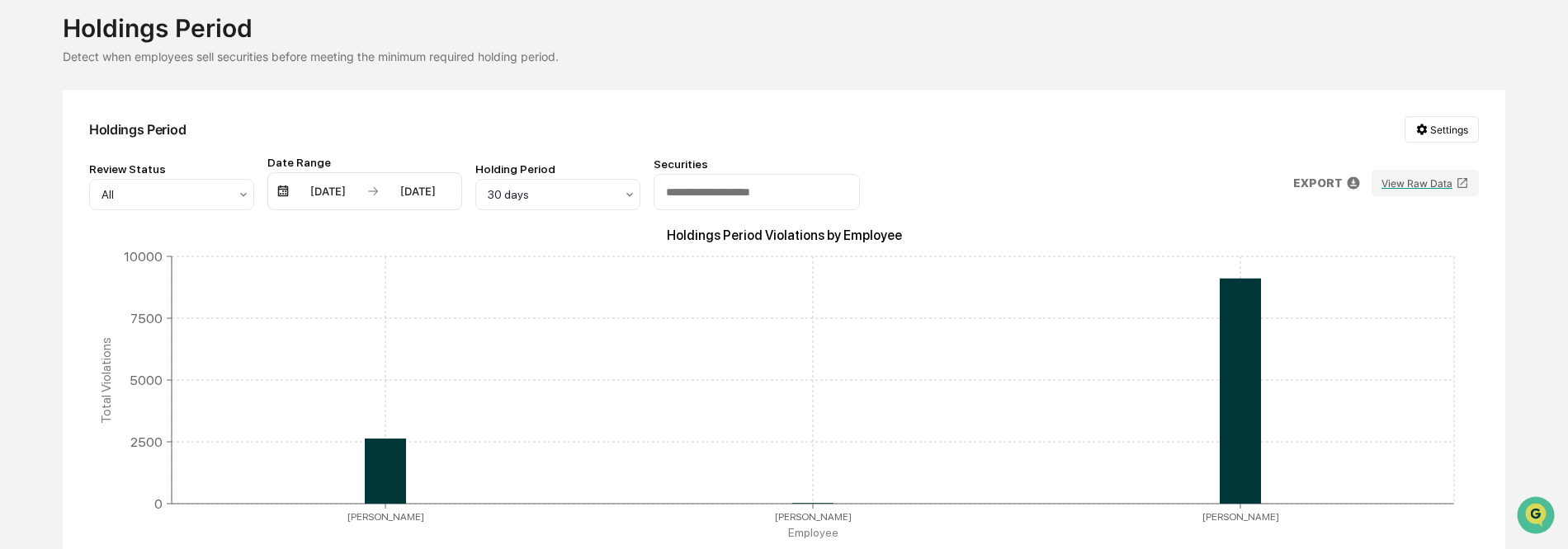
scroll to position [83, 0]
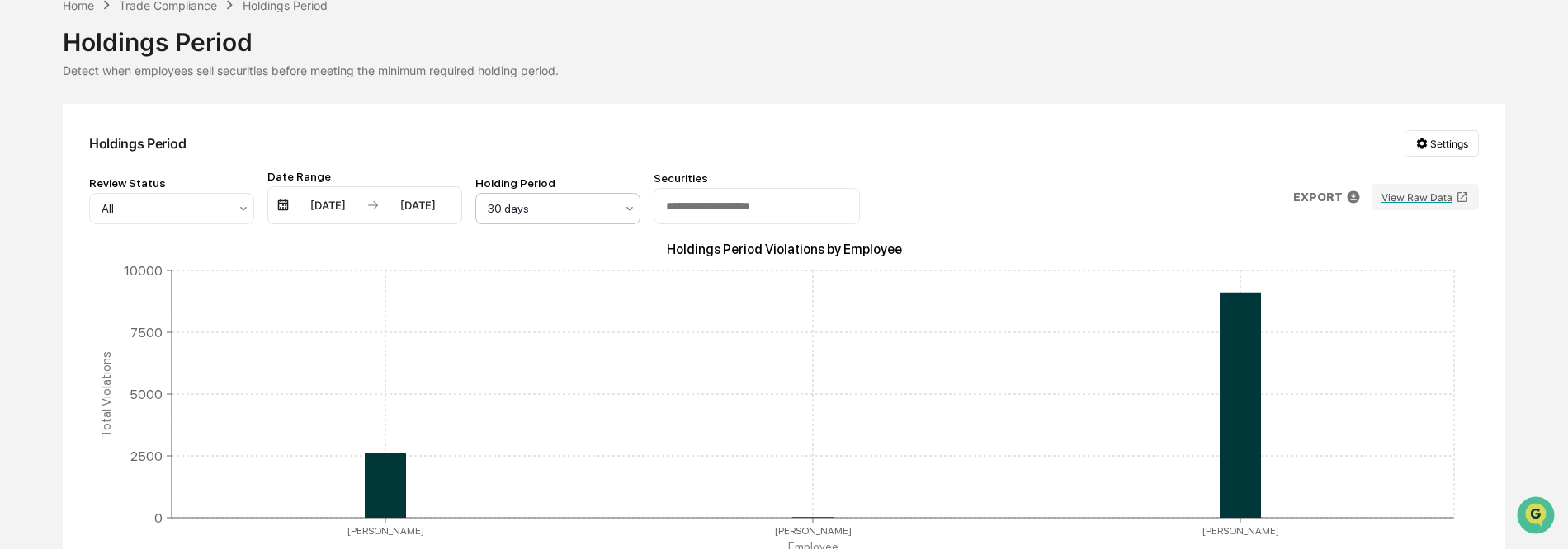
click at [576, 201] on div at bounding box center [551, 209] width 127 height 17
click at [583, 254] on div "2 days" at bounding box center [558, 248] width 164 height 33
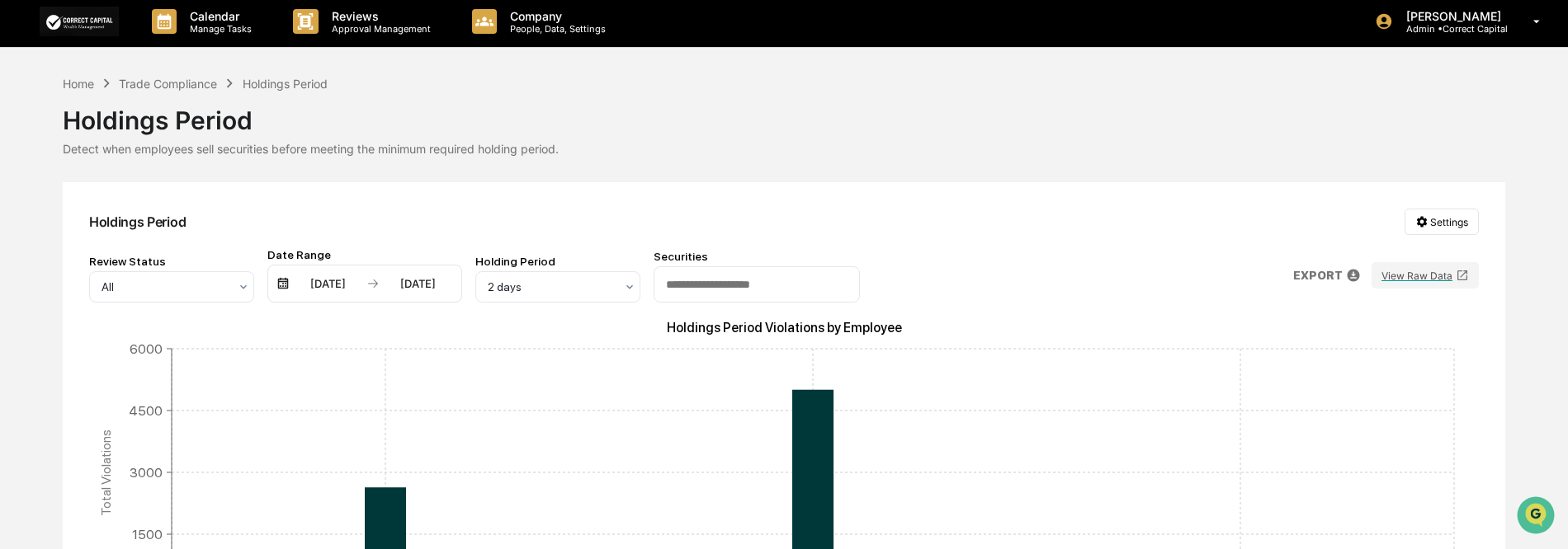
click at [972, 229] on div "Holdings Period Settings" at bounding box center [784, 222] width 1390 height 26
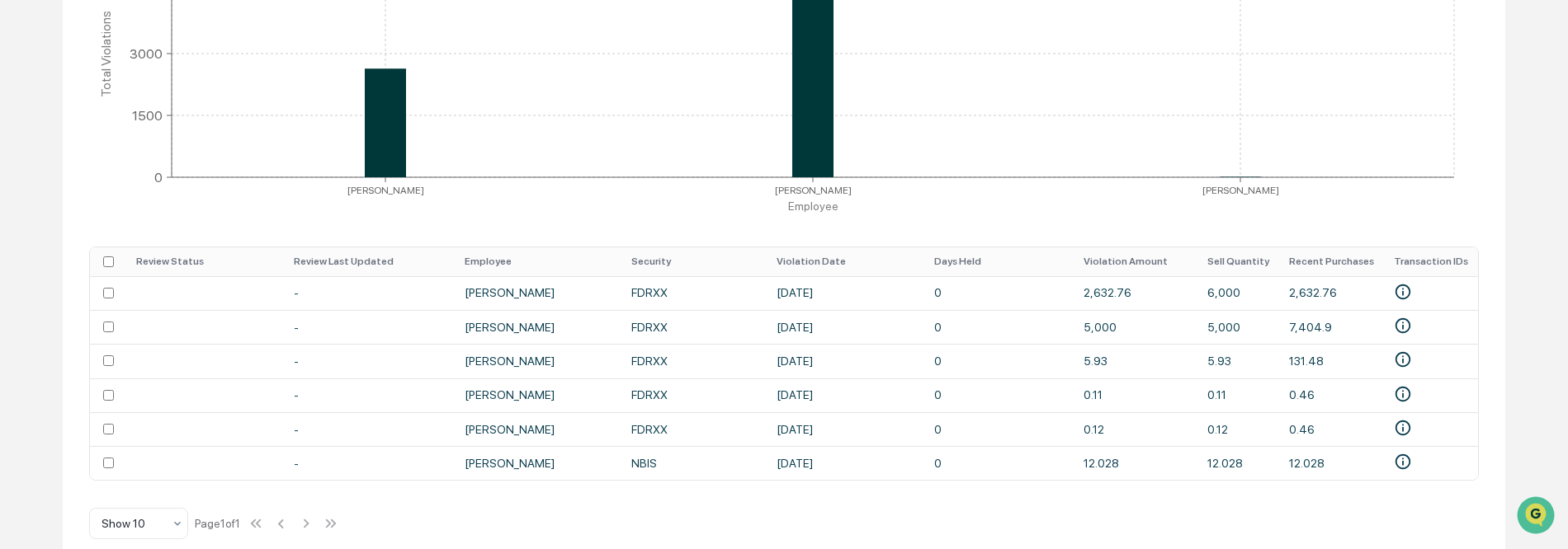
scroll to position [447, 0]
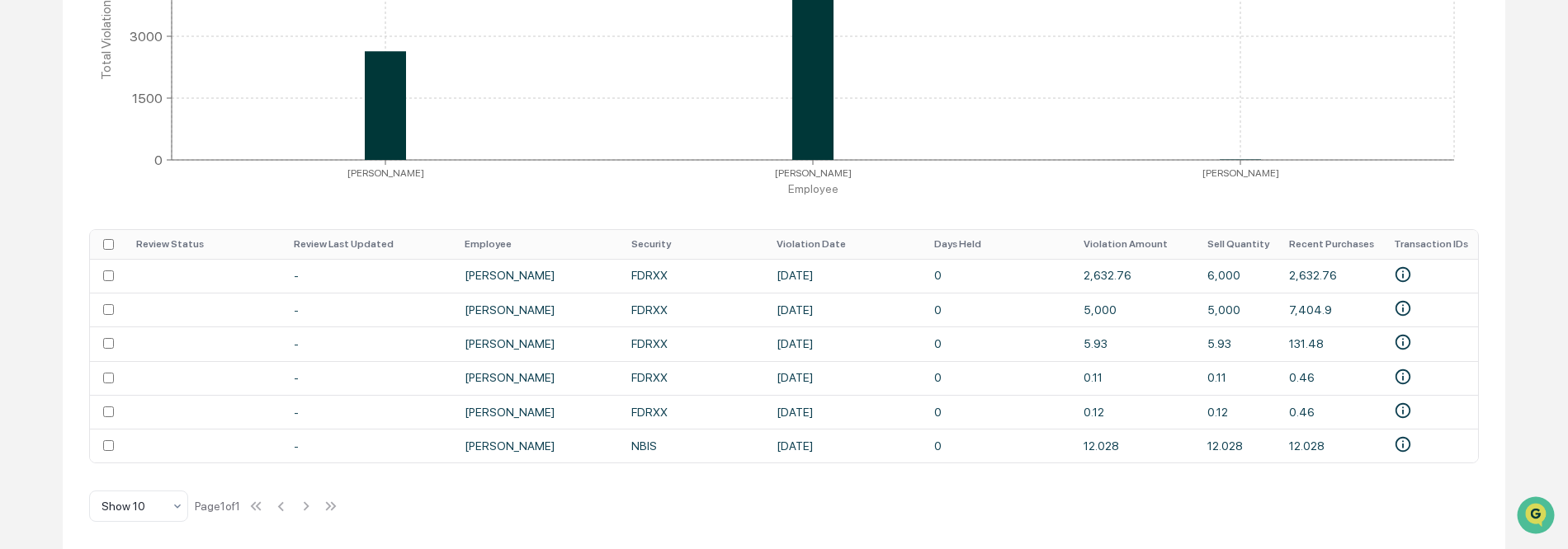
click at [473, 192] on icon "Holdings Period Violations by Employee Johnathan Horman Ryan Potts Jordan Korte…" at bounding box center [784, 44] width 1390 height 330
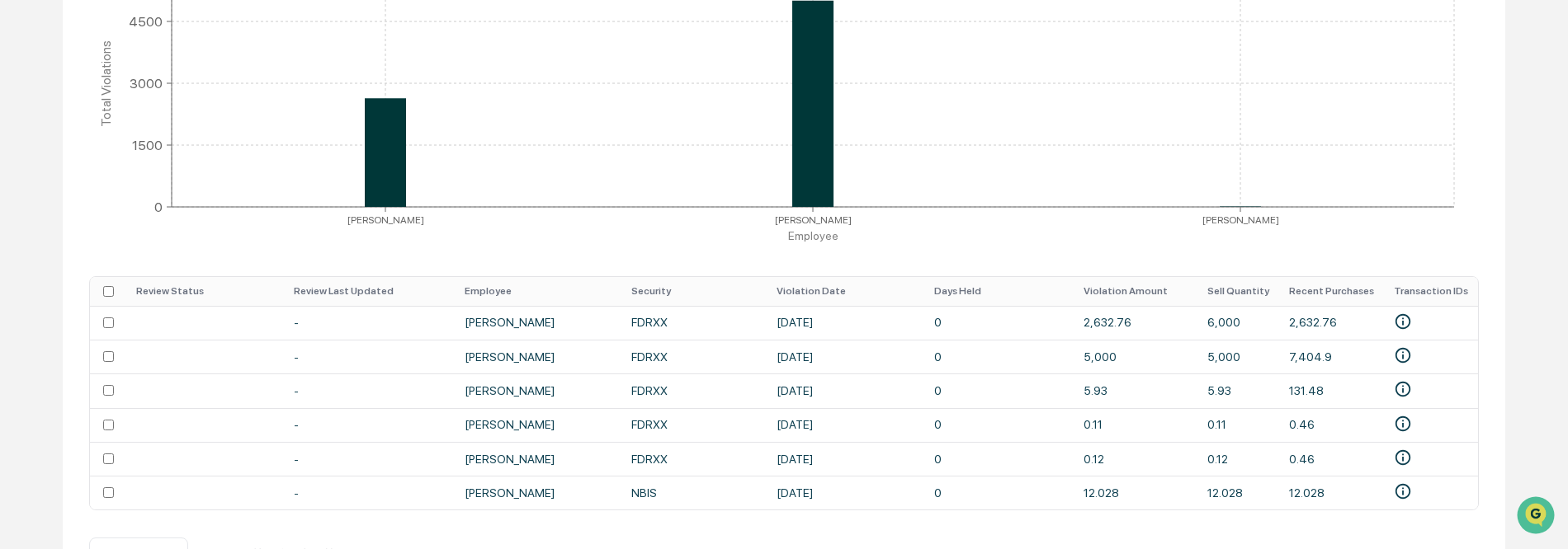
scroll to position [364, 0]
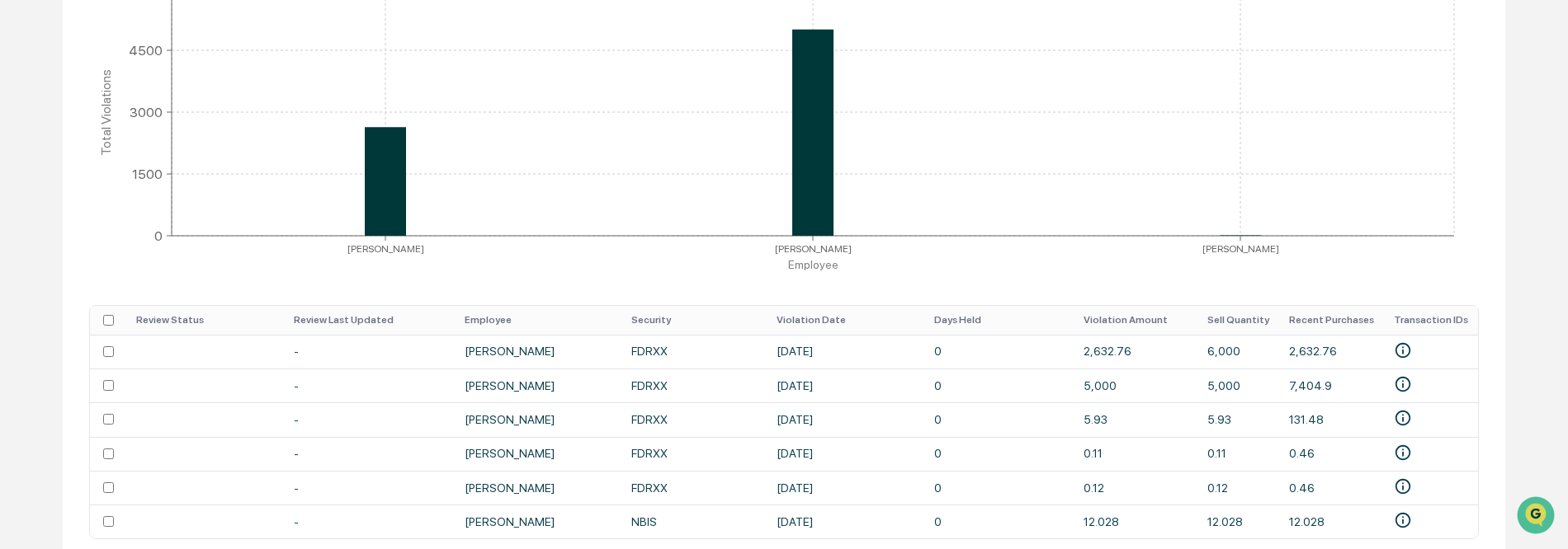
click at [415, 282] on icon "Holdings Period Violations by Employee Johnathan Horman Ryan Potts Jordan Korte…" at bounding box center [784, 120] width 1390 height 330
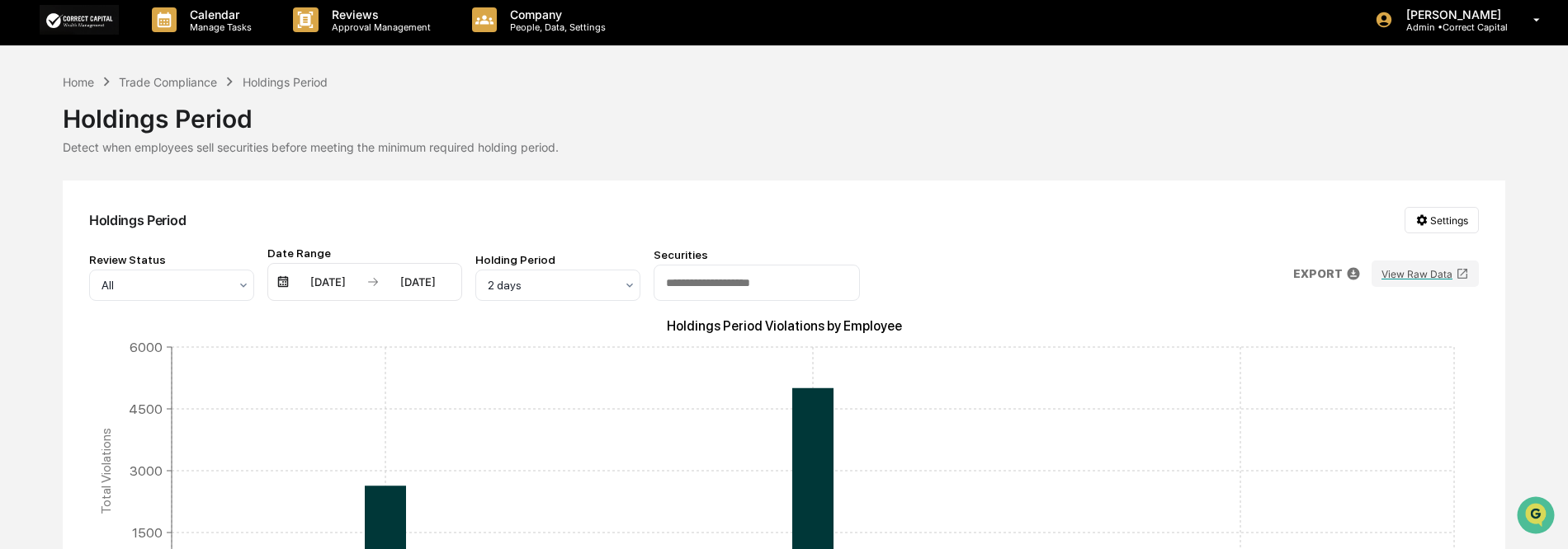
scroll to position [0, 0]
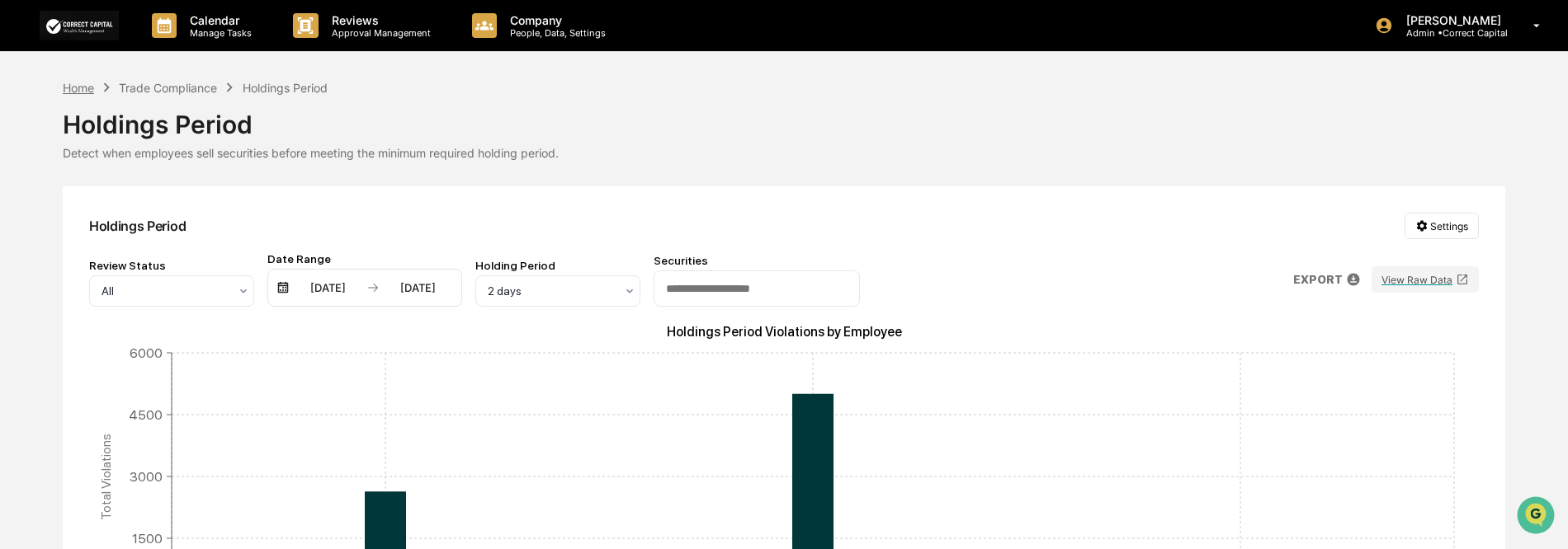
click at [83, 93] on div "Home" at bounding box center [78, 87] width 32 height 14
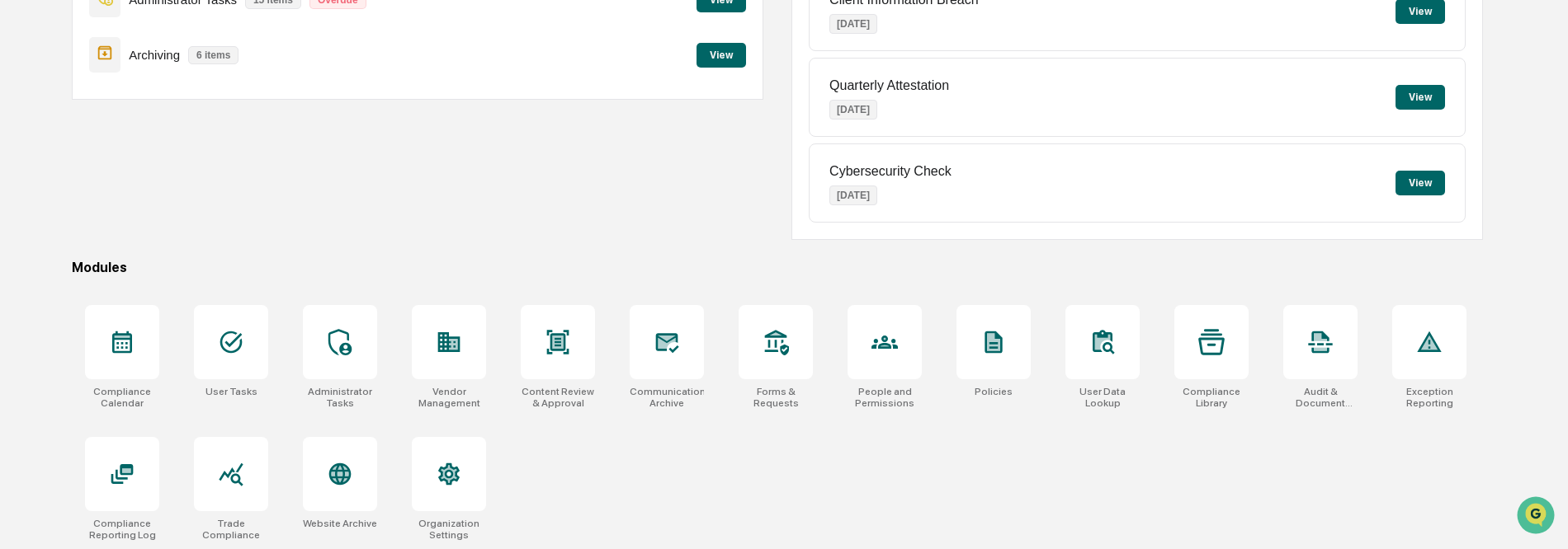
scroll to position [249, 0]
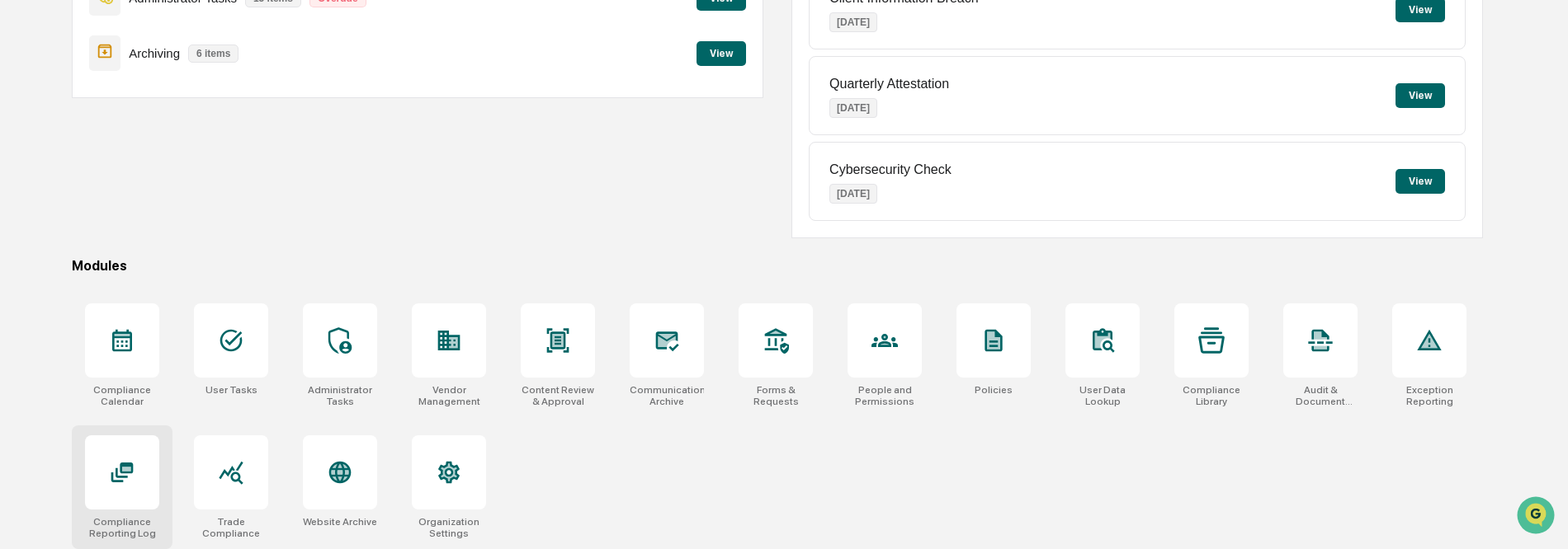
click at [140, 481] on div at bounding box center [122, 473] width 74 height 74
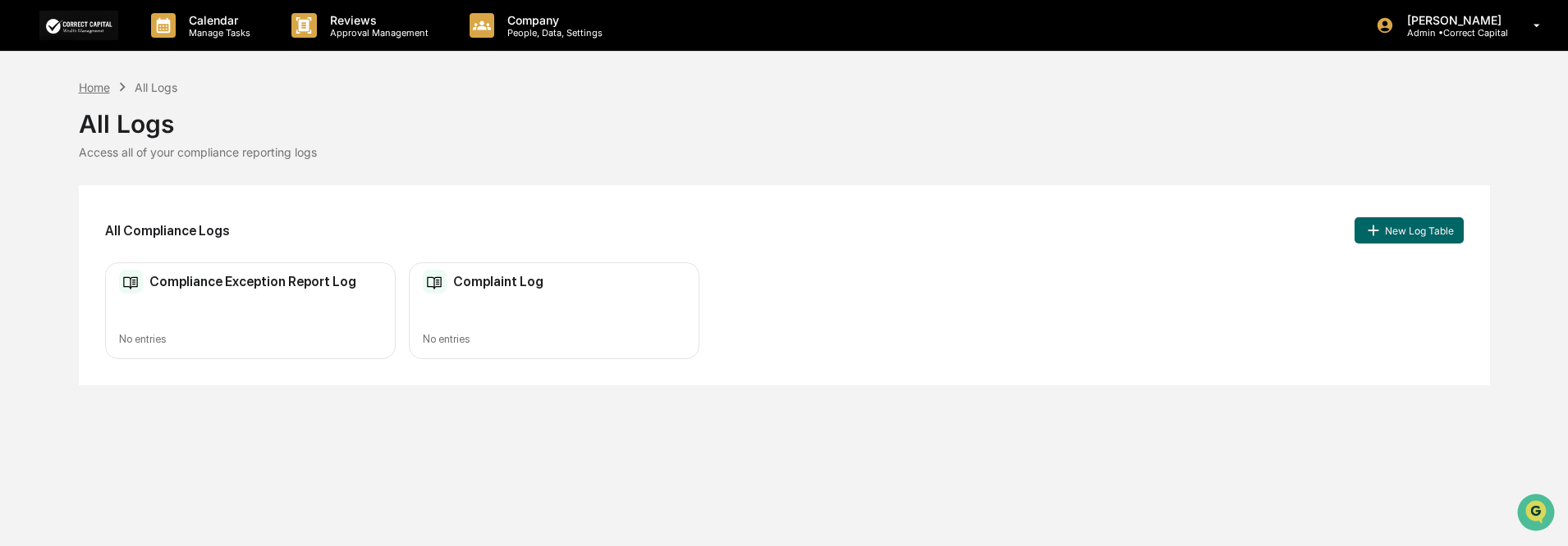
click at [91, 91] on div "Home" at bounding box center [94, 87] width 31 height 14
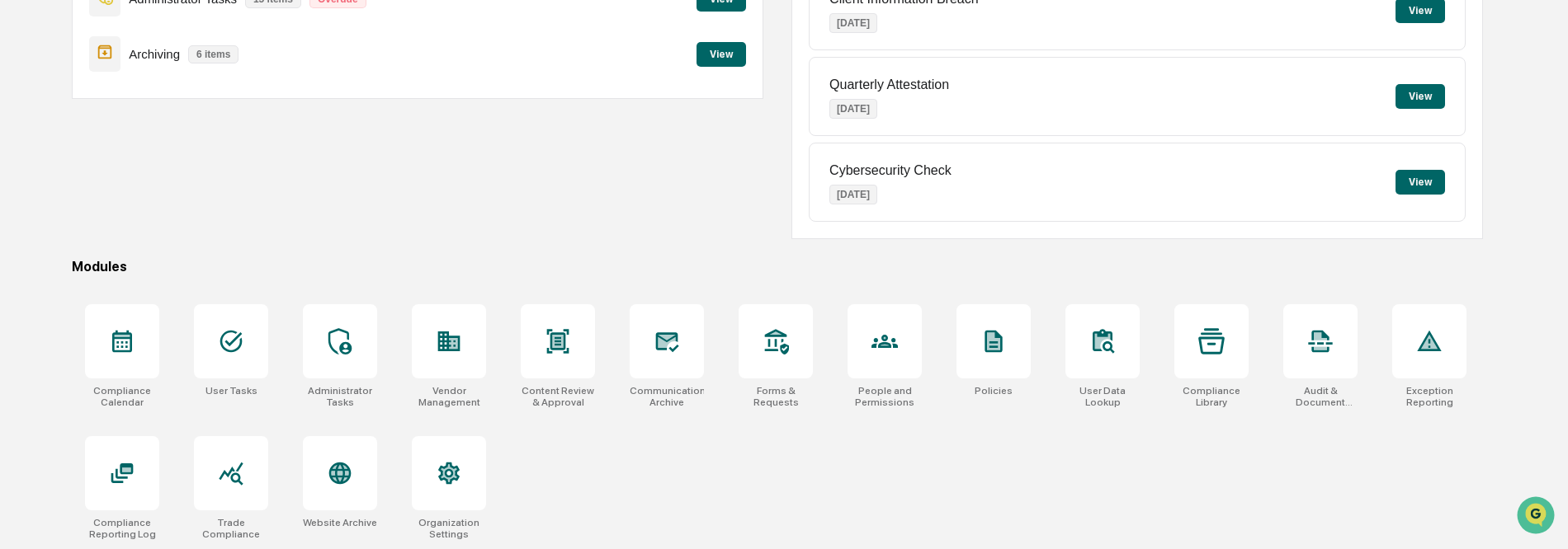
scroll to position [249, 0]
click at [336, 502] on div at bounding box center [340, 473] width 74 height 74
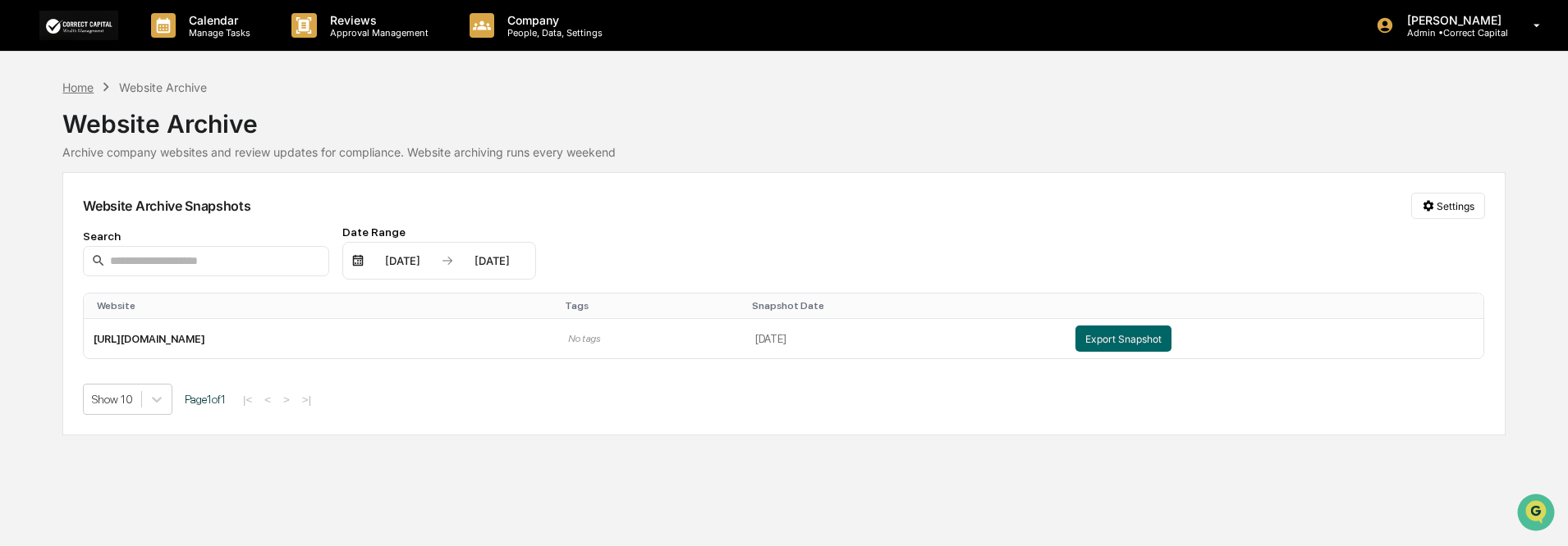
click at [85, 85] on div "Home" at bounding box center [78, 87] width 31 height 14
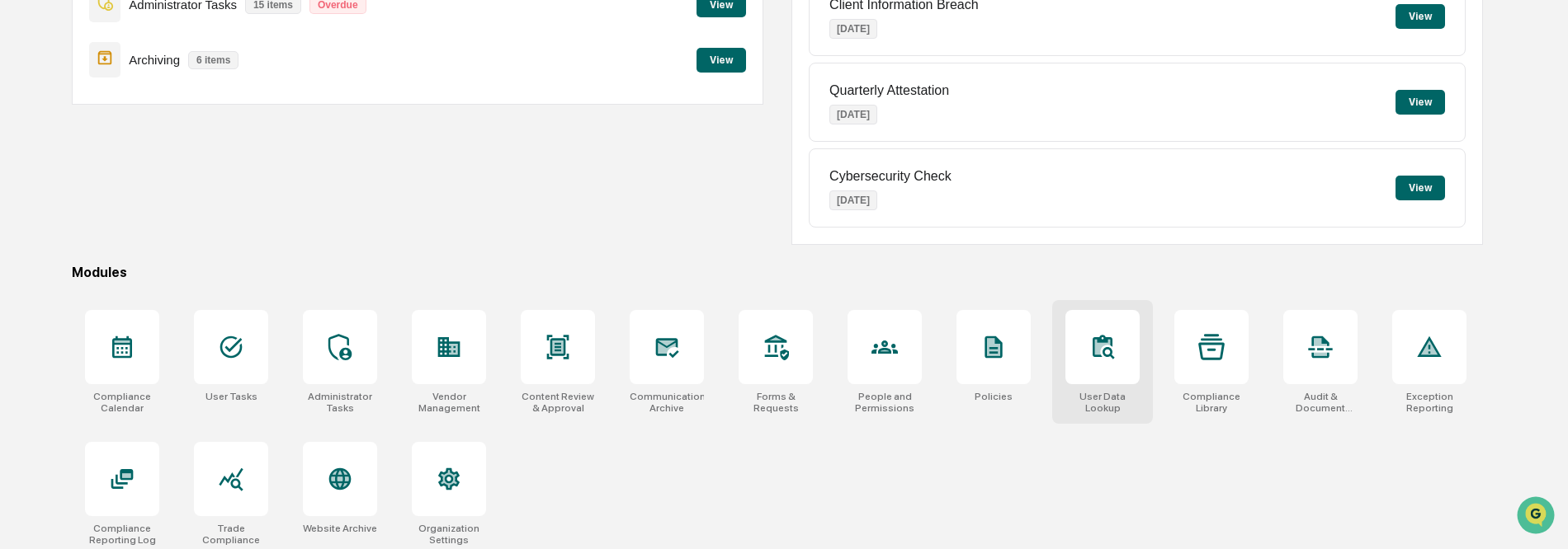
scroll to position [249, 0]
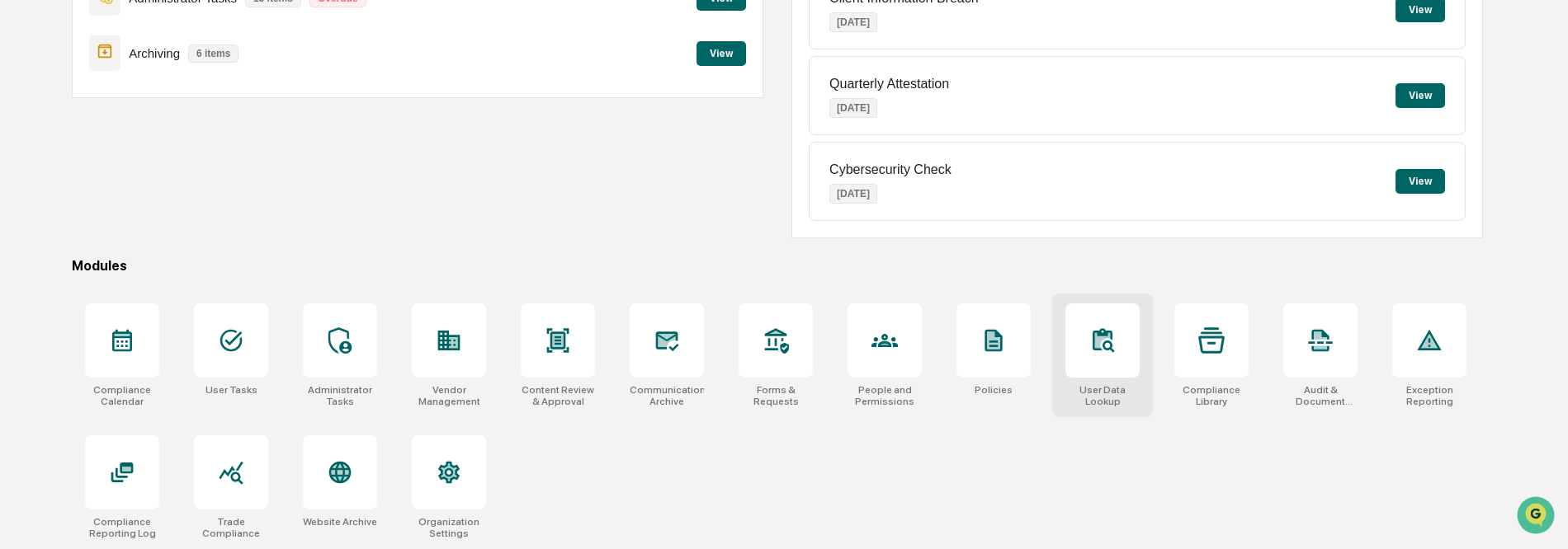
click at [1099, 361] on div at bounding box center [1102, 341] width 74 height 74
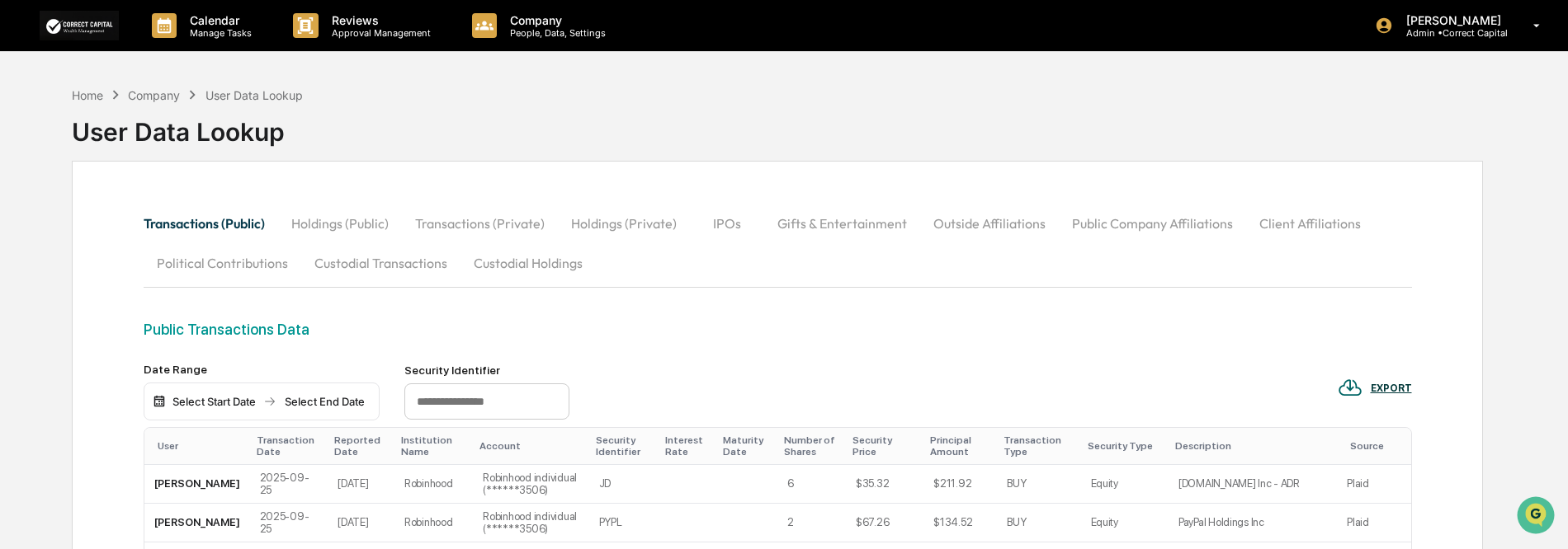
click at [85, 102] on div "Home Company User Data Lookup" at bounding box center [187, 95] width 231 height 19
click at [86, 99] on div "Home" at bounding box center [87, 95] width 32 height 14
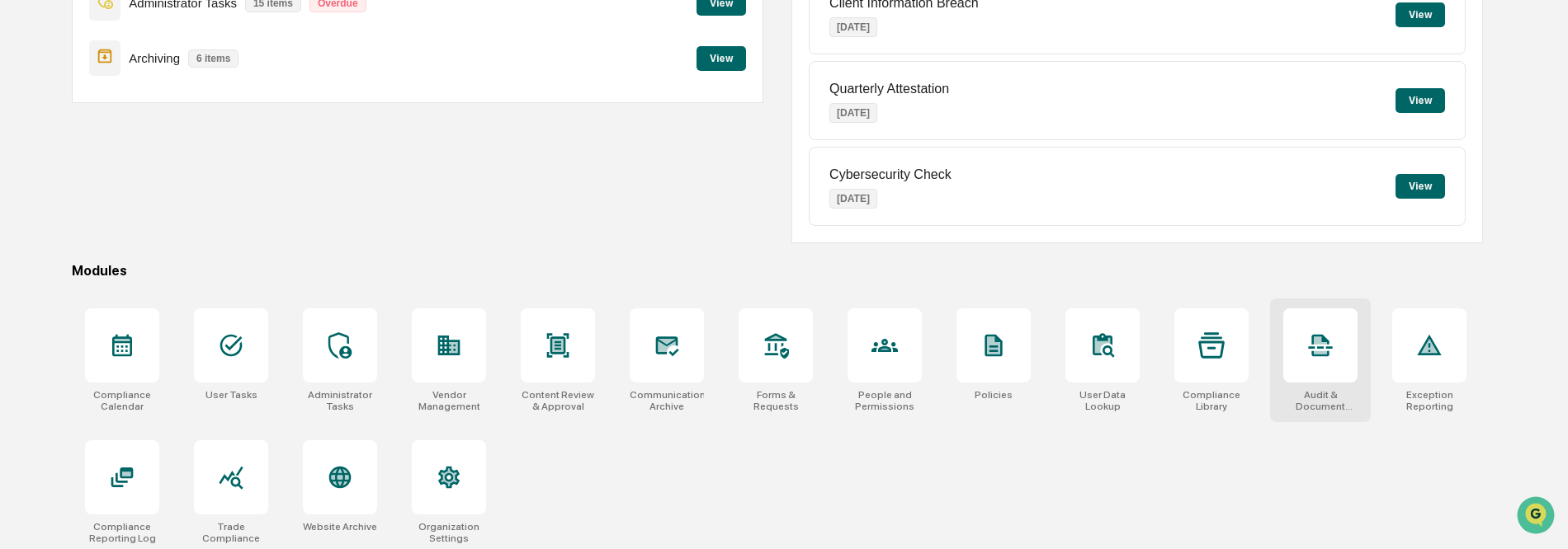
scroll to position [247, 0]
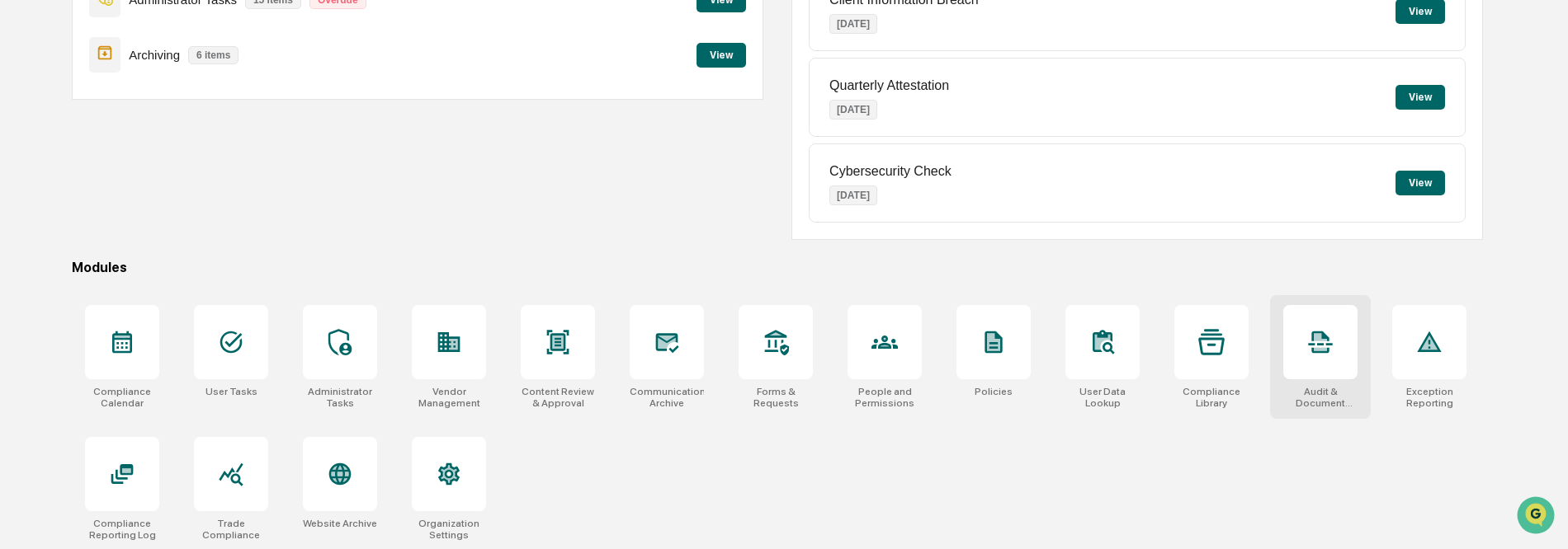
click at [1325, 378] on div at bounding box center [1320, 342] width 74 height 74
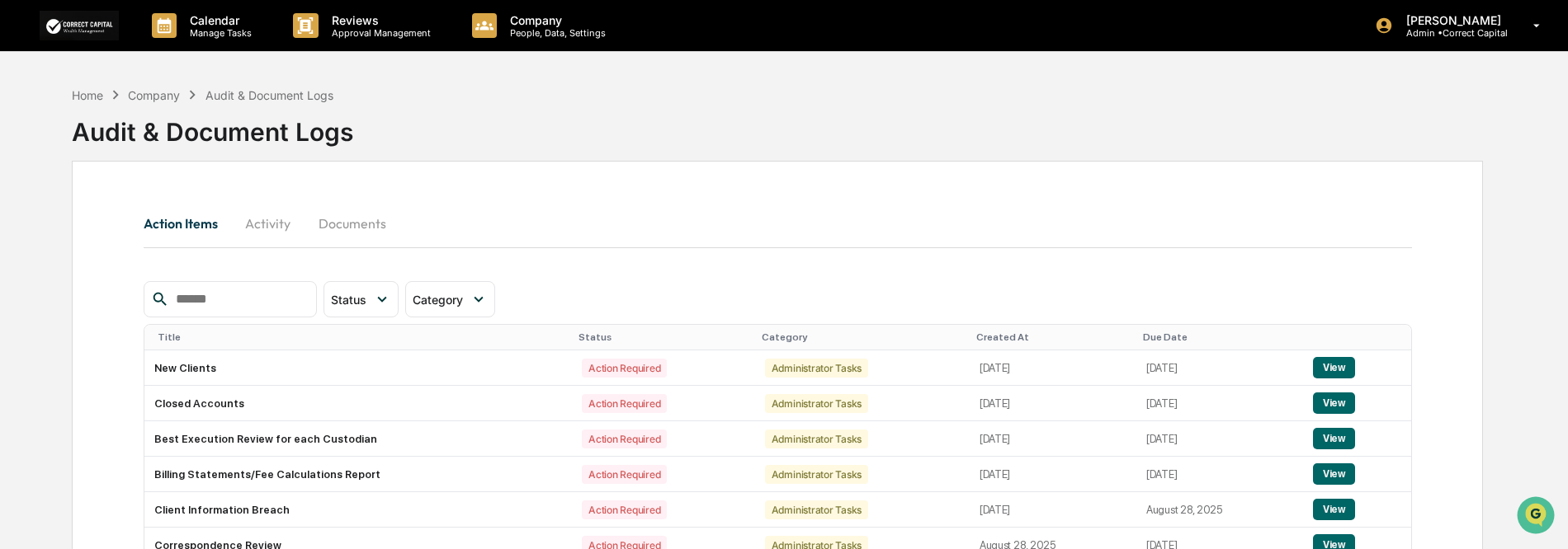
click at [340, 228] on button "Documents" at bounding box center [351, 223] width 94 height 40
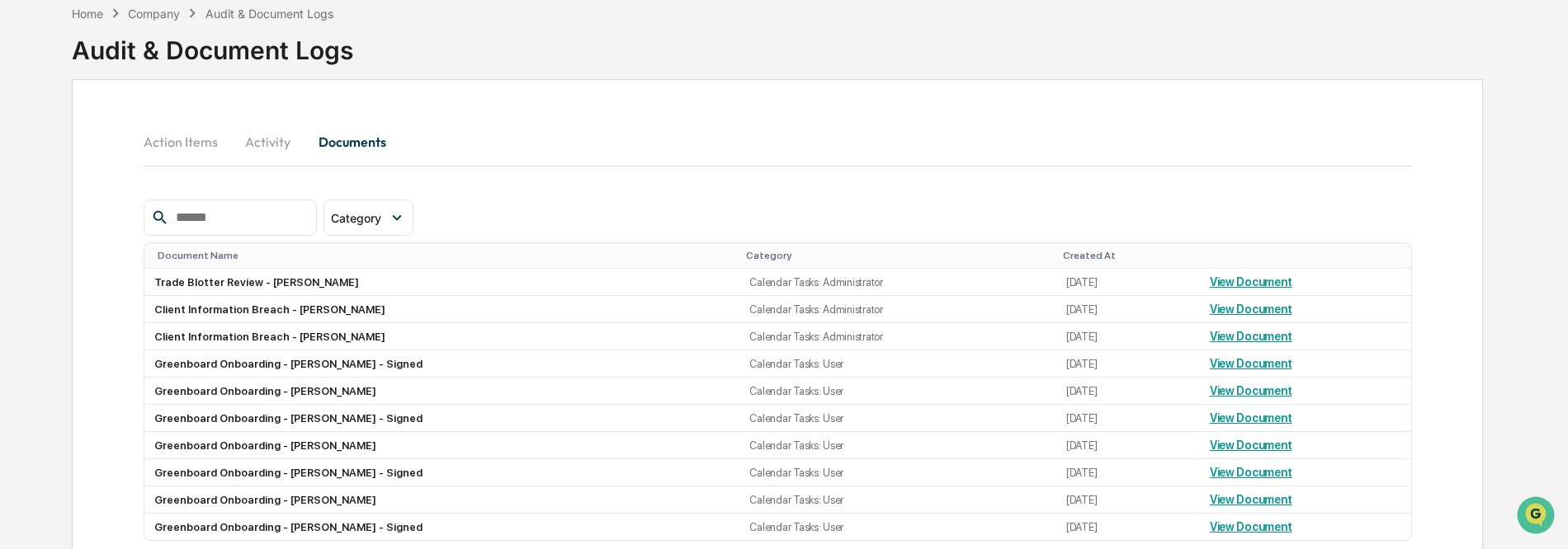
scroll to position [83, 0]
click at [1241, 283] on link "View Document" at bounding box center [1250, 281] width 83 height 13
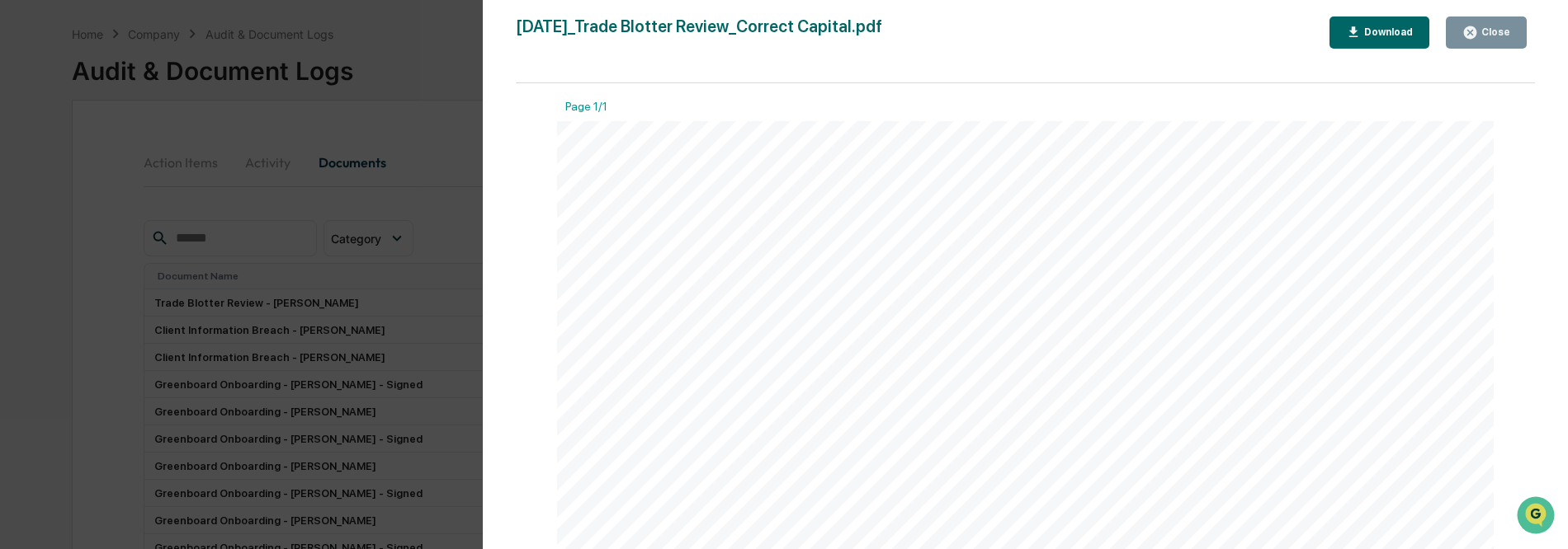
scroll to position [0, 0]
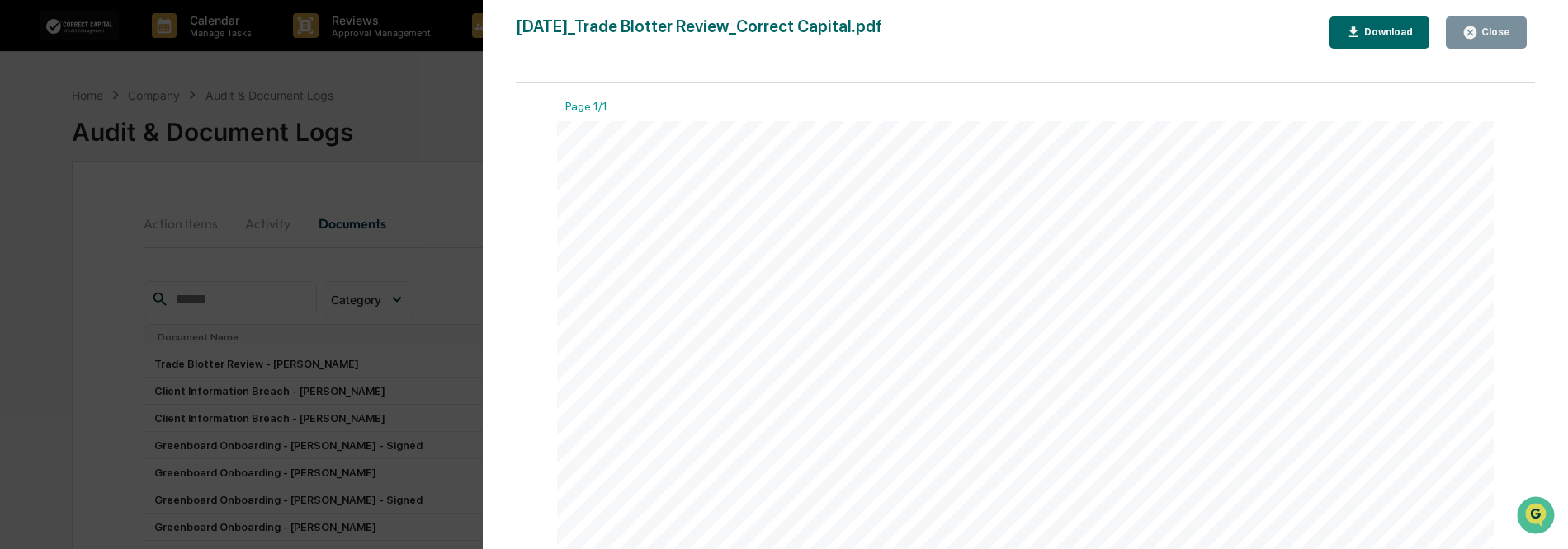
click at [464, 100] on div "Version History [DATE] 01:43 PM [PERSON_NAME] [DATE]_Trade Blotter Review_Corre…" at bounding box center [784, 274] width 1568 height 549
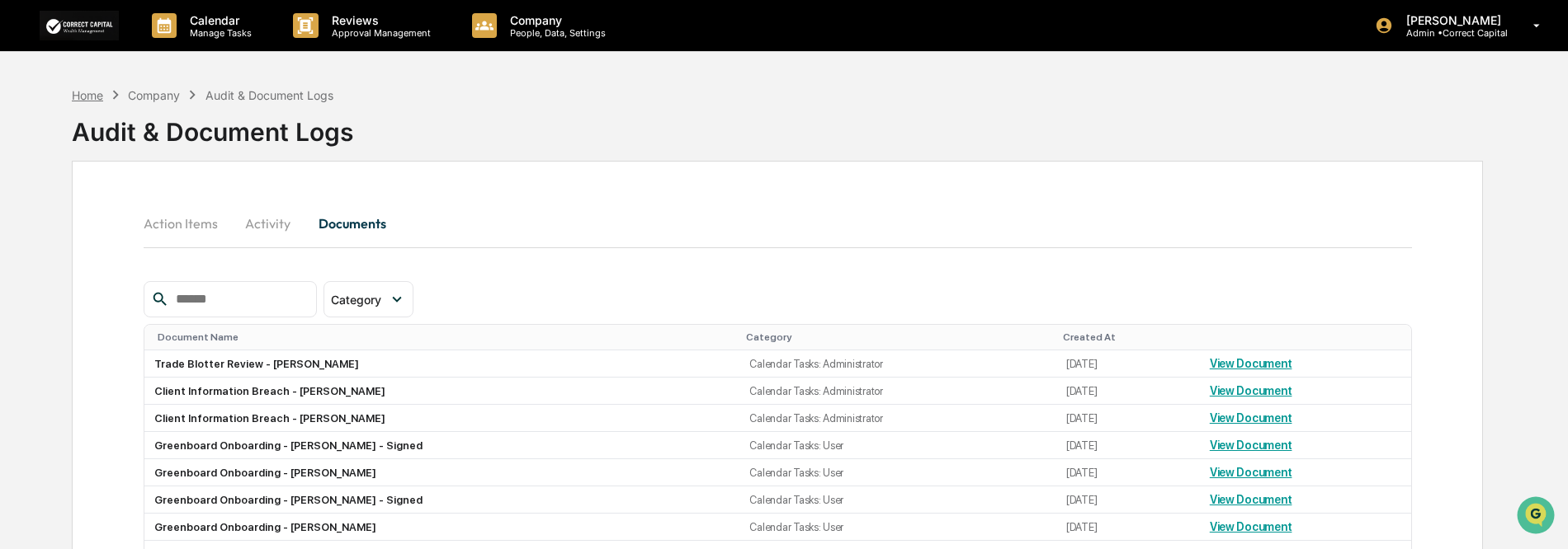
click at [102, 97] on div "Home" at bounding box center [87, 95] width 32 height 14
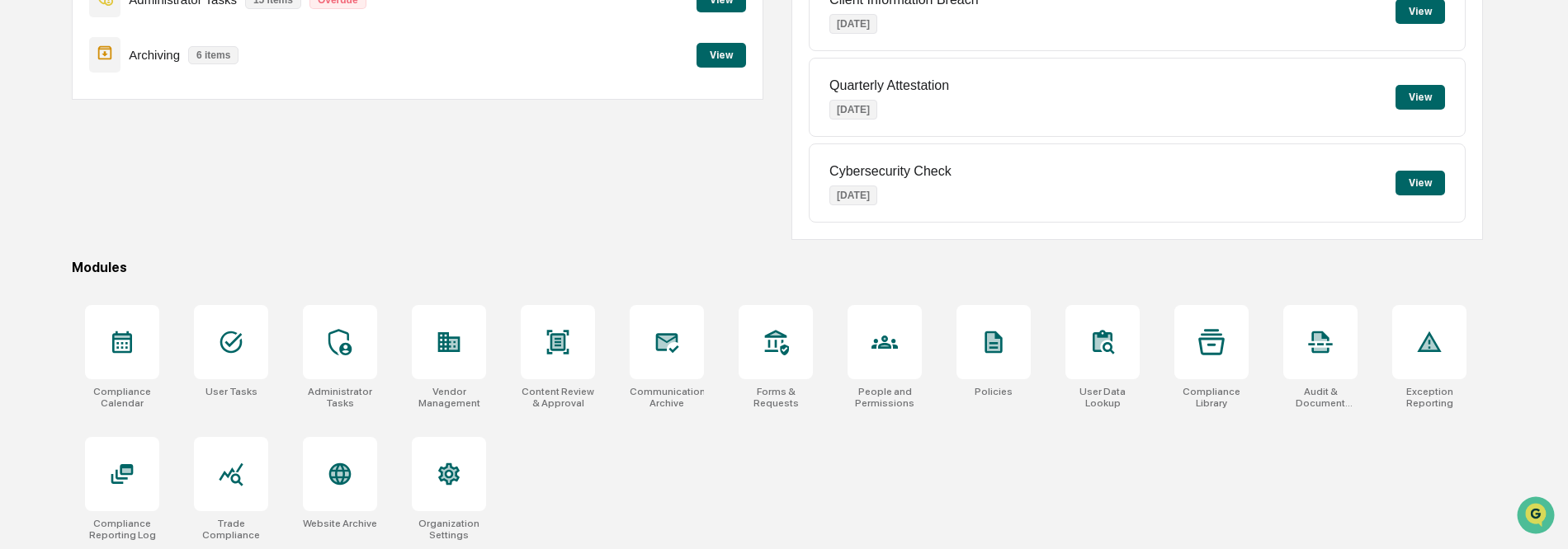
scroll to position [249, 0]
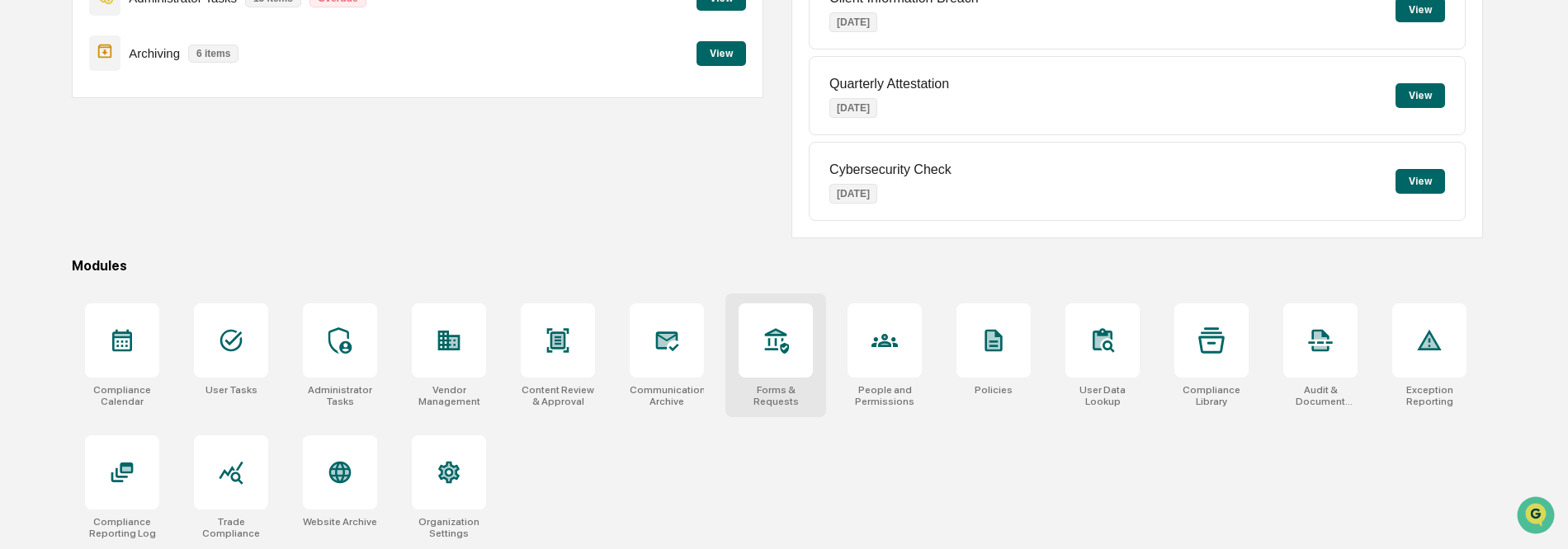
click at [768, 360] on div at bounding box center [776, 341] width 74 height 74
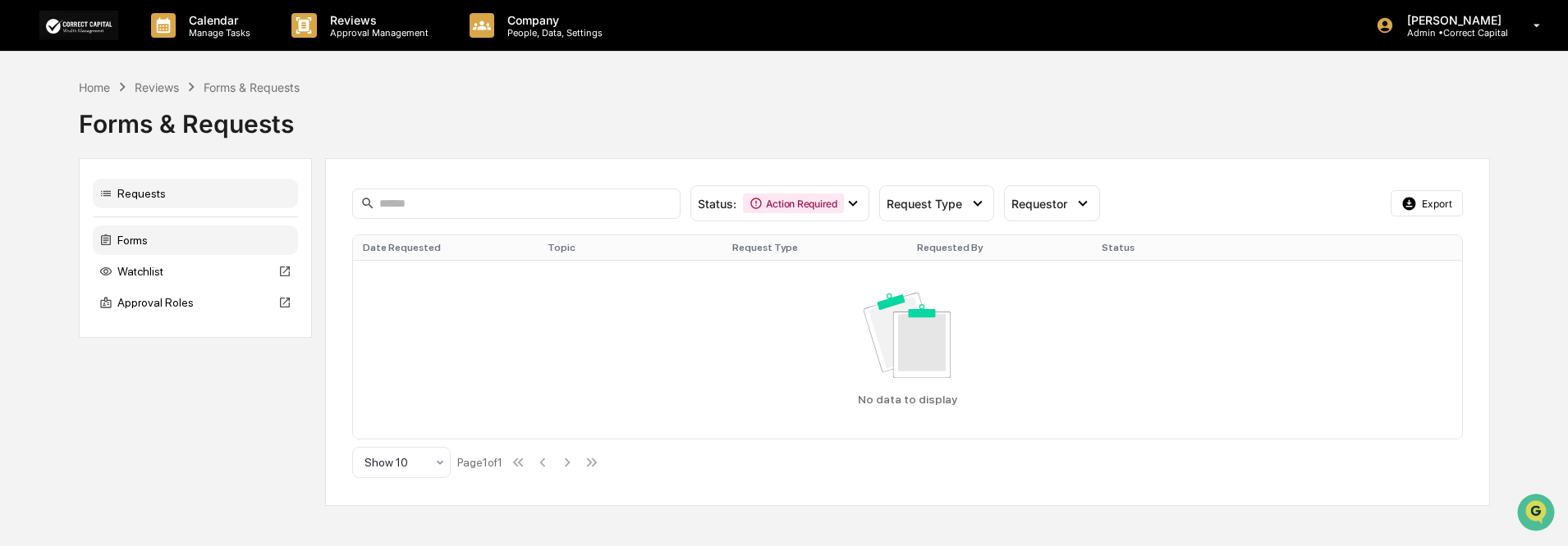
click at [135, 238] on div "Forms" at bounding box center [195, 240] width 205 height 30
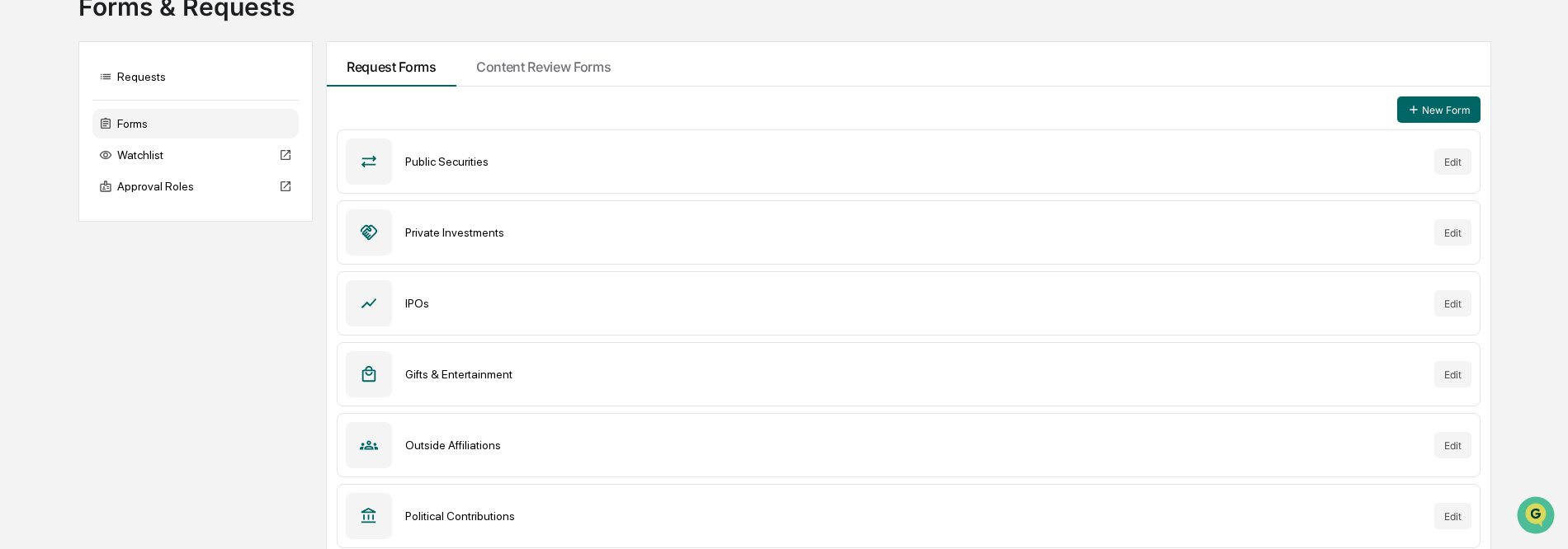
scroll to position [128, 0]
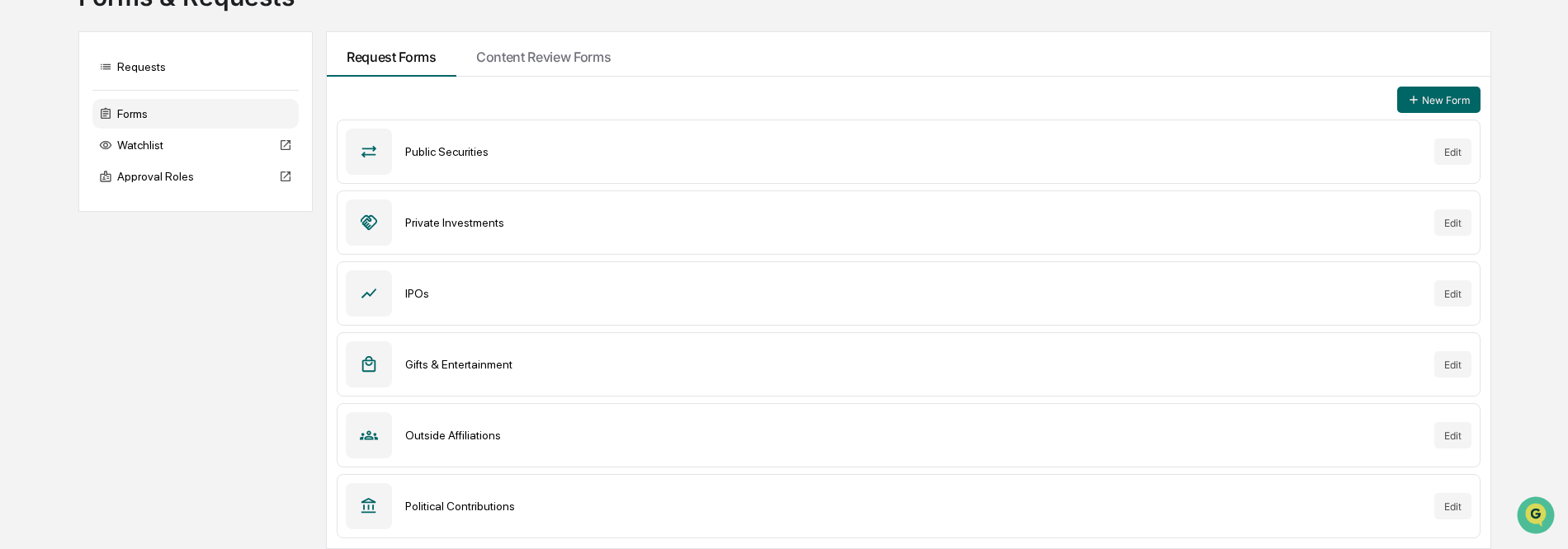
click at [452, 366] on div "Gifts & Entertainment" at bounding box center [913, 364] width 1016 height 13
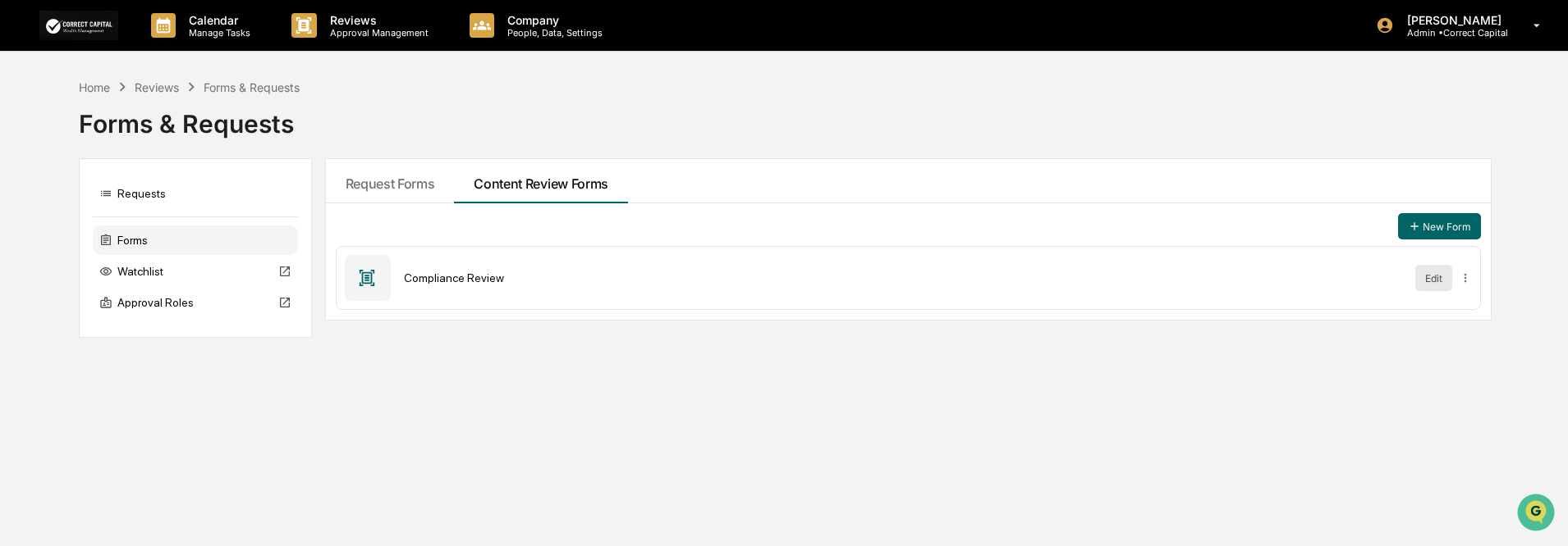
click at [1429, 280] on button "Edit" at bounding box center [1433, 278] width 37 height 26
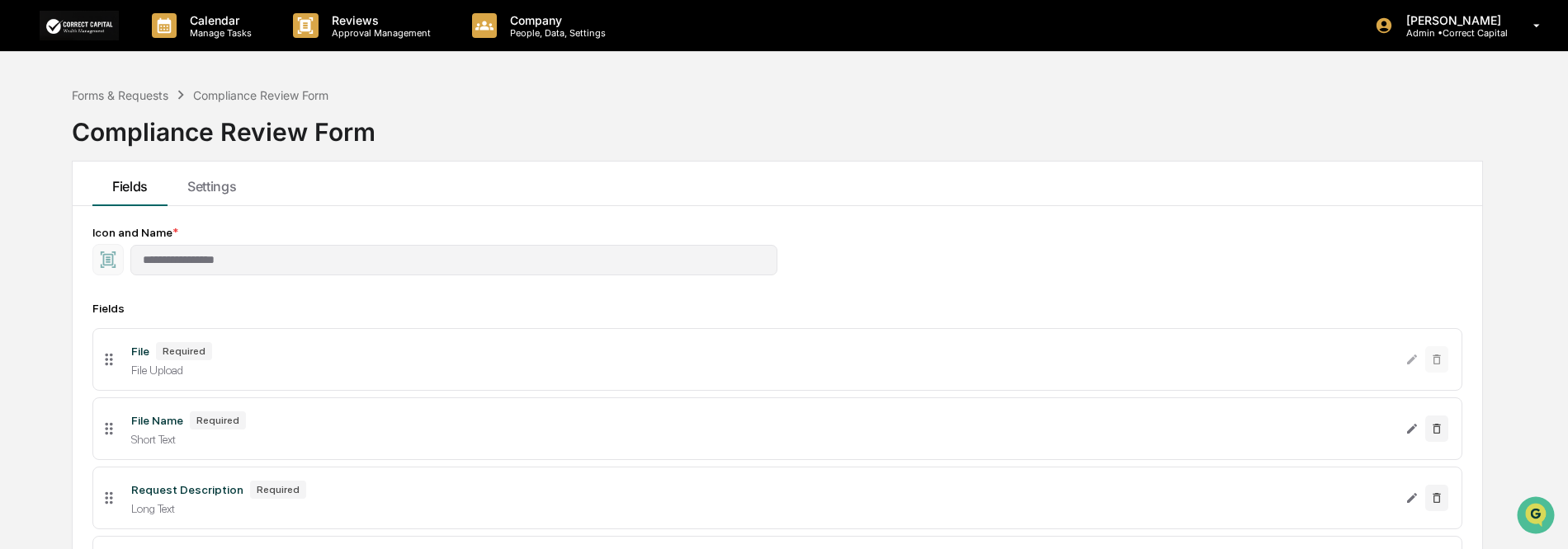
click at [180, 352] on div "Required" at bounding box center [184, 351] width 56 height 19
click at [138, 354] on div "File" at bounding box center [140, 351] width 19 height 13
click at [318, 360] on div "File Required File Upload" at bounding box center [761, 359] width 1287 height 34
click at [145, 90] on div "Forms & Requests" at bounding box center [120, 95] width 97 height 14
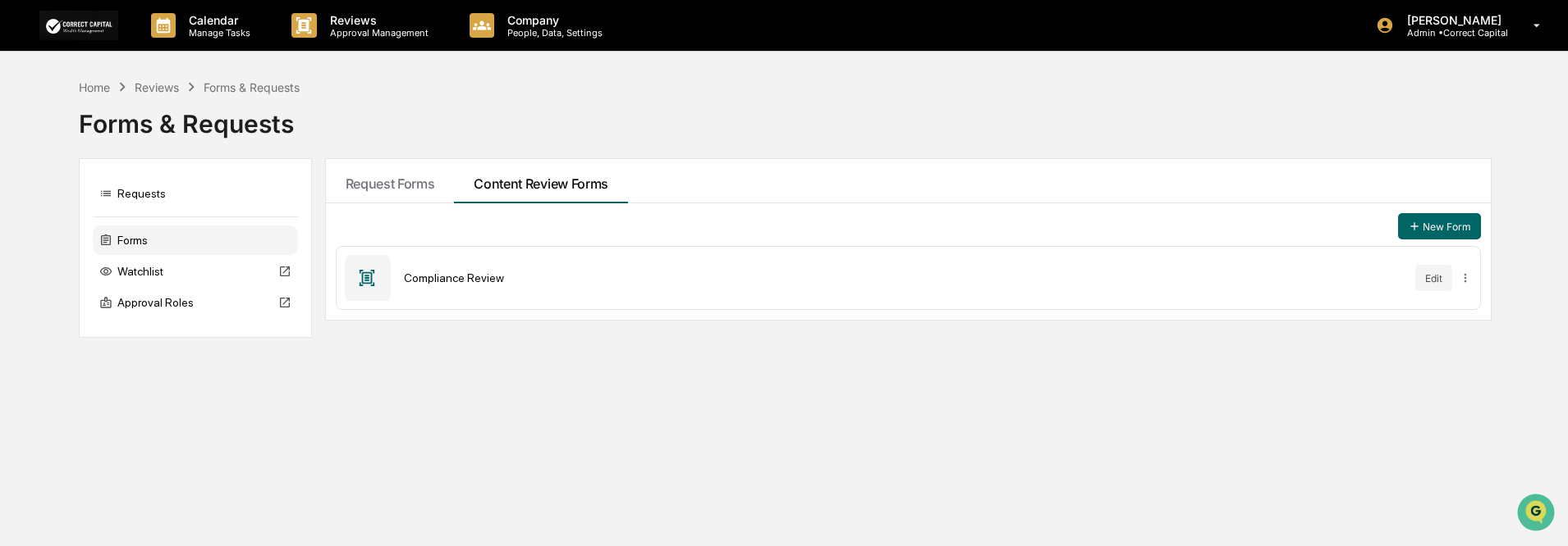
click at [450, 281] on div "Compliance Review" at bounding box center [902, 278] width 998 height 13
click at [1439, 275] on button "Edit" at bounding box center [1433, 278] width 37 height 26
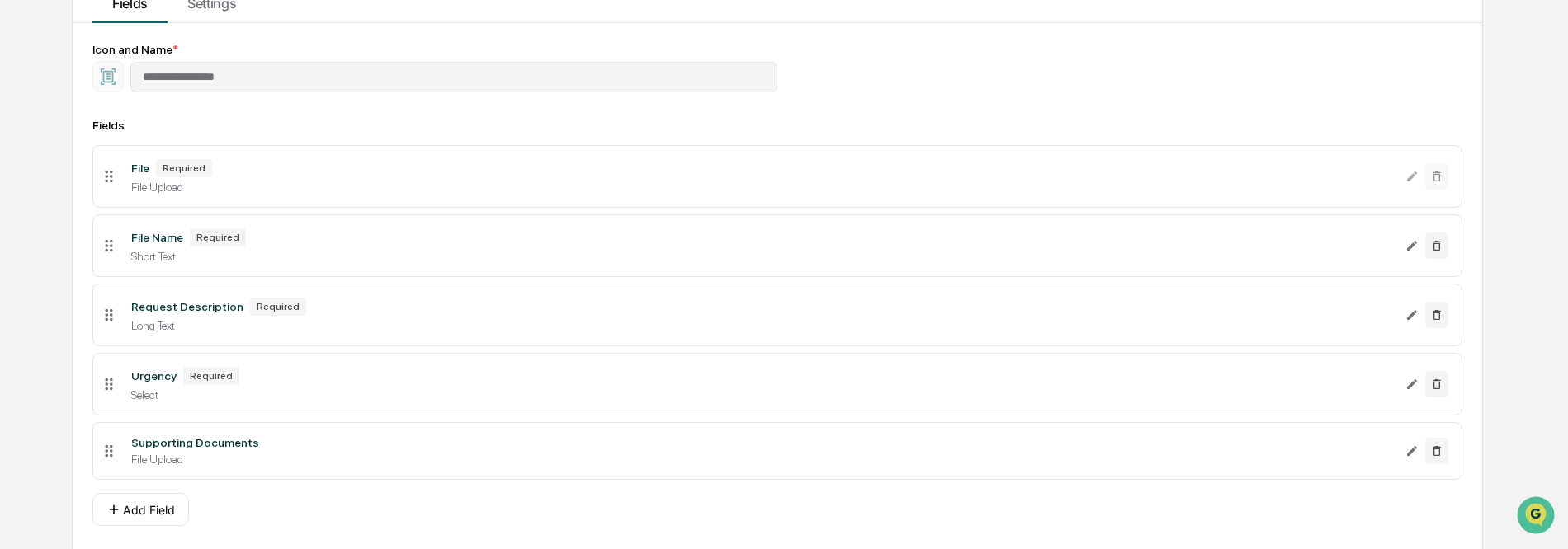
scroll to position [233, 0]
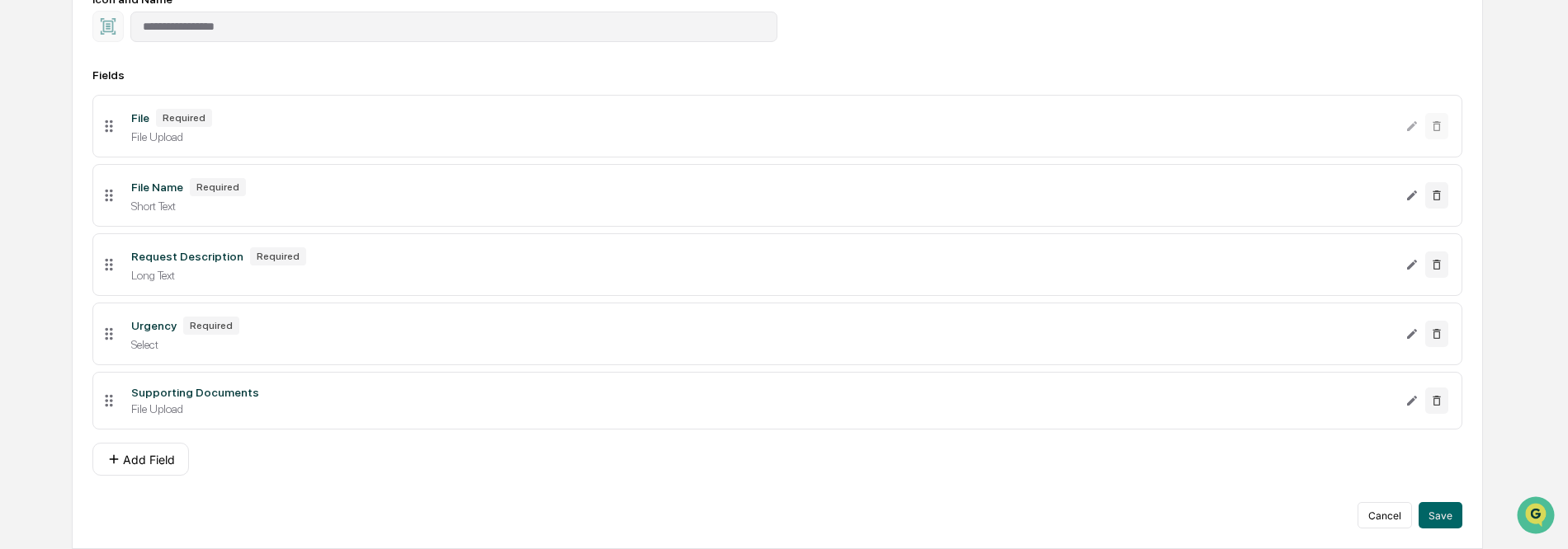
click at [209, 320] on div "Required" at bounding box center [211, 326] width 56 height 19
click at [467, 348] on div "Select" at bounding box center [761, 345] width 1260 height 13
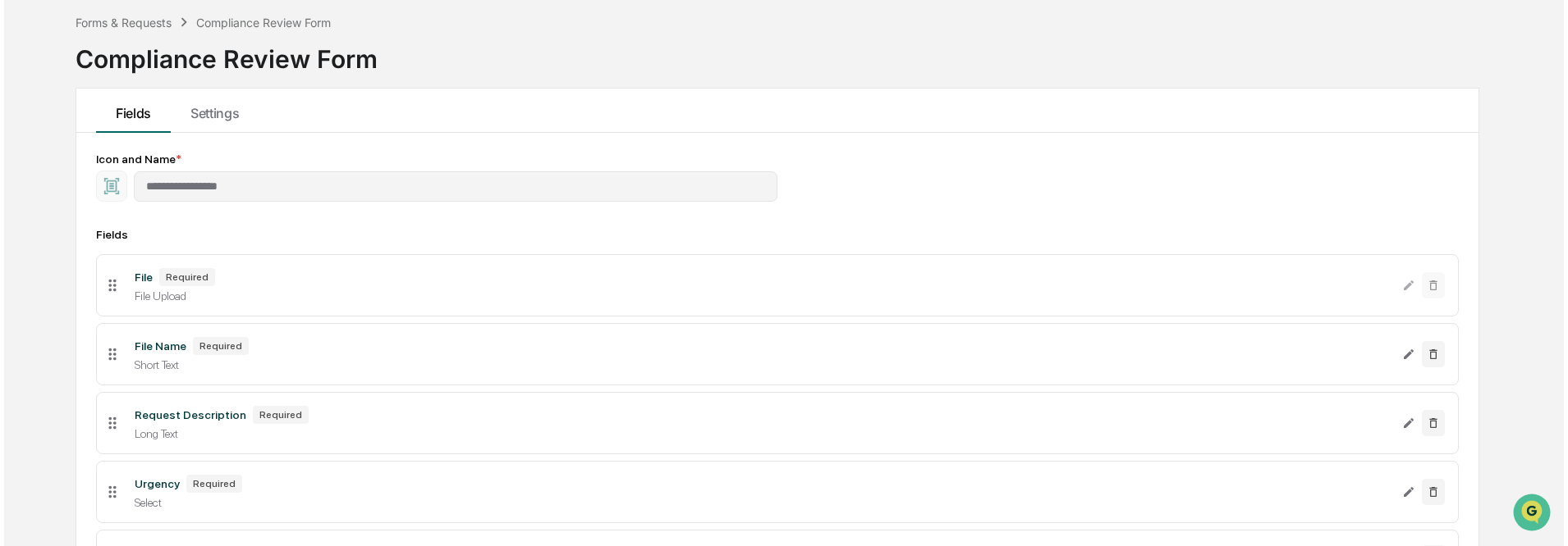
scroll to position [0, 0]
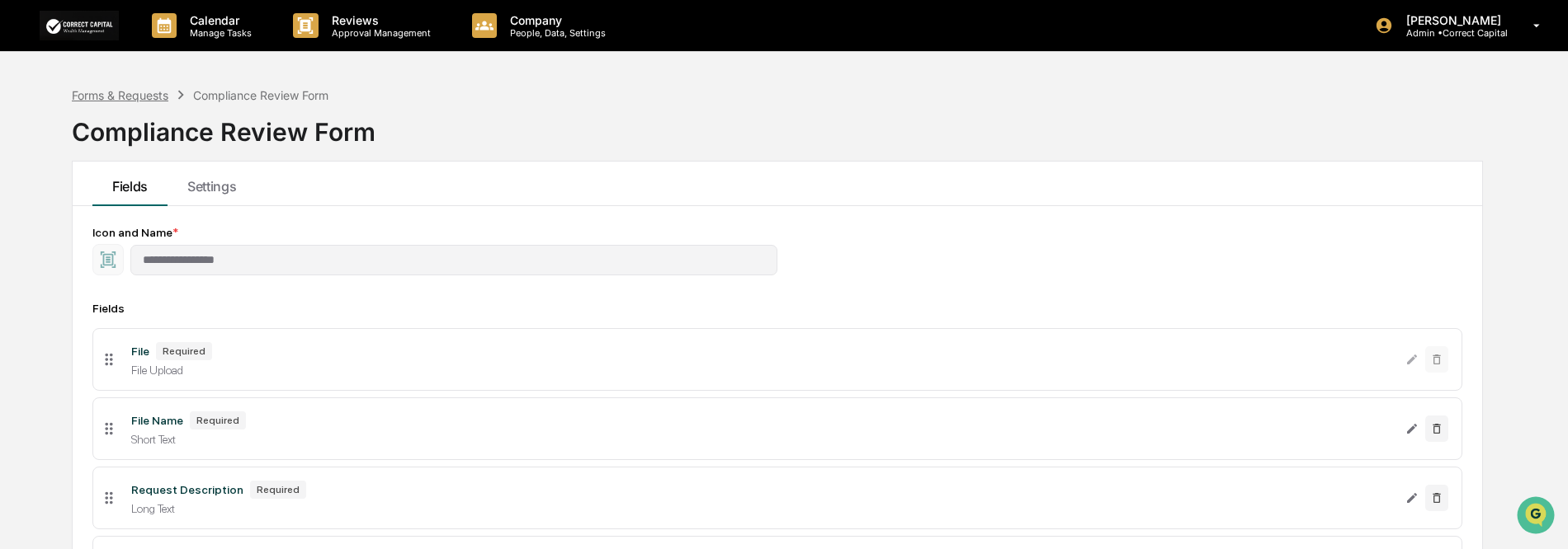
click at [128, 98] on div "Forms & Requests" at bounding box center [120, 95] width 97 height 14
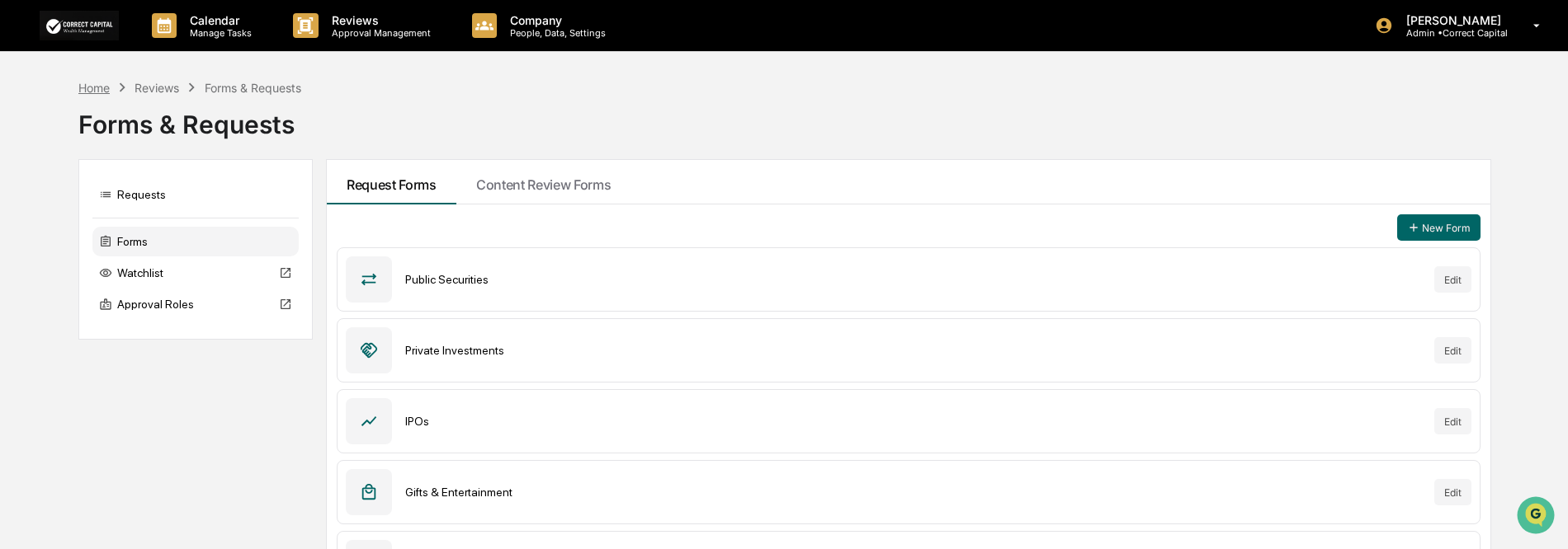
click at [87, 95] on div "Home Reviews Forms & Requests" at bounding box center [190, 87] width 223 height 19
click at [91, 86] on div "Home" at bounding box center [94, 87] width 32 height 14
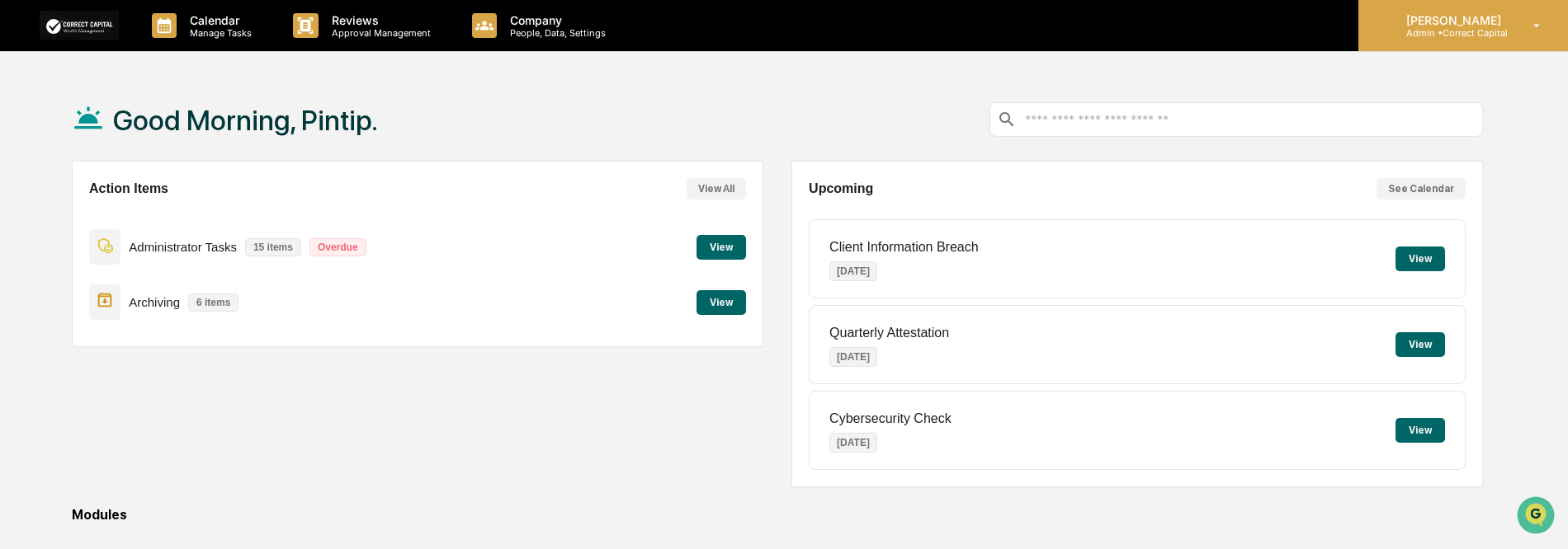
click at [1403, 26] on p "[PERSON_NAME]" at bounding box center [1450, 20] width 116 height 14
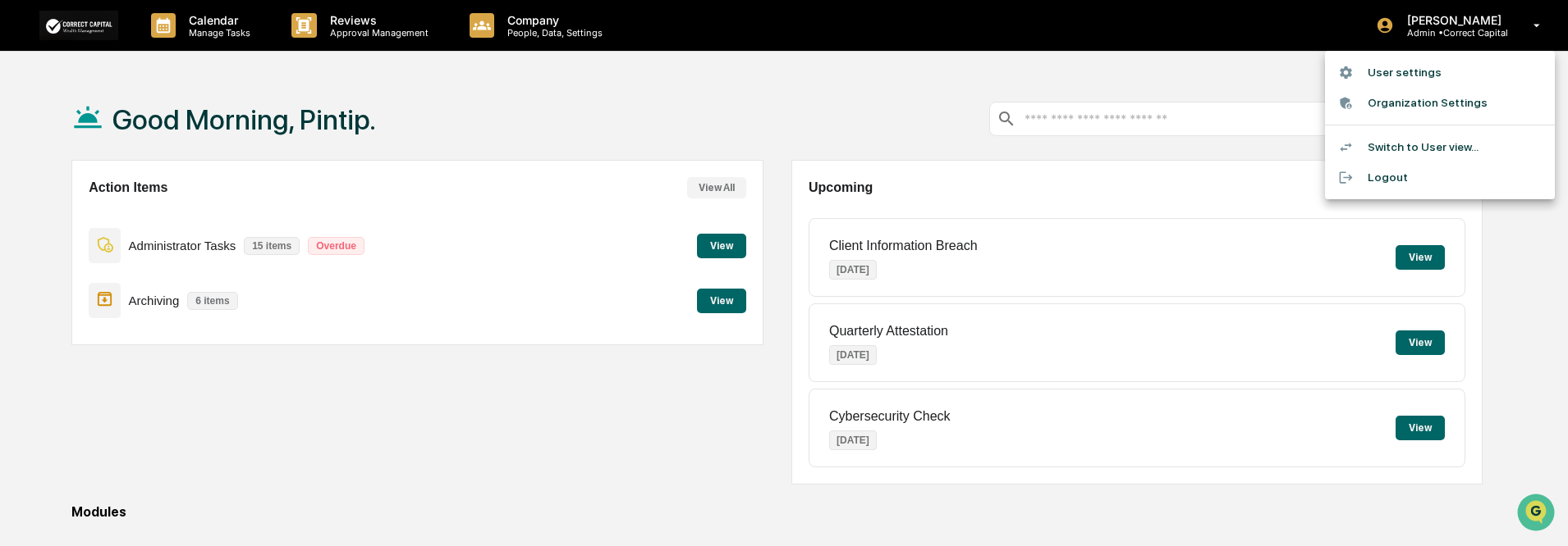
click at [1396, 181] on li "Logout" at bounding box center [1439, 177] width 230 height 30
